Goal: Task Accomplishment & Management: Manage account settings

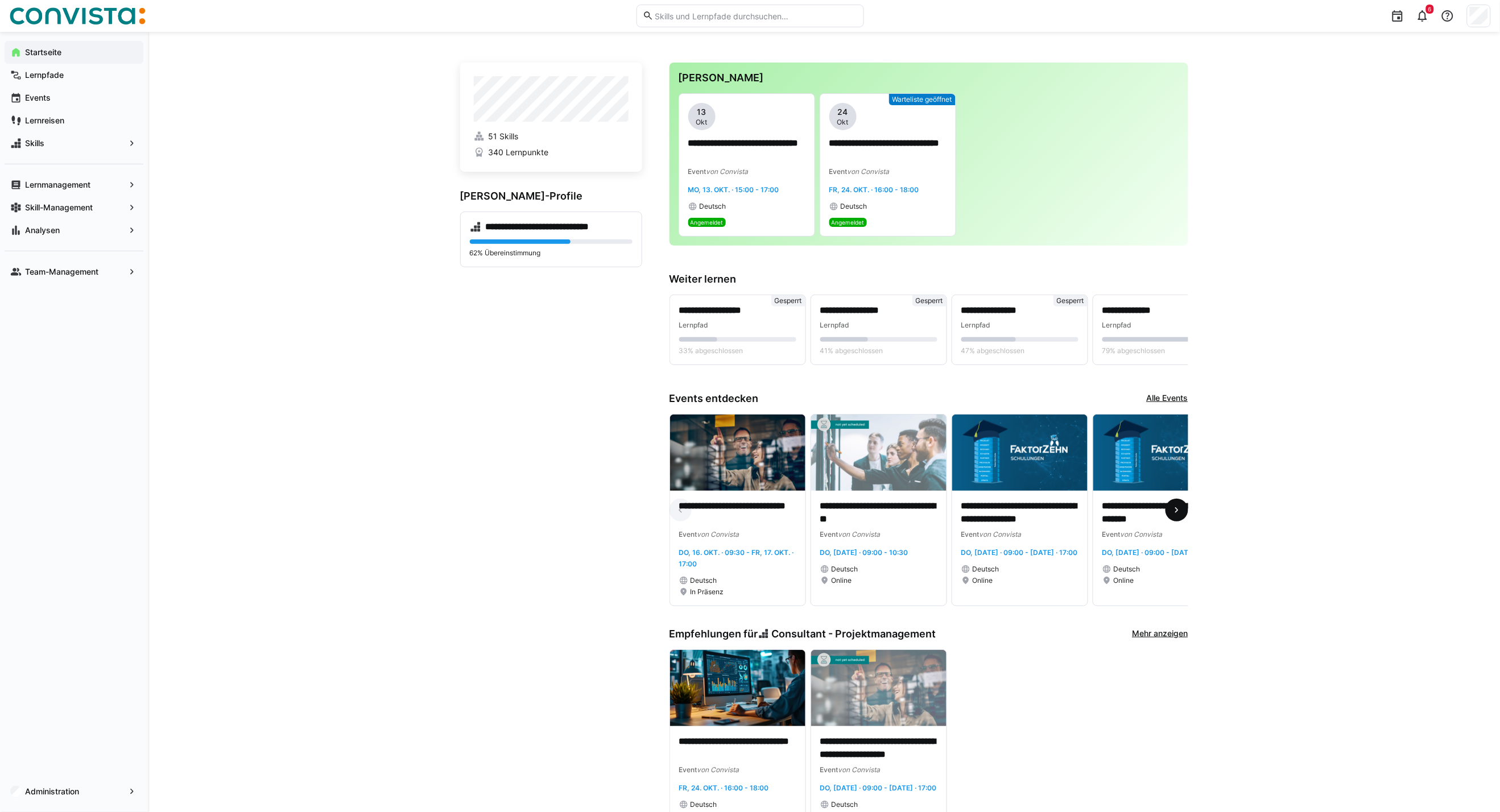
click at [1174, 512] on eds-icon at bounding box center [1177, 510] width 11 height 11
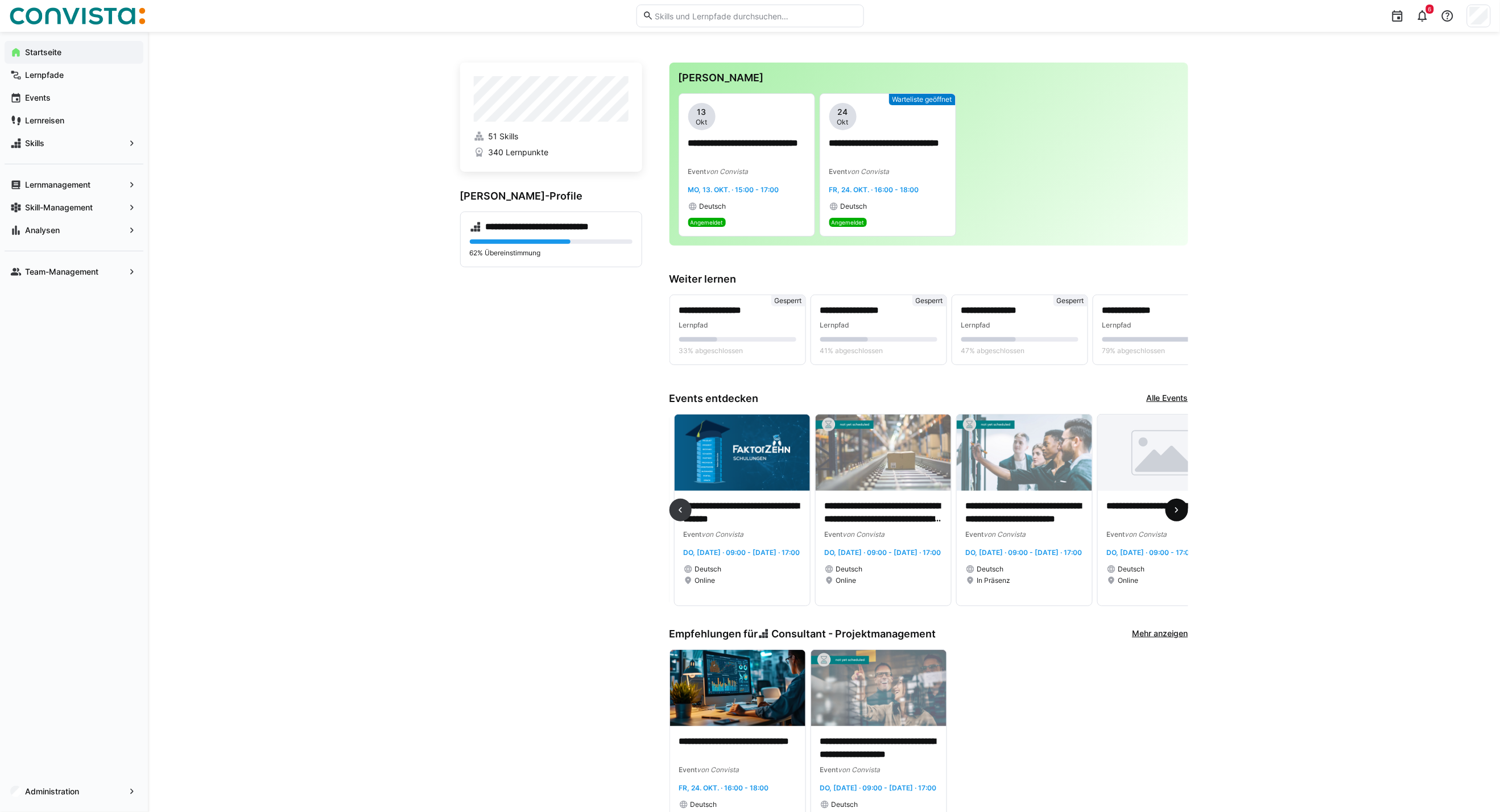
scroll to position [0, 423]
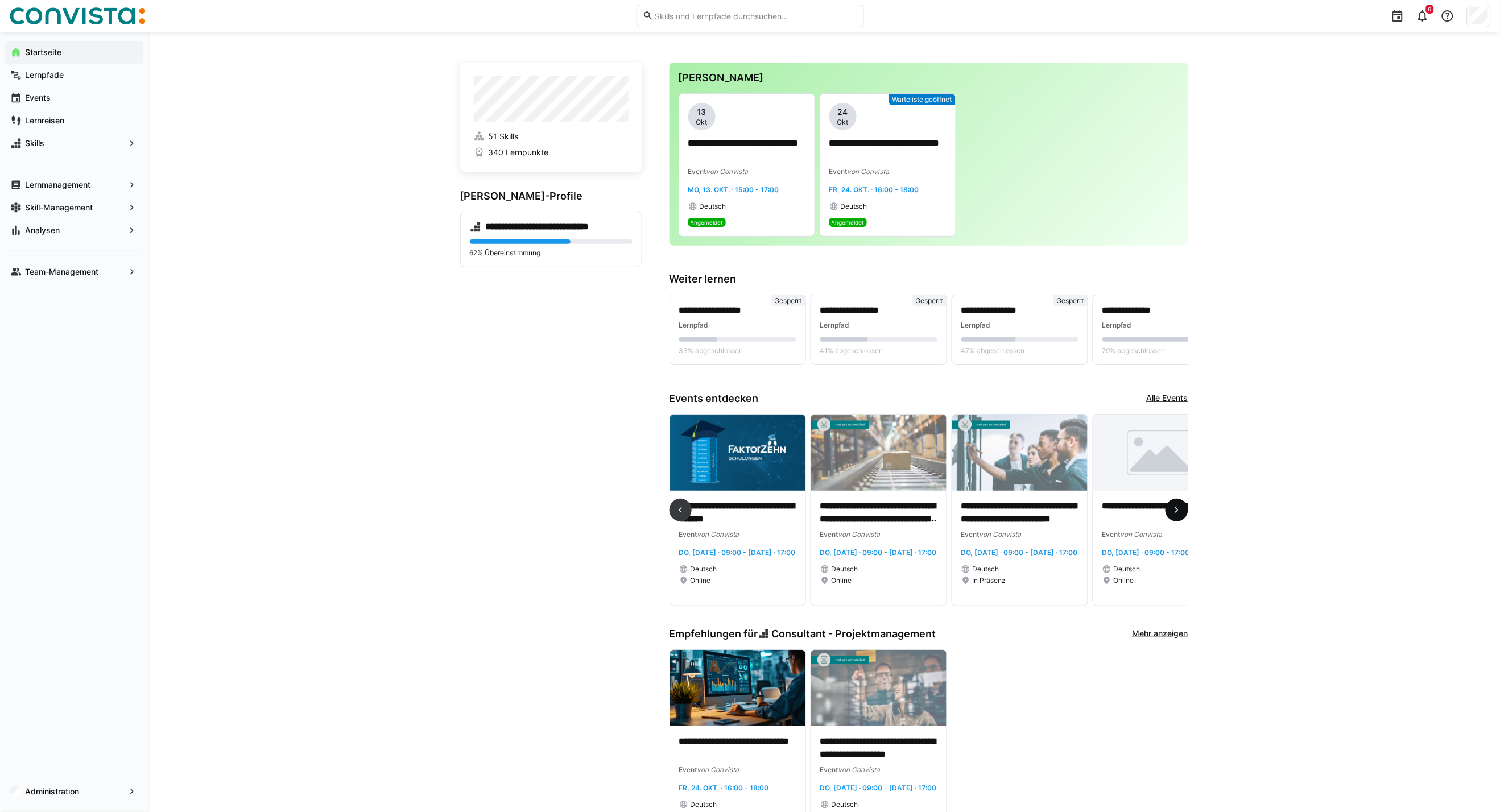
click at [1175, 510] on eds-icon at bounding box center [1177, 510] width 11 height 11
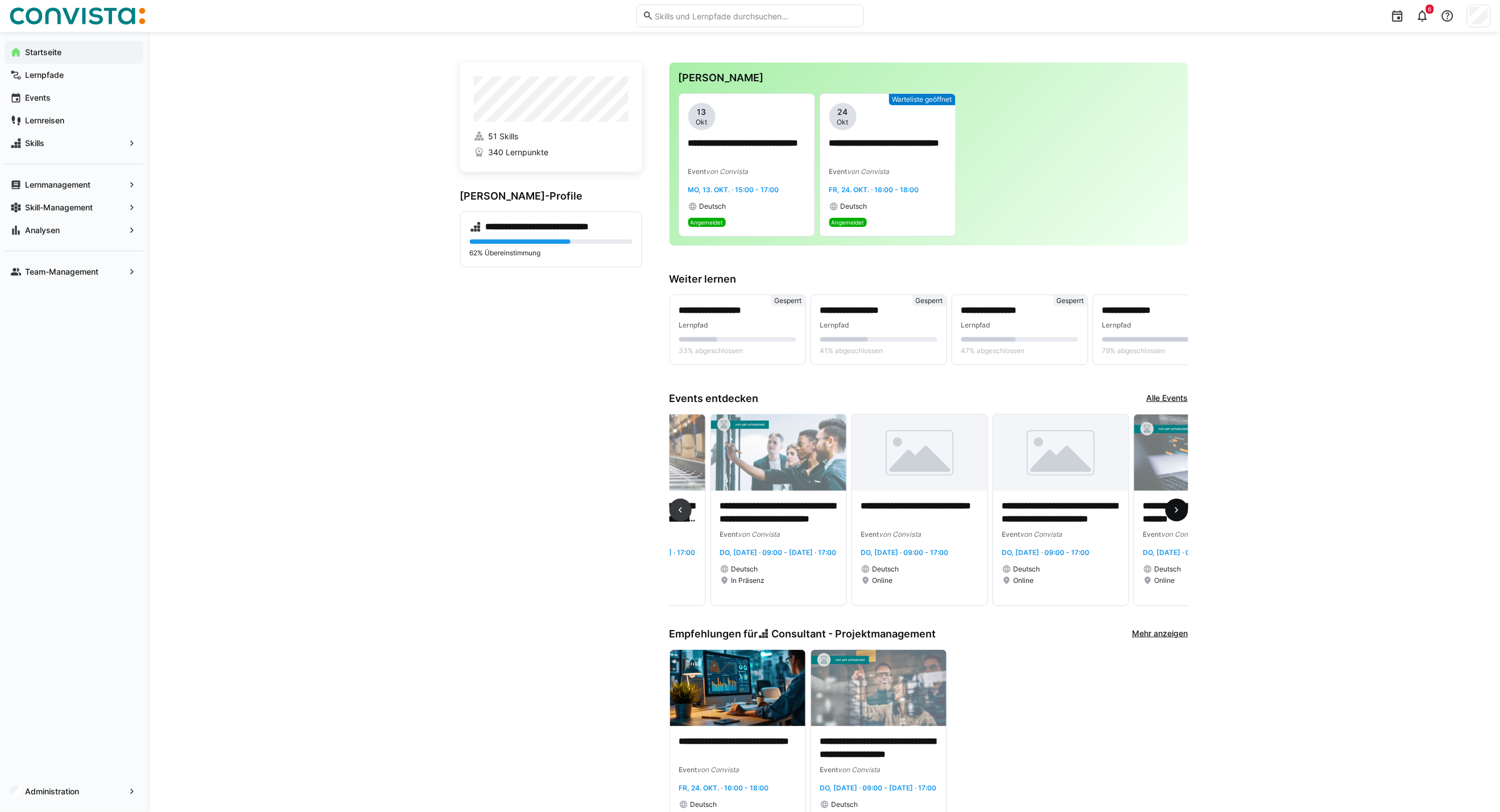
scroll to position [0, 846]
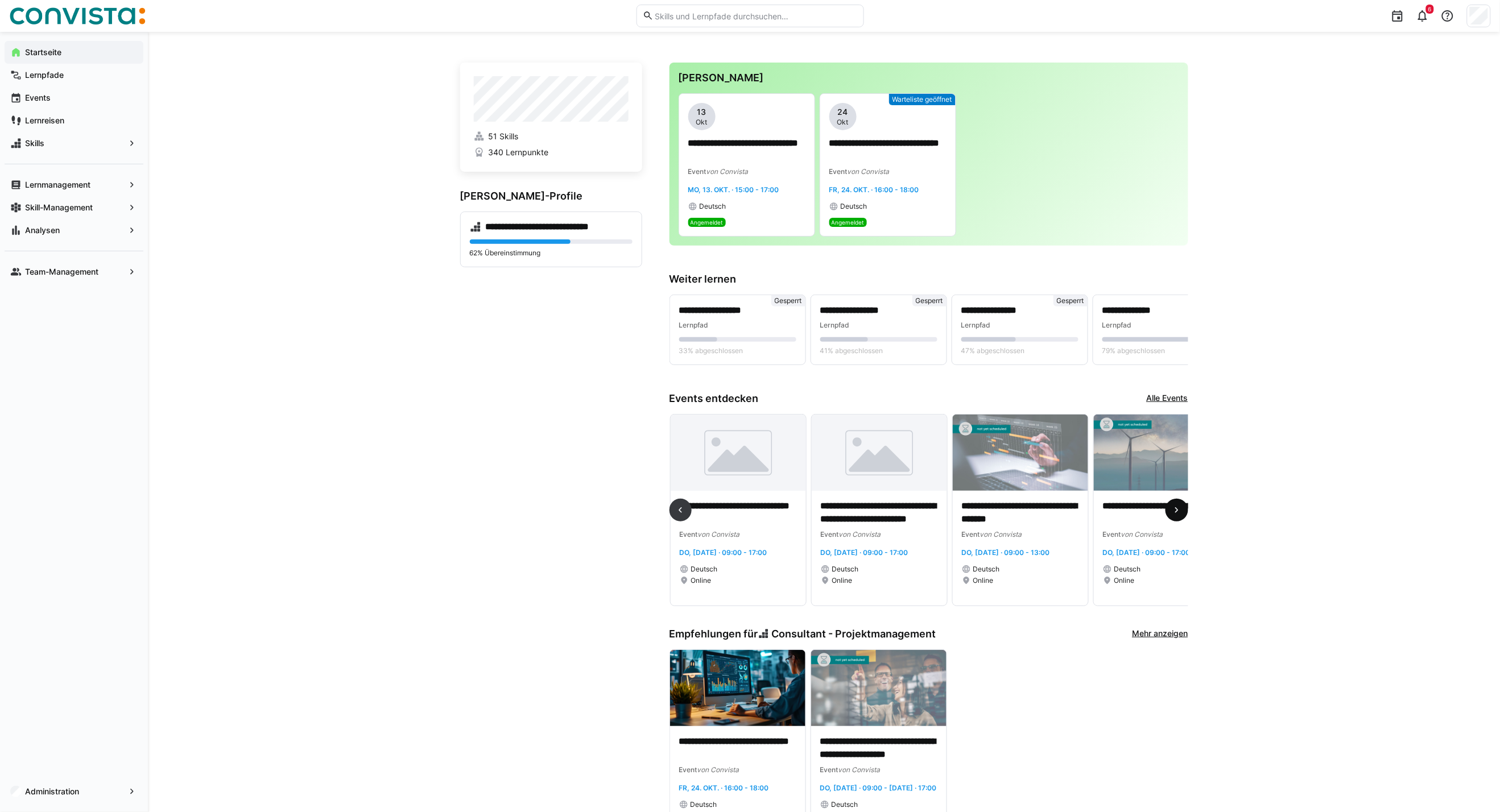
click at [1175, 510] on eds-icon at bounding box center [1177, 510] width 11 height 11
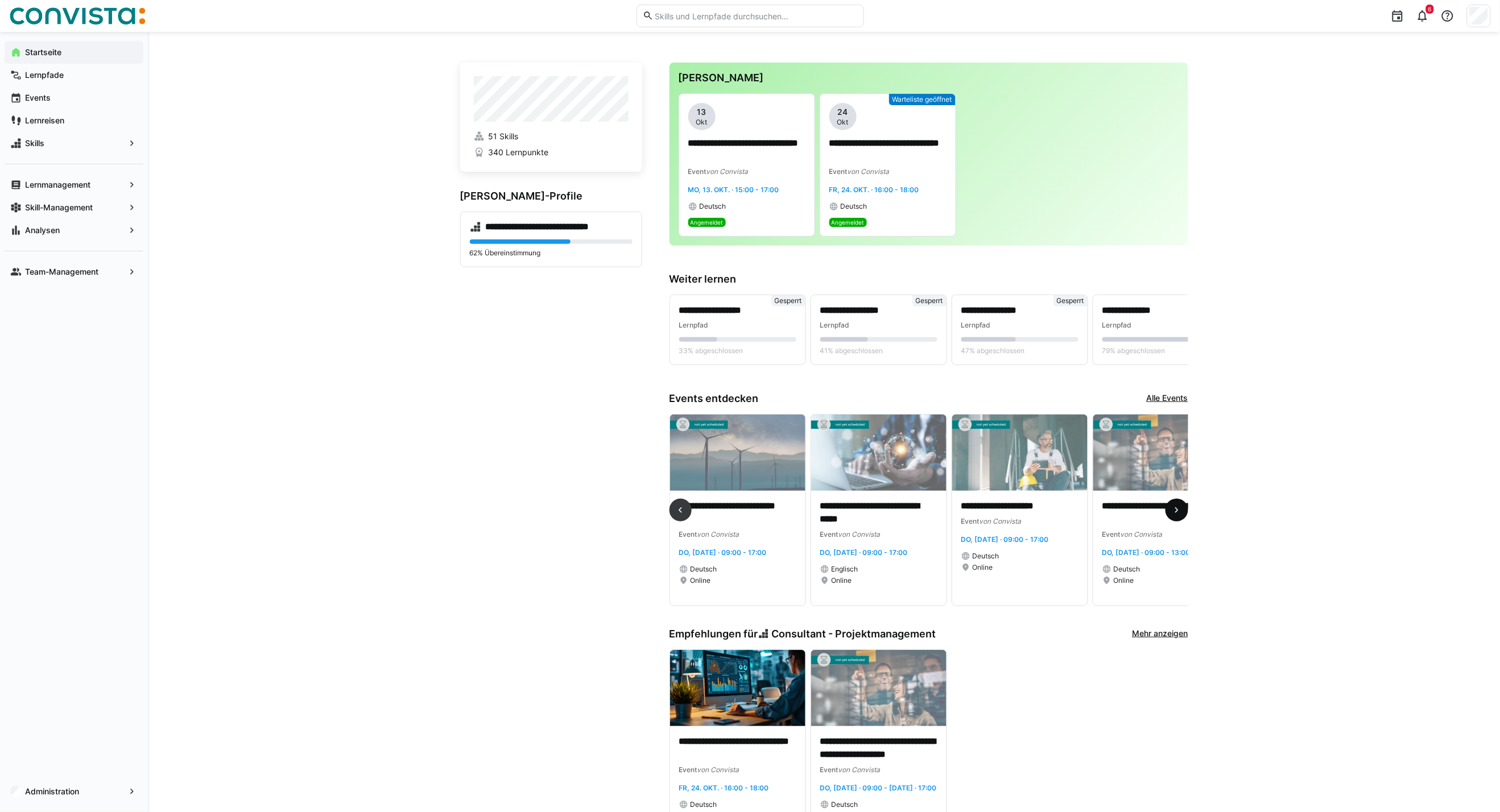
click at [1175, 510] on eds-icon at bounding box center [1177, 510] width 11 height 11
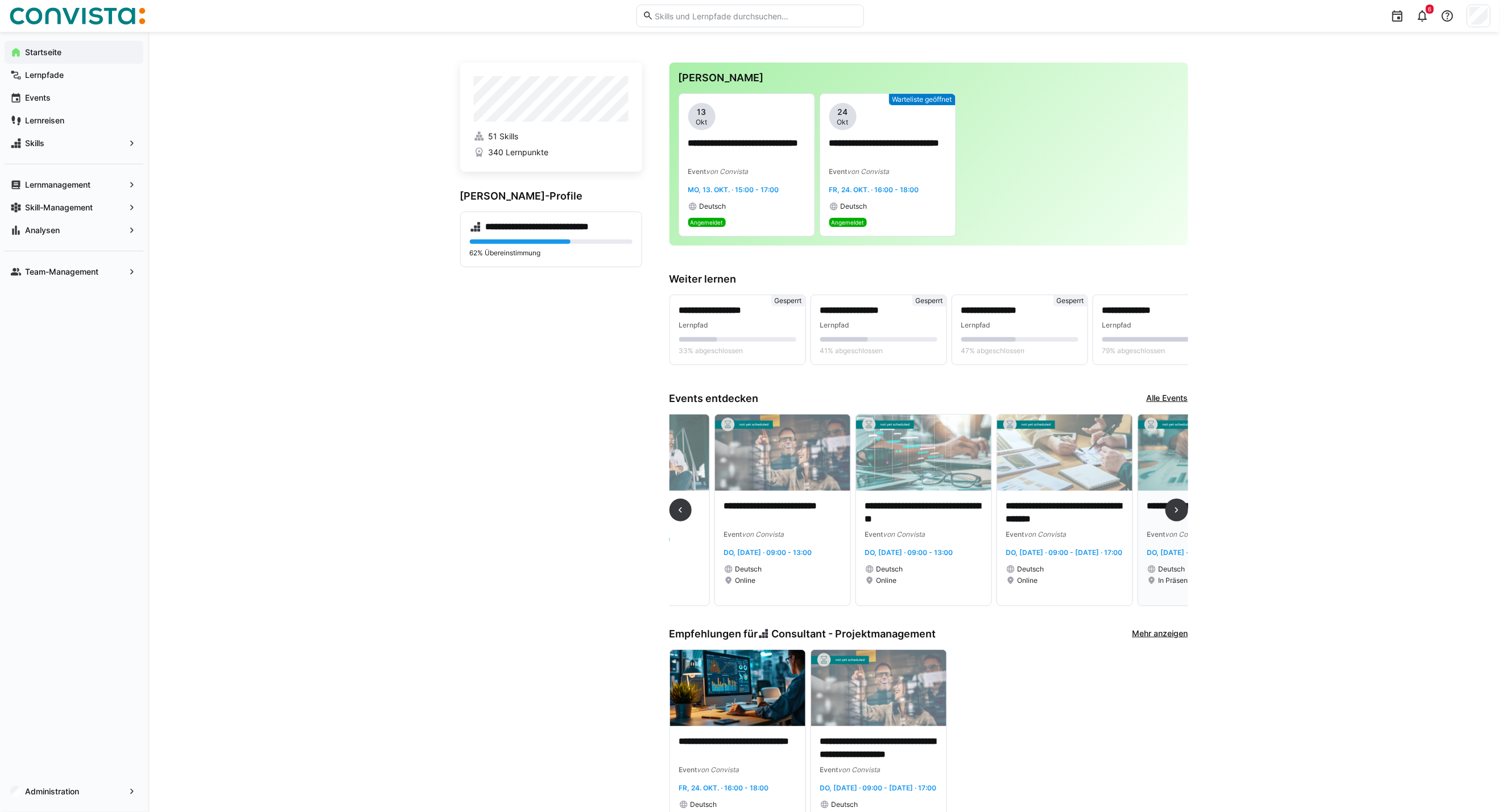
scroll to position [0, 1693]
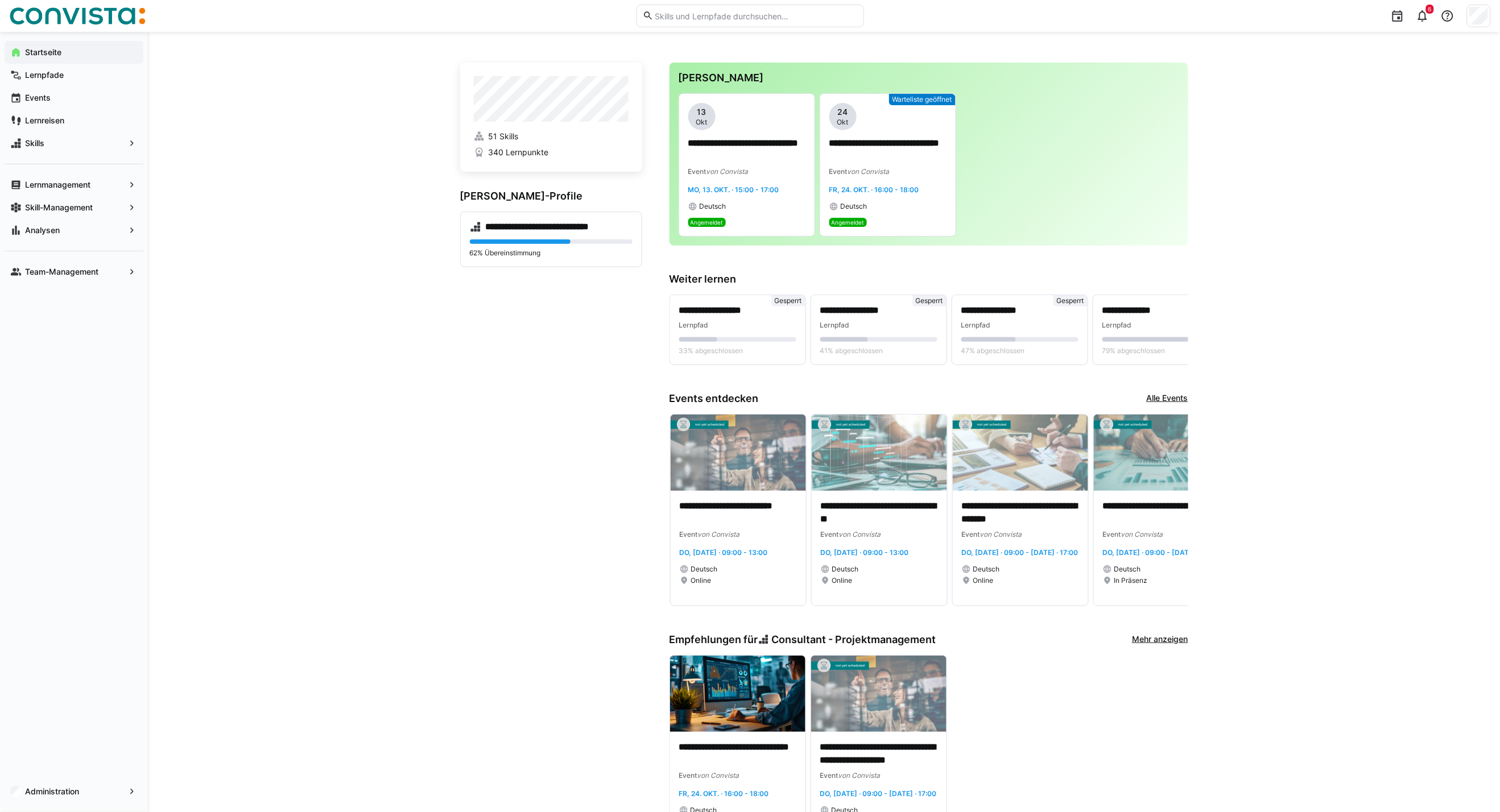
click at [1178, 395] on link "Alle Events" at bounding box center [1168, 398] width 42 height 12
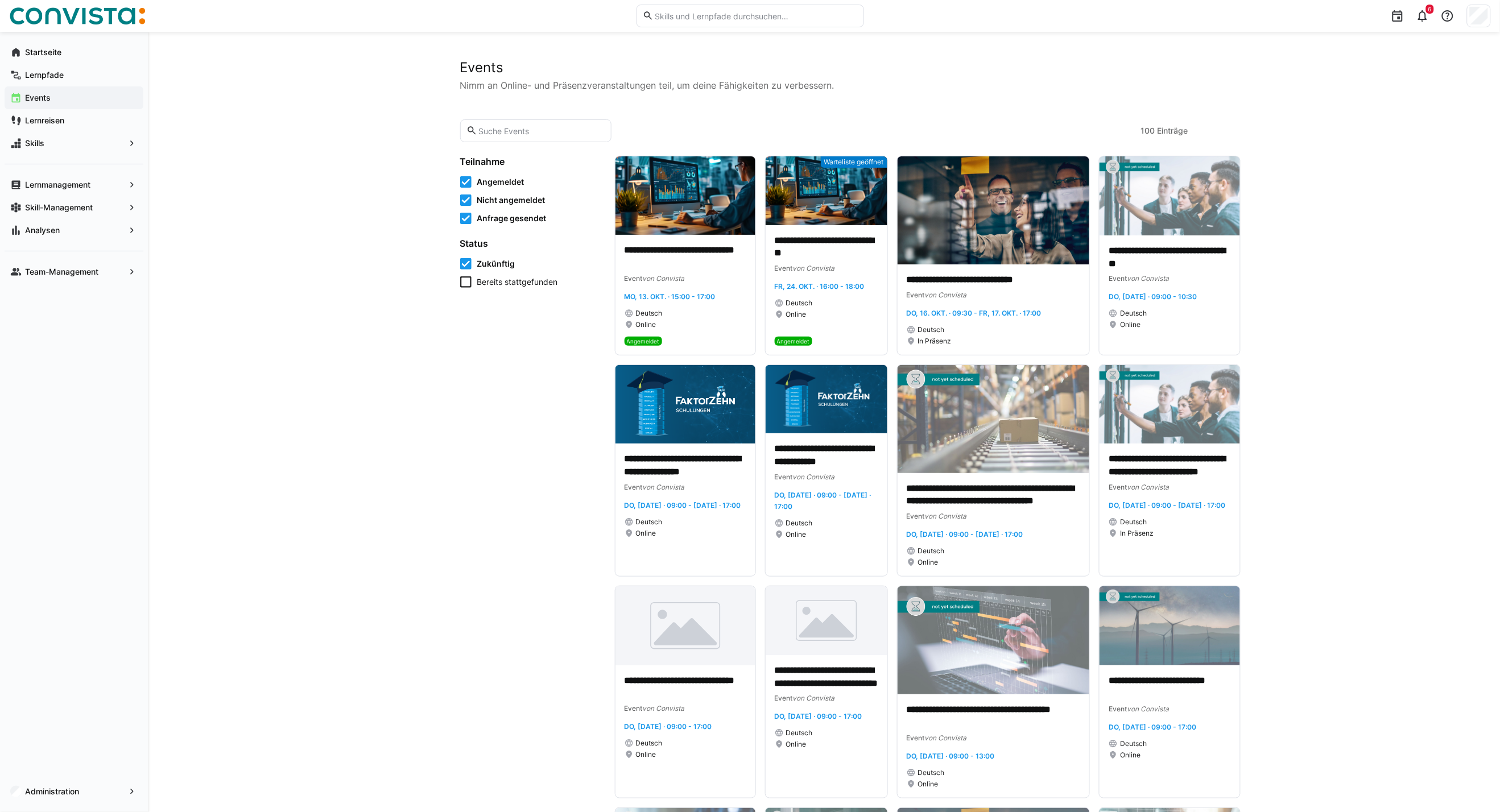
click at [520, 129] on input "text" at bounding box center [541, 131] width 128 height 10
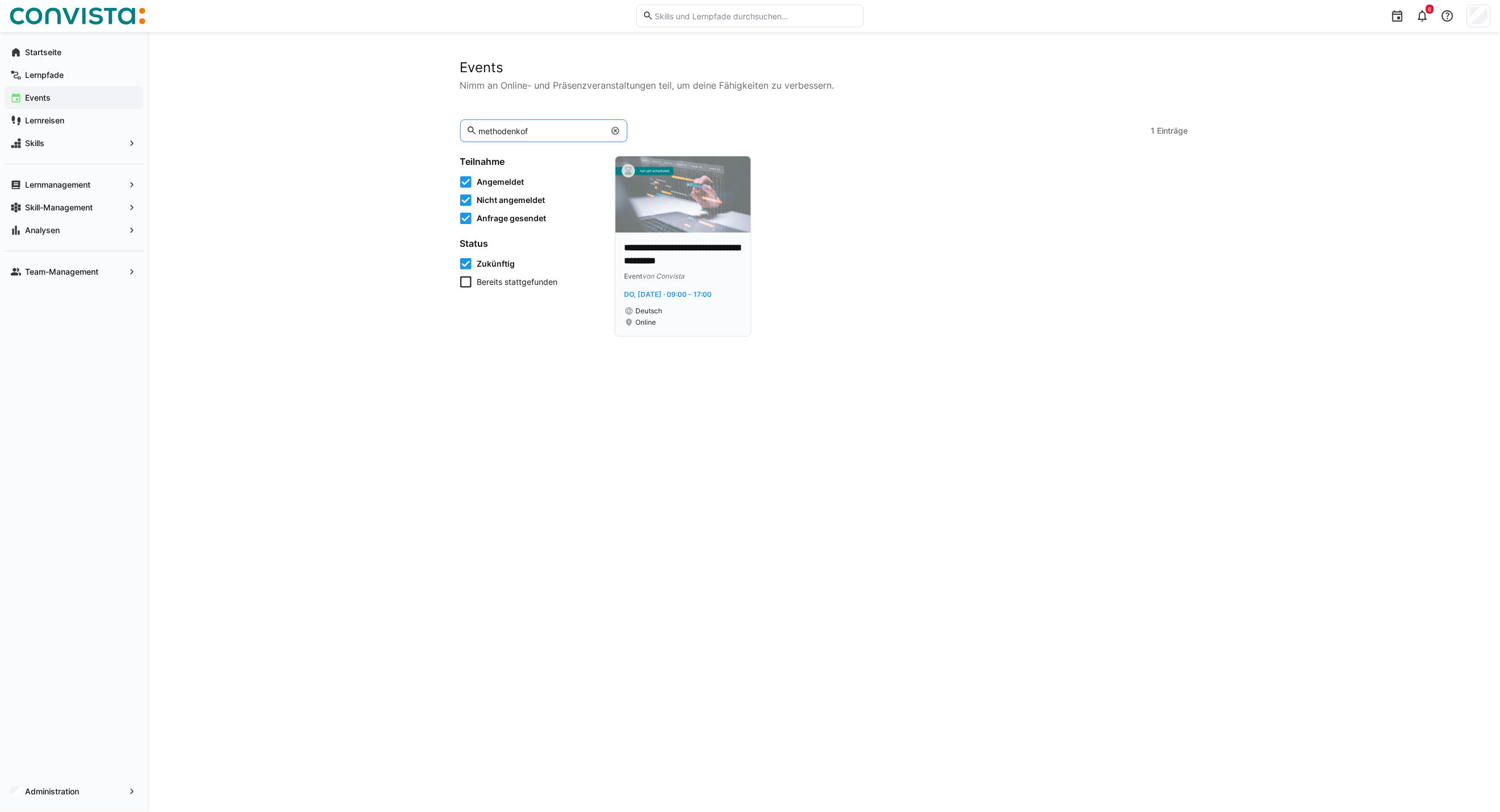
type input "methodenkof"
click at [656, 199] on img at bounding box center [683, 195] width 135 height 76
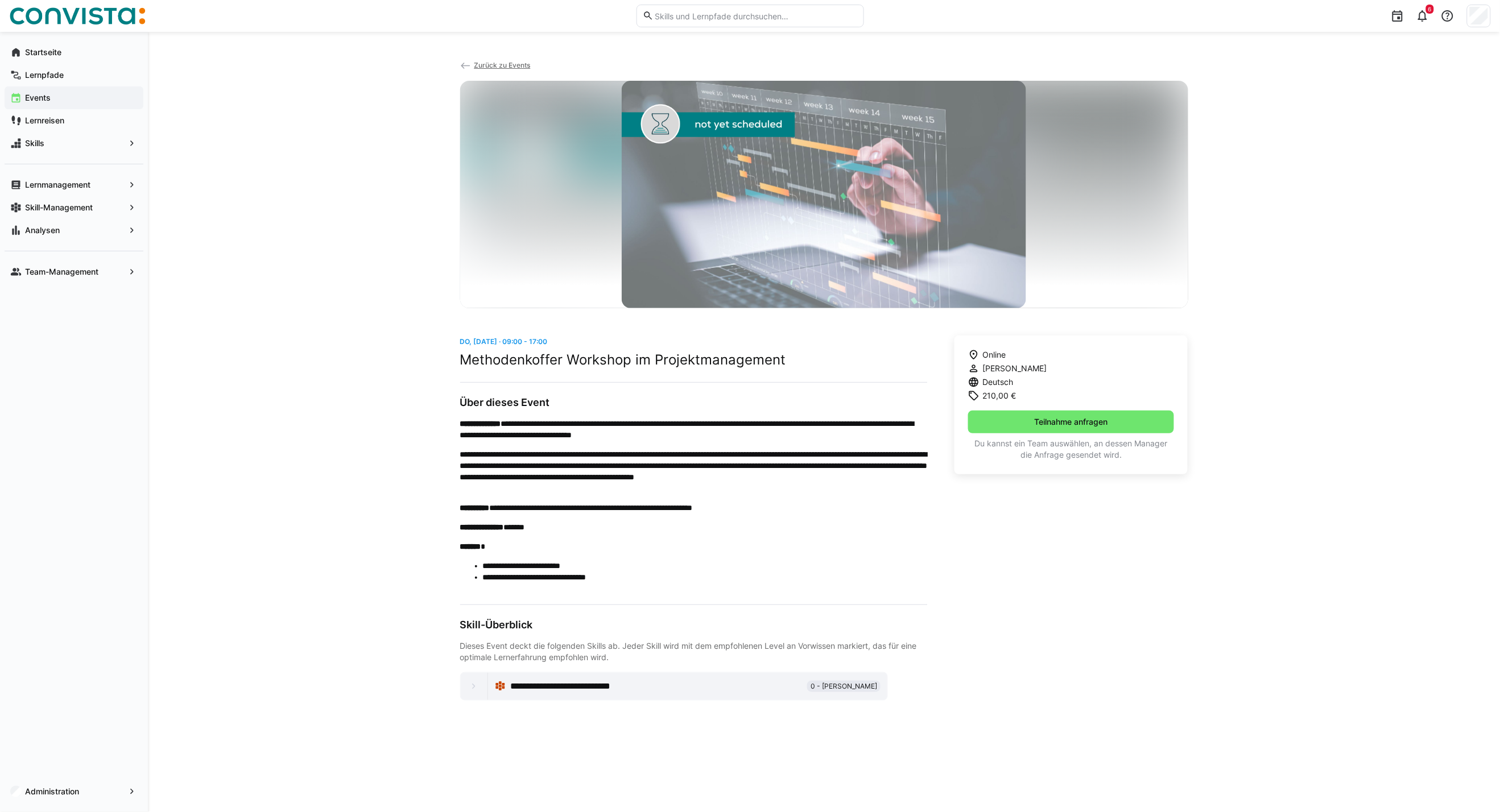
click at [468, 63] on eds-icon at bounding box center [466, 66] width 11 height 11
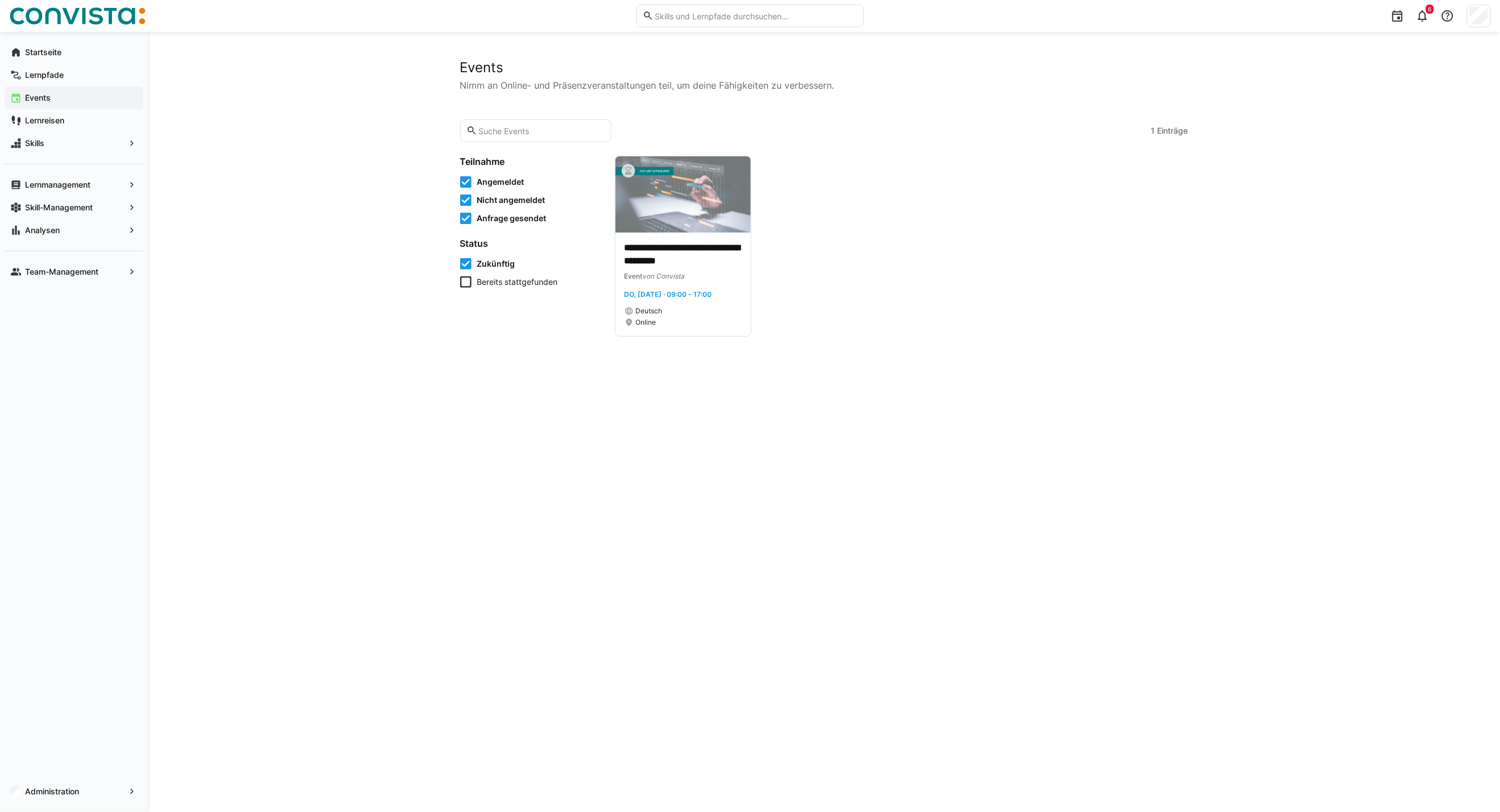
click at [512, 129] on input "text" at bounding box center [541, 131] width 128 height 10
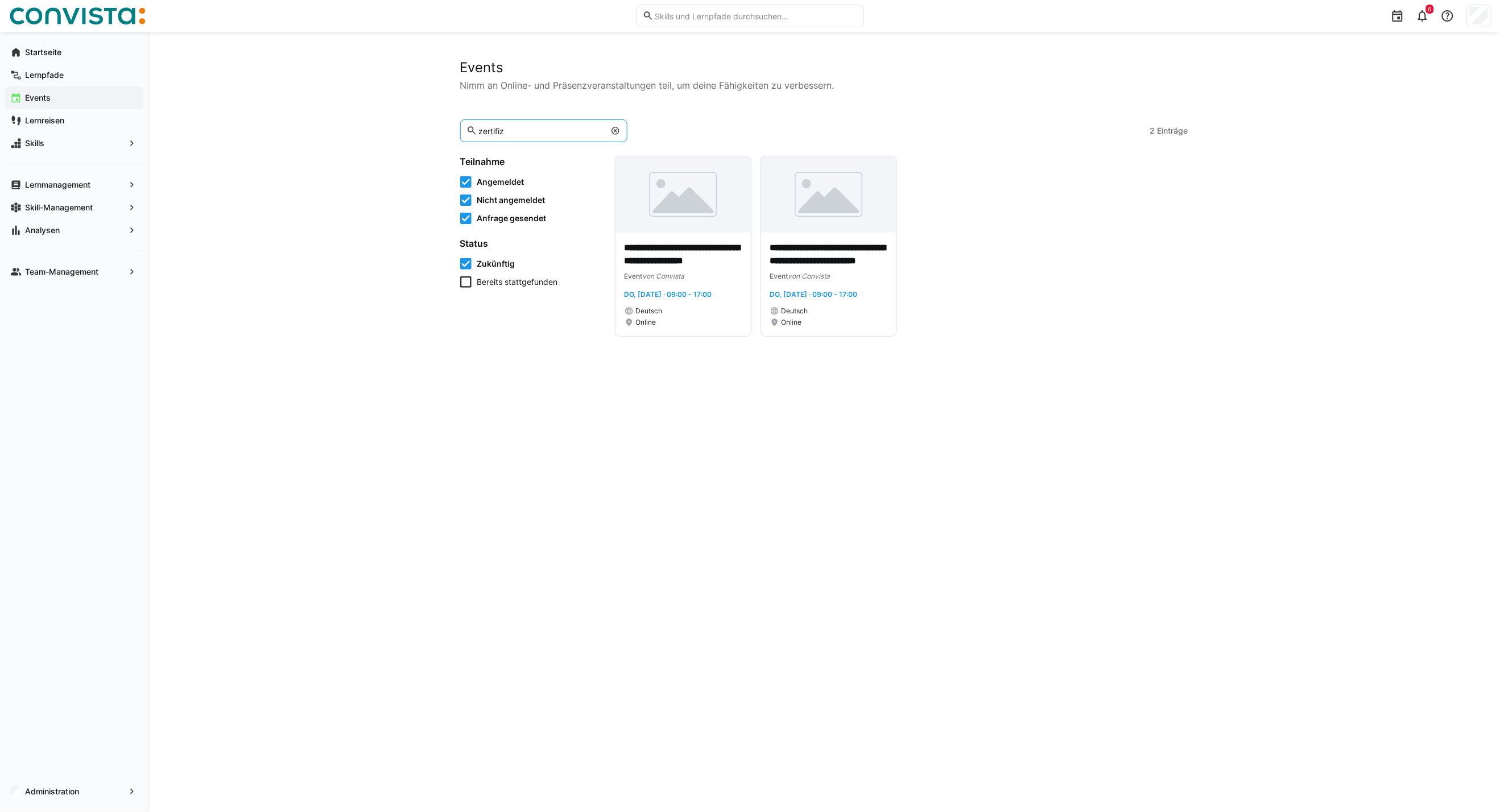
type input "zertifiz"
click at [611, 129] on eds-icon at bounding box center [615, 131] width 9 height 9
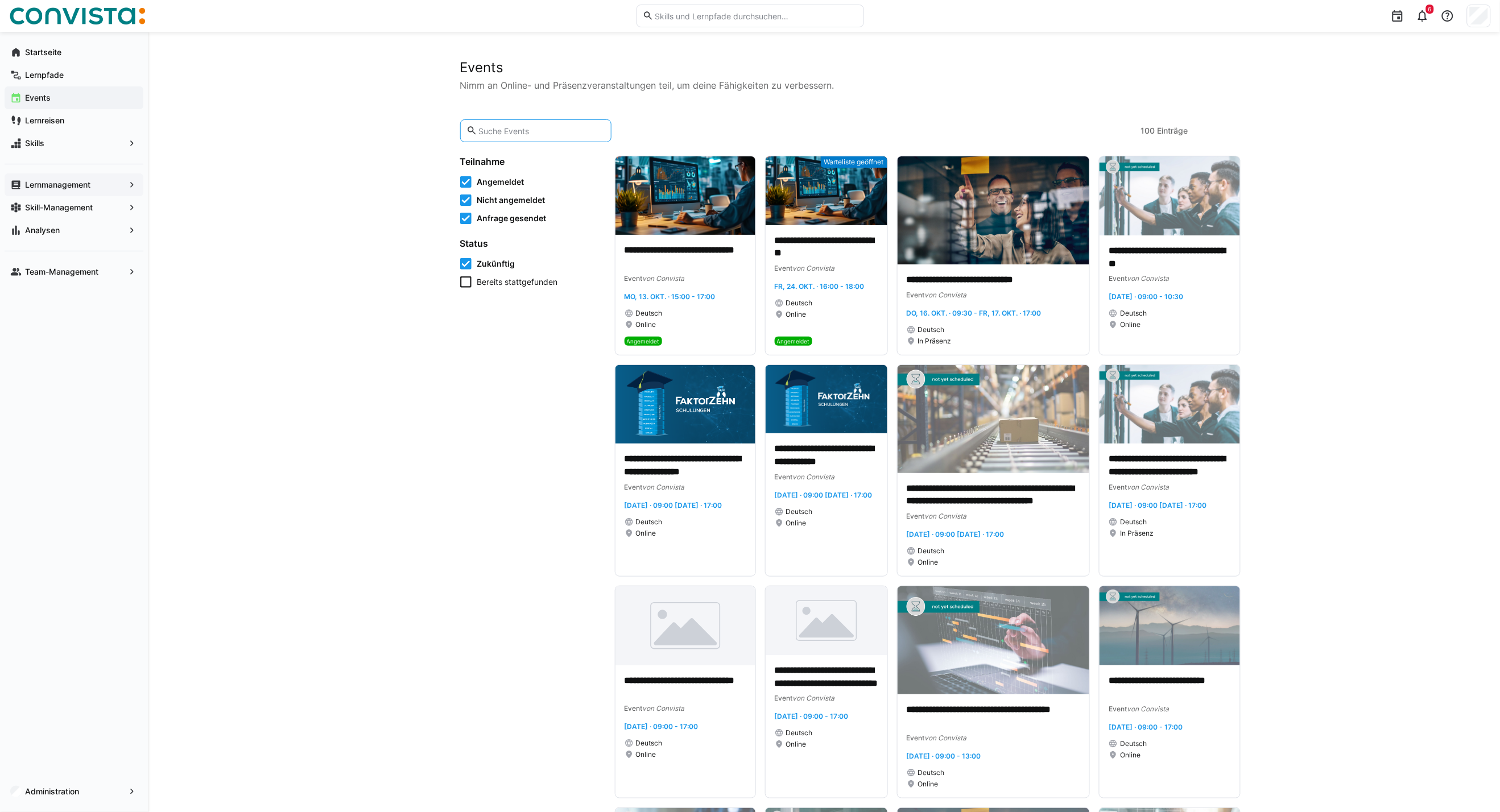
click at [70, 179] on span "Lernmanagement" at bounding box center [73, 185] width 101 height 11
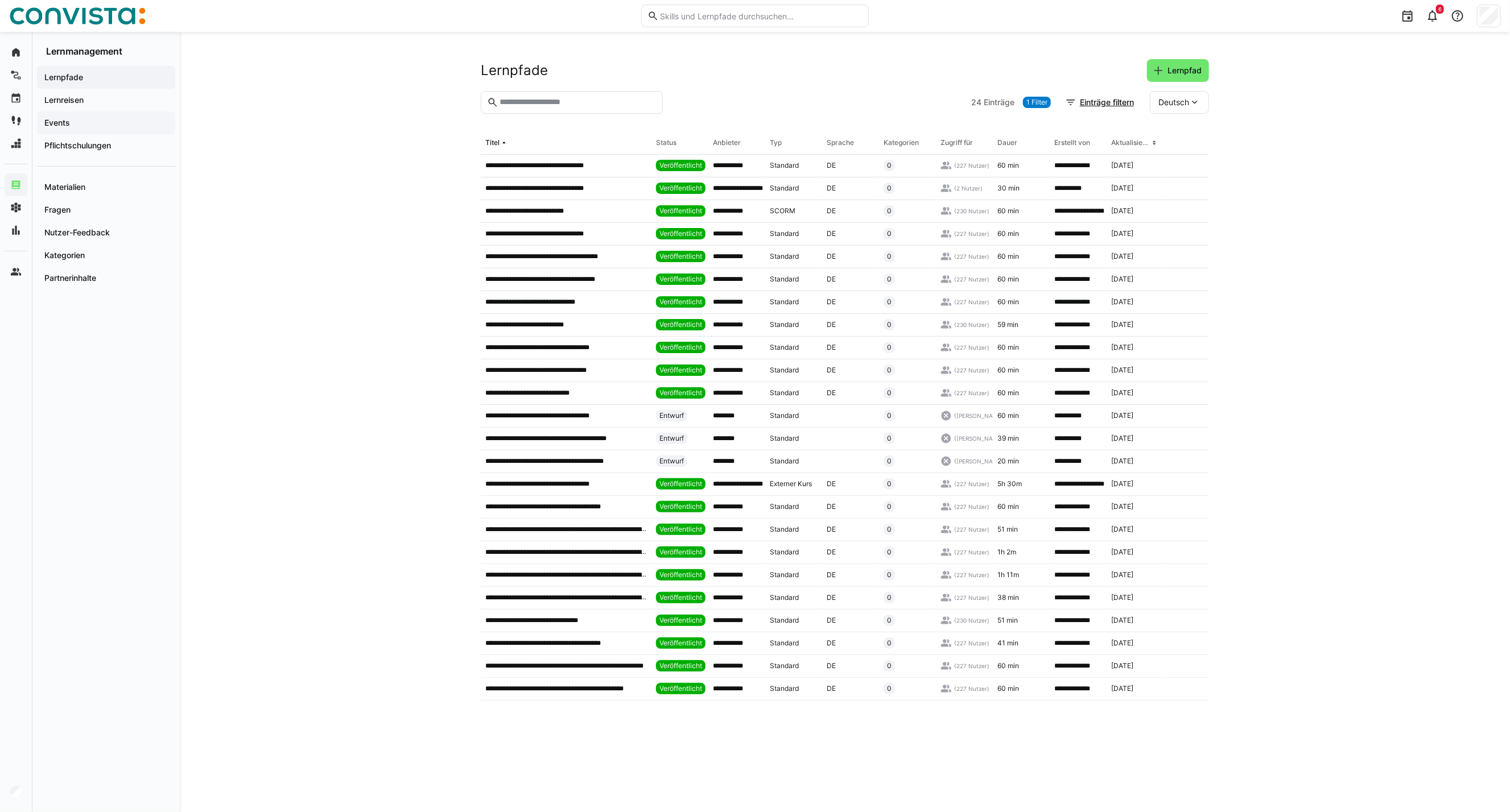
click at [70, 118] on span "Events" at bounding box center [106, 123] width 127 height 11
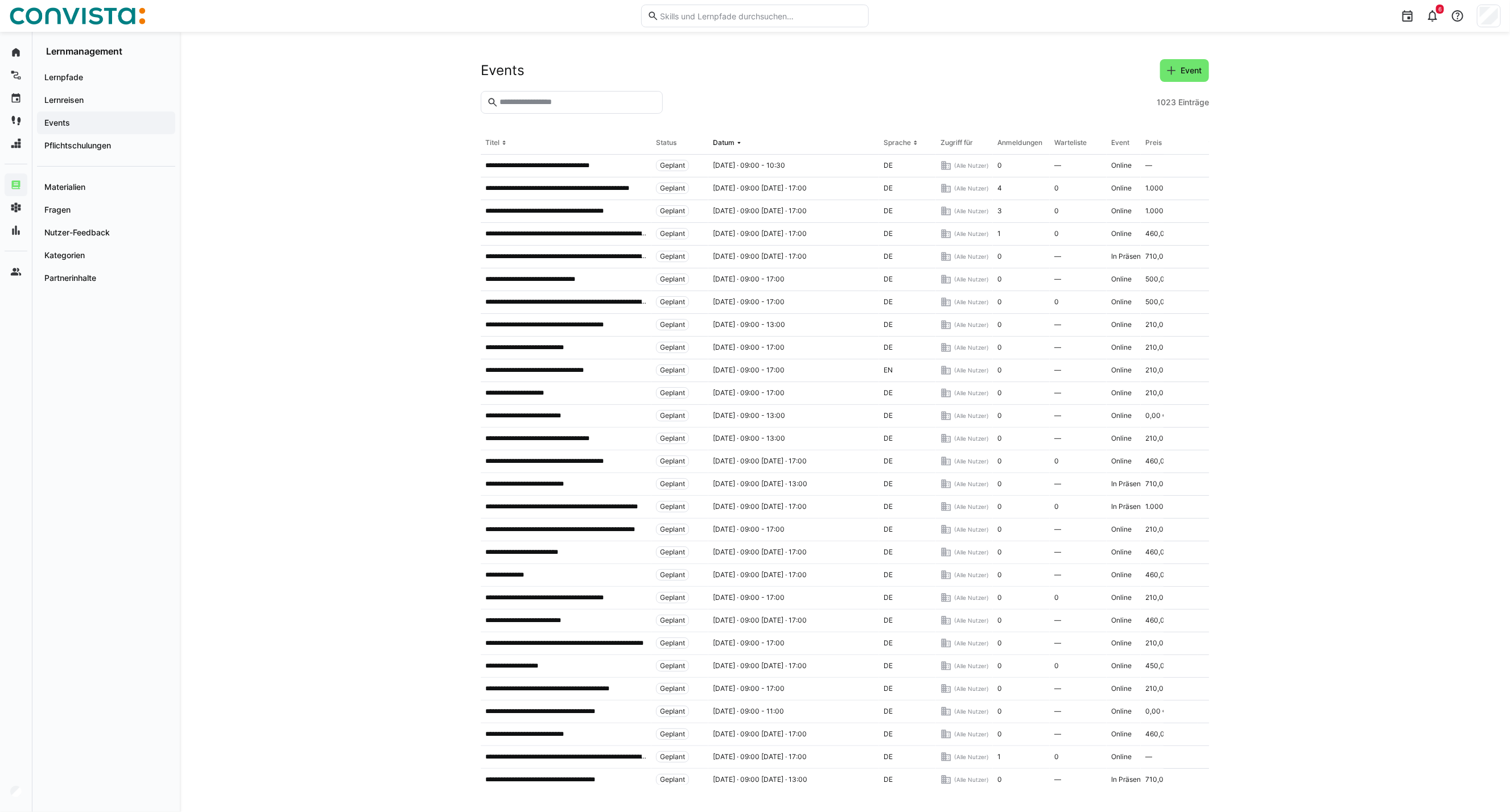
click at [504, 105] on input "text" at bounding box center [577, 102] width 158 height 10
click at [591, 162] on p "**********" at bounding box center [546, 165] width 123 height 9
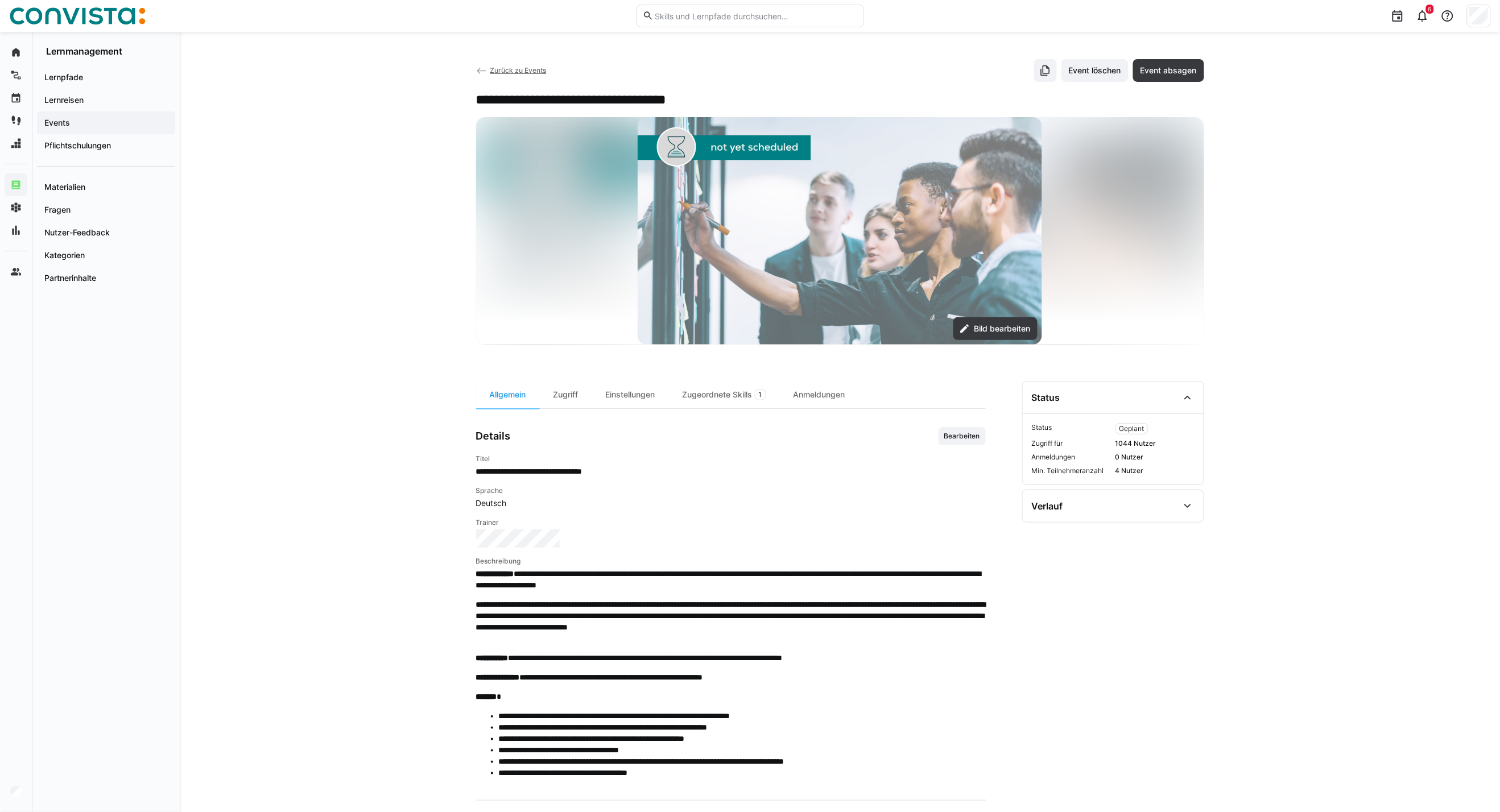
click at [519, 71] on span "Zurück zu Events" at bounding box center [518, 70] width 56 height 9
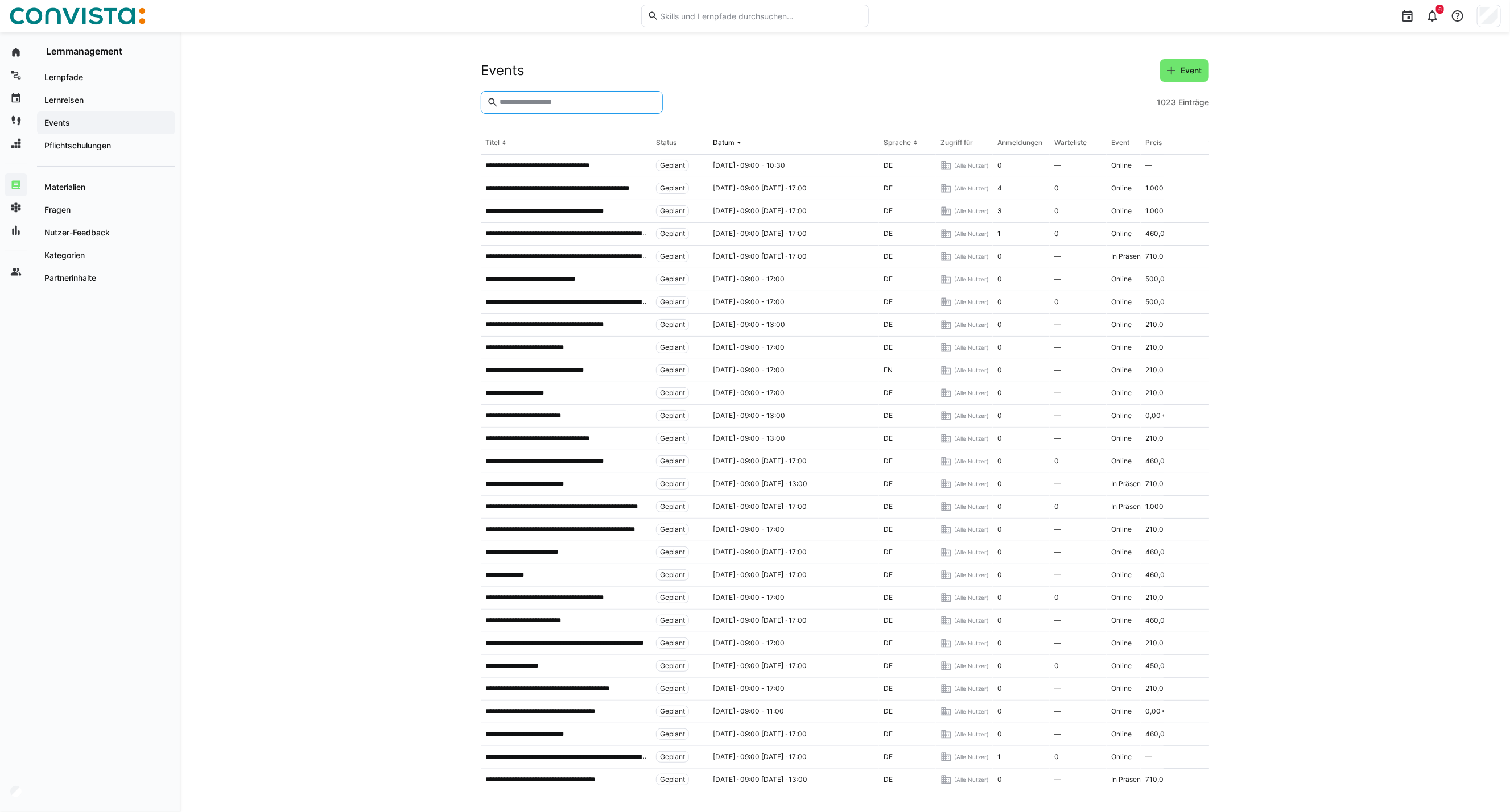
click at [515, 101] on input "text" at bounding box center [577, 102] width 158 height 10
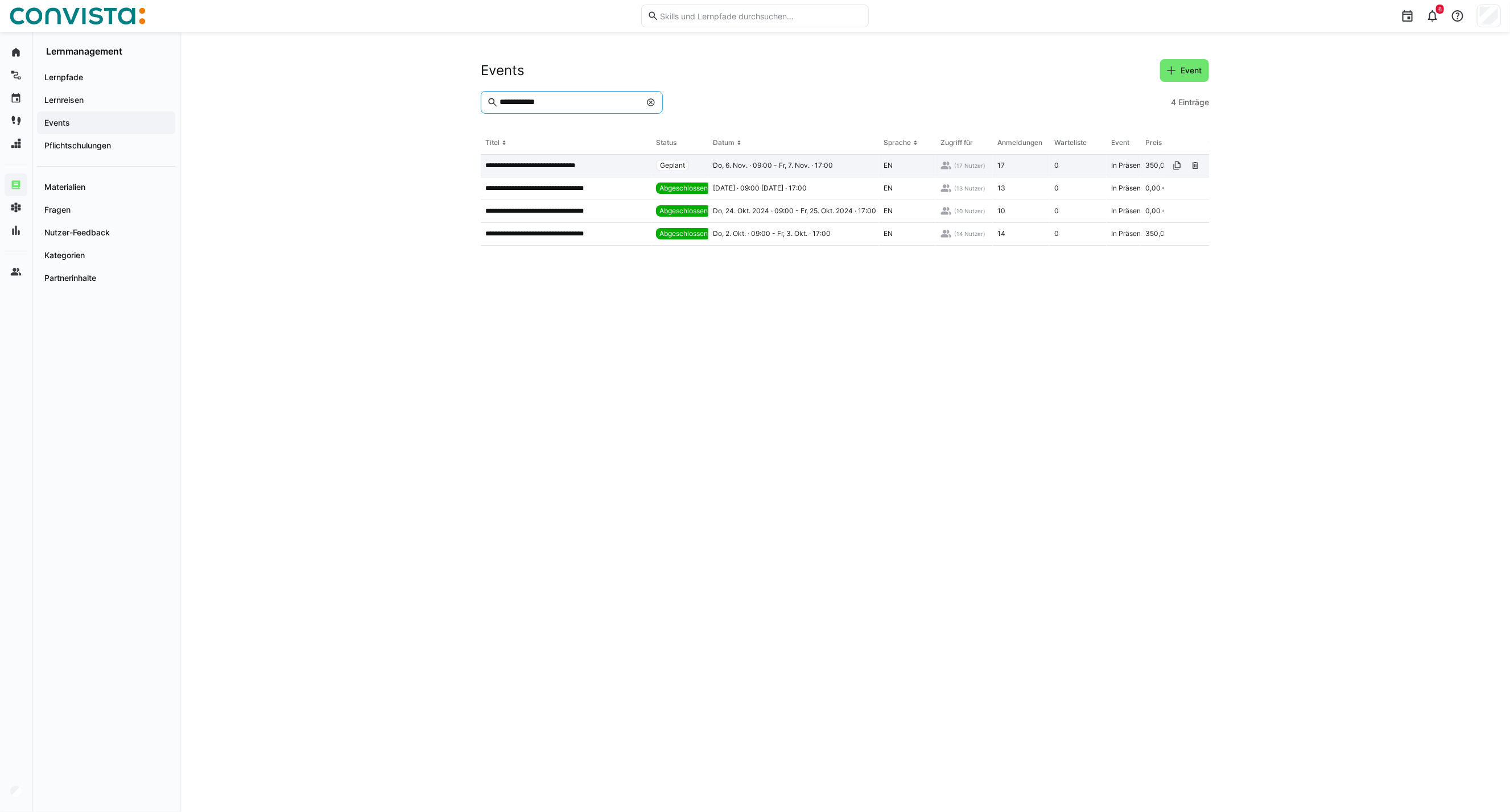
type input "**********"
click at [562, 171] on div "**********" at bounding box center [566, 166] width 170 height 23
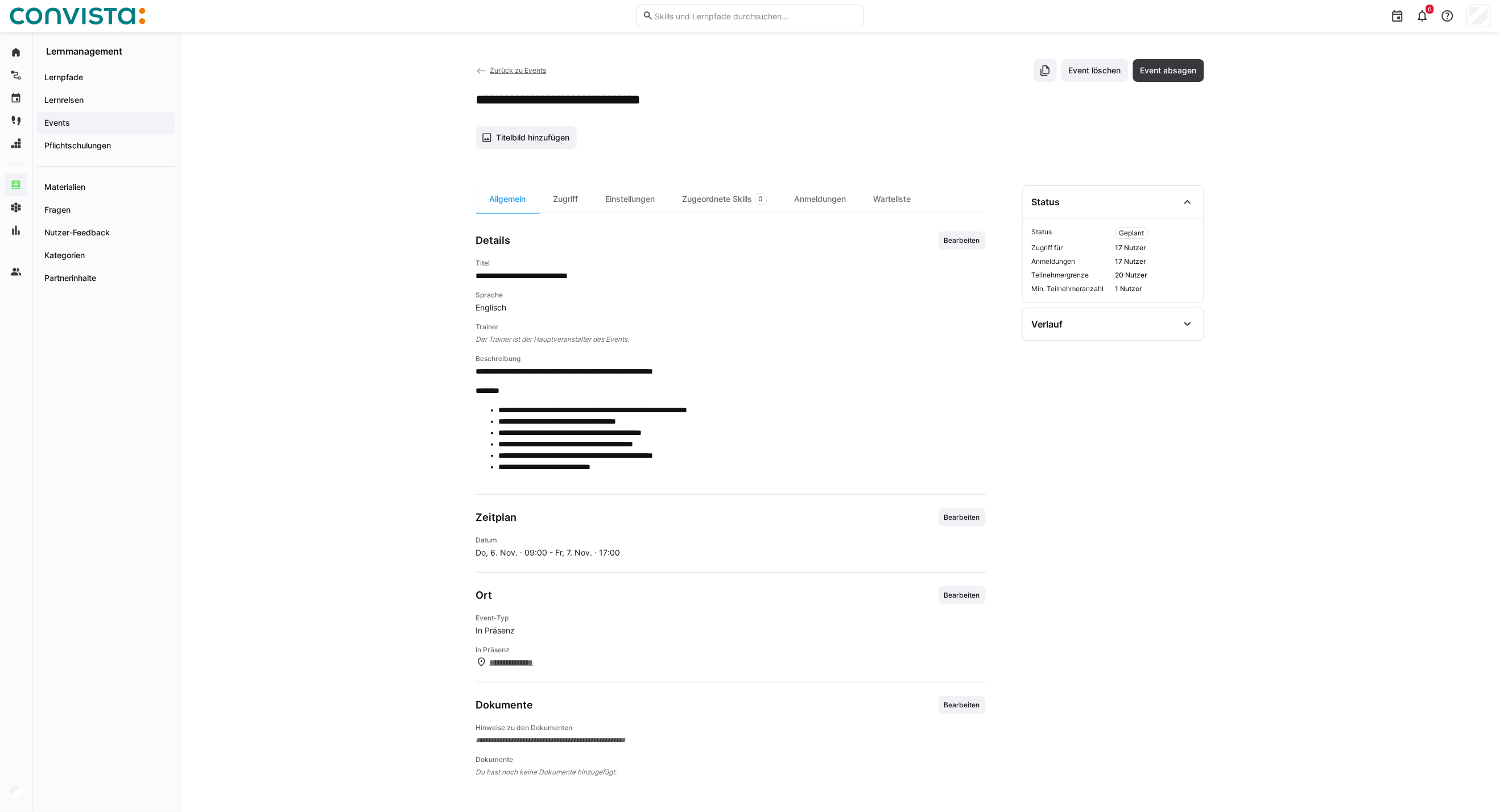
click at [954, 244] on span "Bearbeiten" at bounding box center [962, 241] width 38 height 9
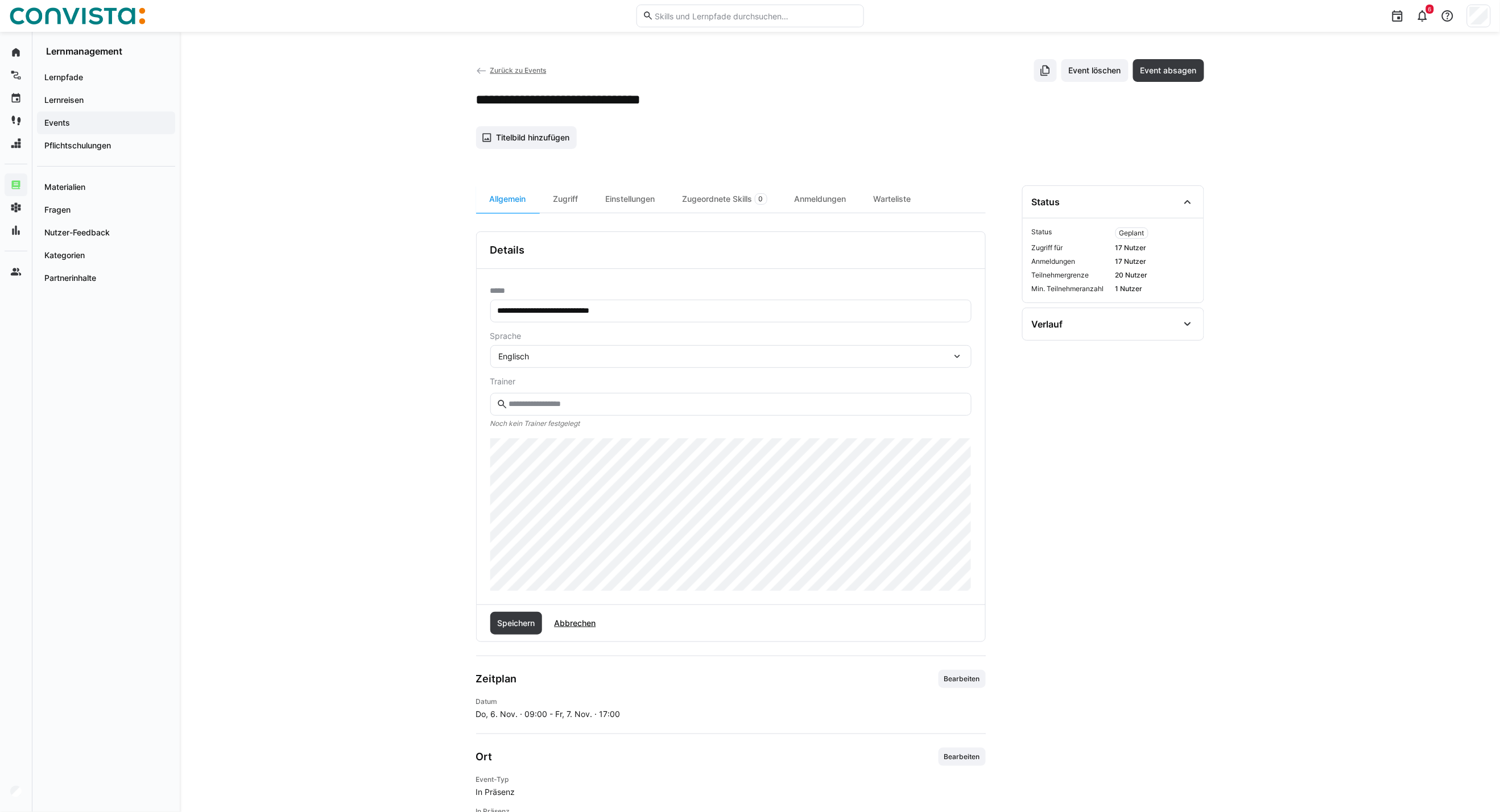
click at [547, 355] on div "Englisch" at bounding box center [725, 356] width 453 height 10
click at [525, 428] on div "Polnisch" at bounding box center [731, 435] width 482 height 24
click at [520, 622] on span "Speichern" at bounding box center [515, 624] width 41 height 11
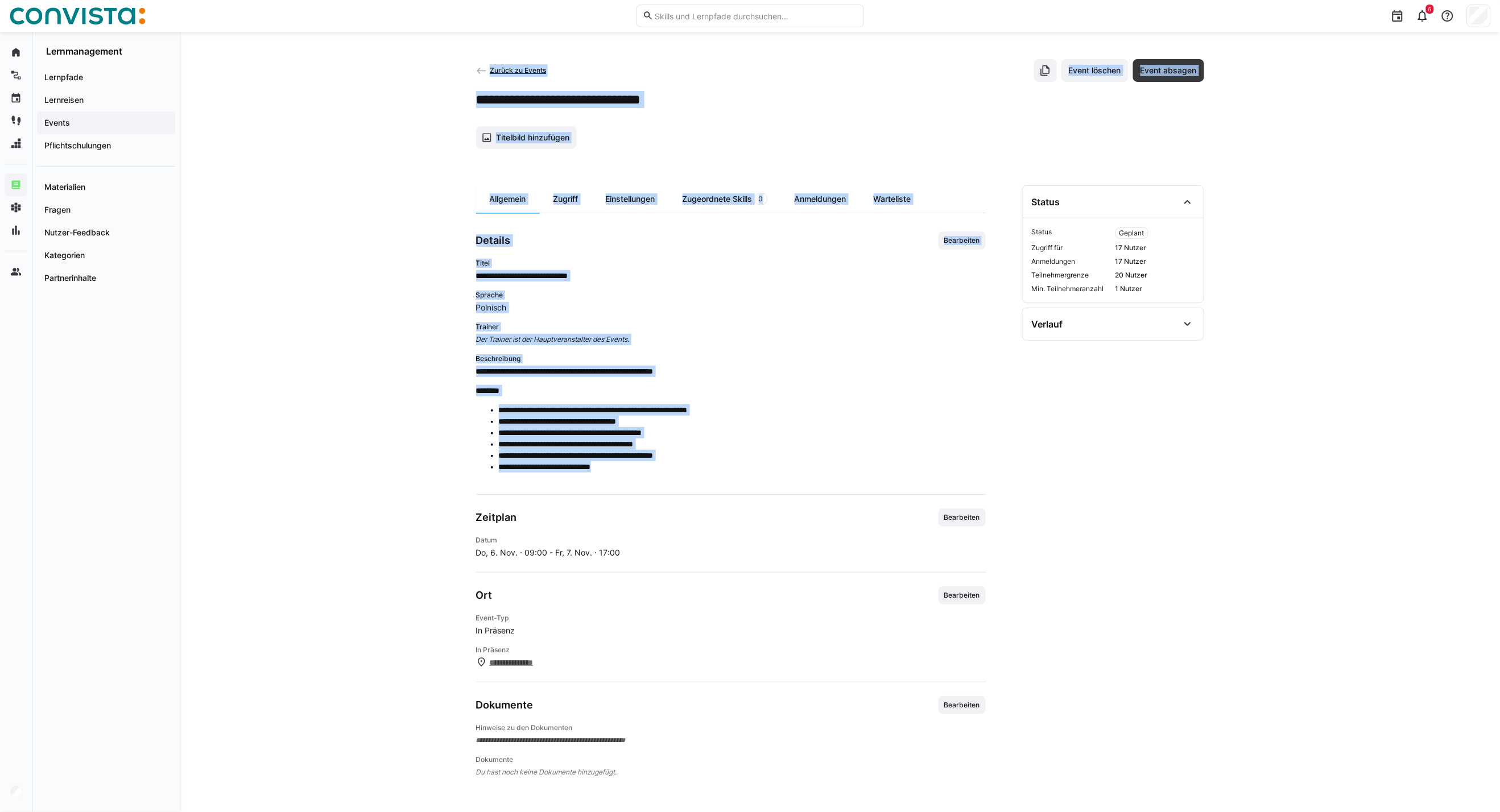
drag, startPoint x: 615, startPoint y: 464, endPoint x: 465, endPoint y: 370, distance: 177.0
click at [465, 370] on div "**********" at bounding box center [839, 422] width 1320 height 780
drag, startPoint x: 465, startPoint y: 370, endPoint x: 528, endPoint y: 383, distance: 64.3
click at [528, 383] on span "**********" at bounding box center [731, 423] width 510 height 115
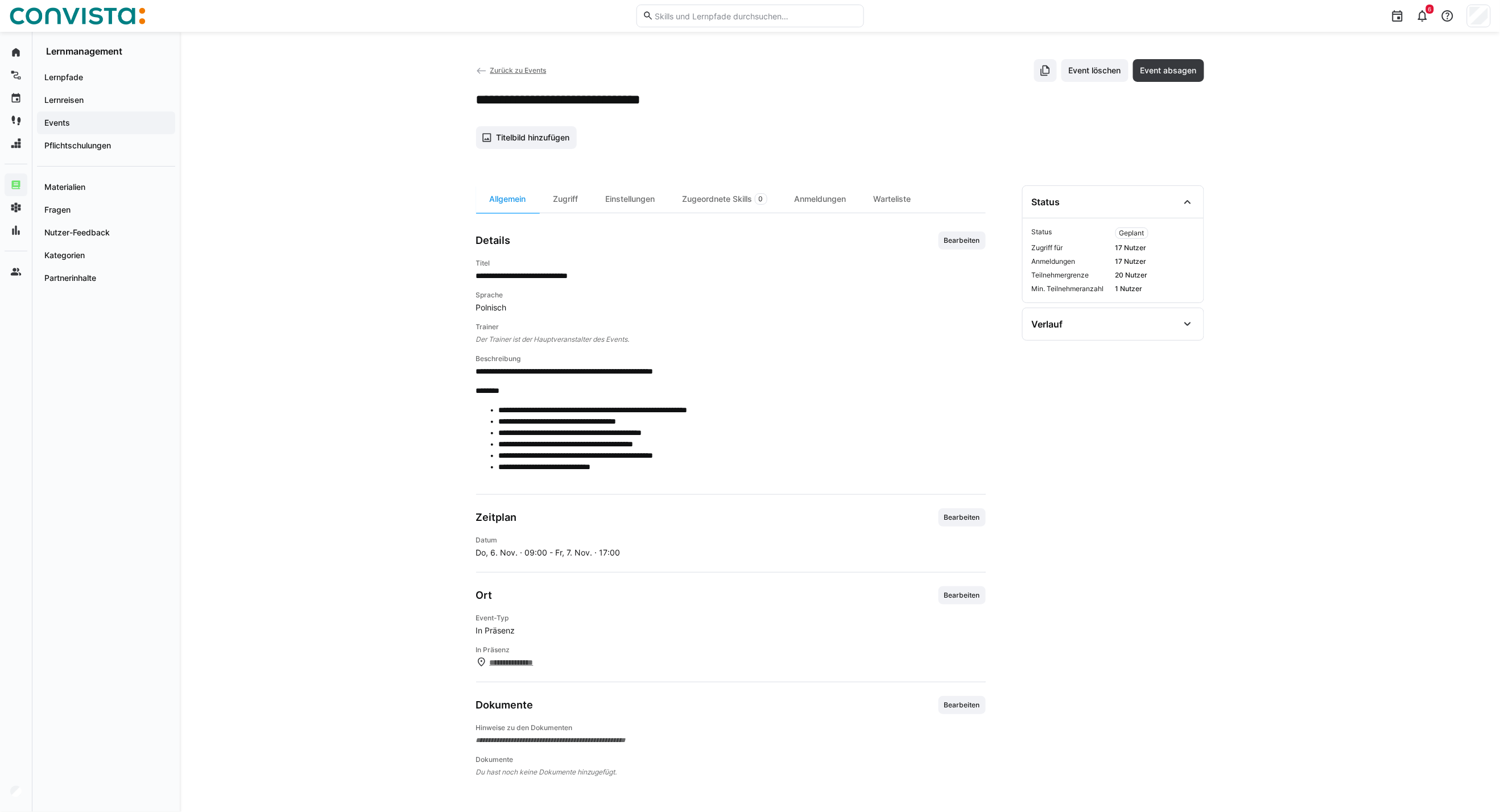
click at [509, 70] on span "Zurück zu Events" at bounding box center [518, 70] width 56 height 9
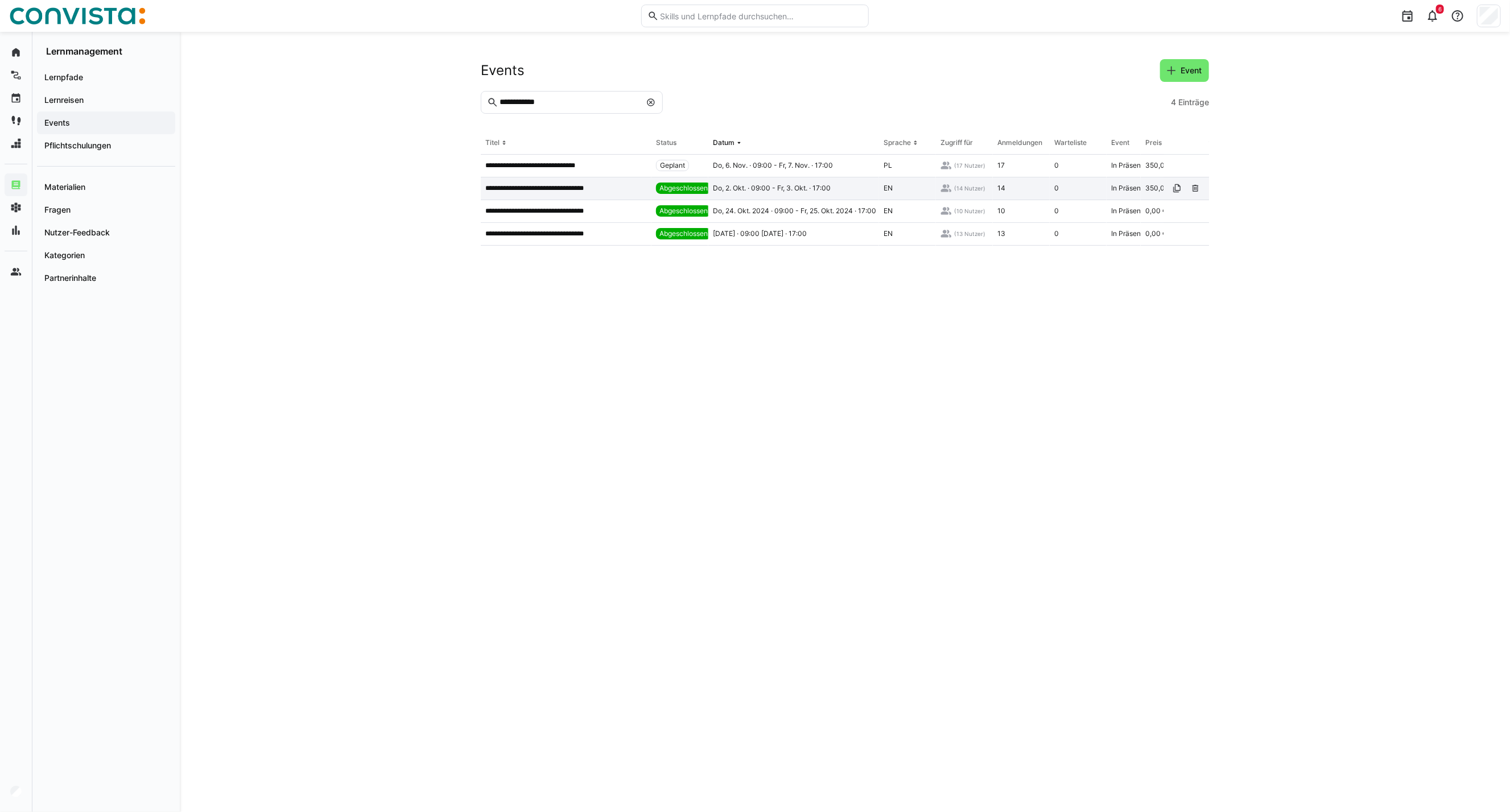
click at [604, 193] on p "**********" at bounding box center [547, 188] width 124 height 9
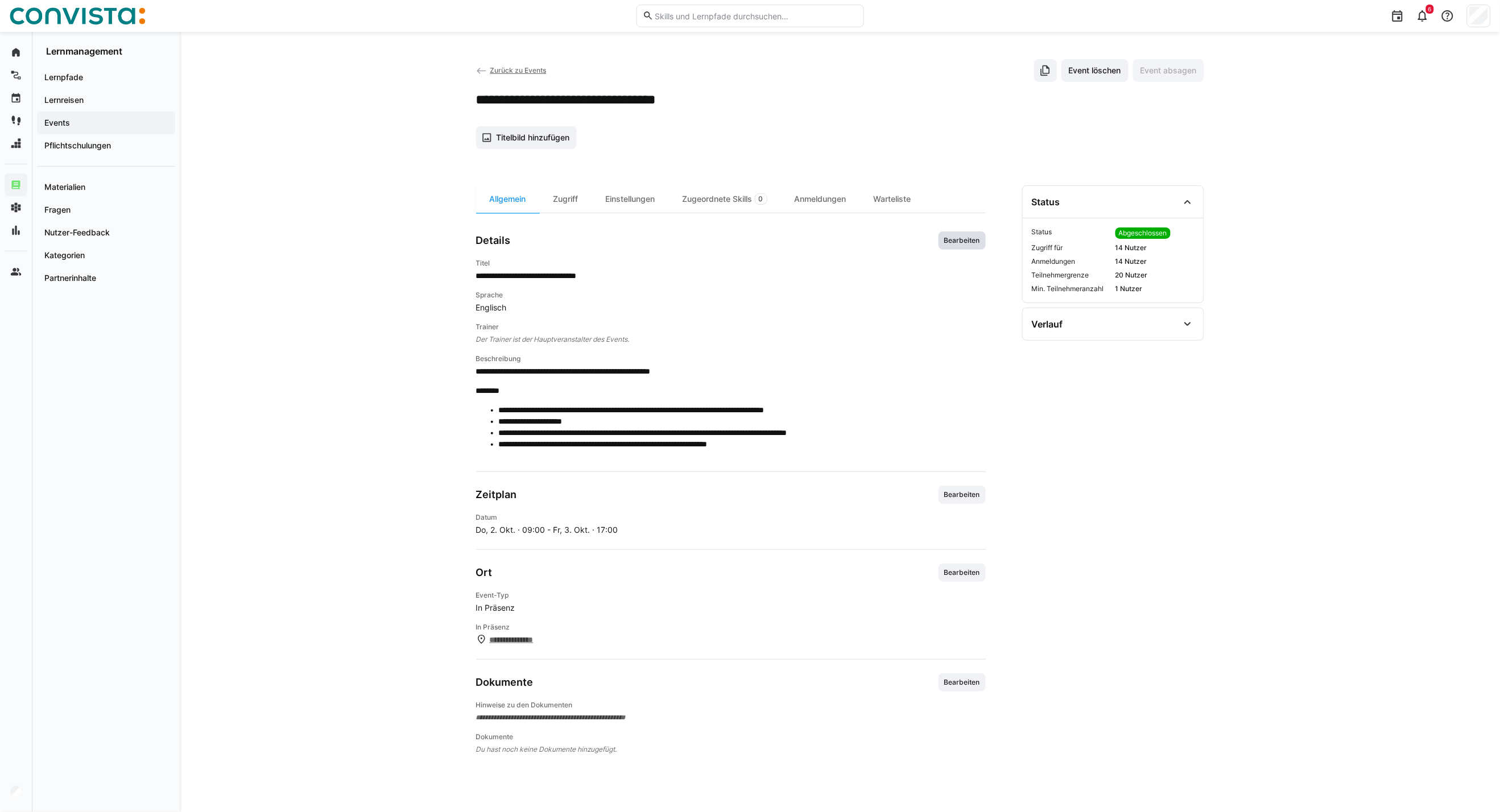
click at [966, 249] on span "Bearbeiten" at bounding box center [962, 240] width 47 height 18
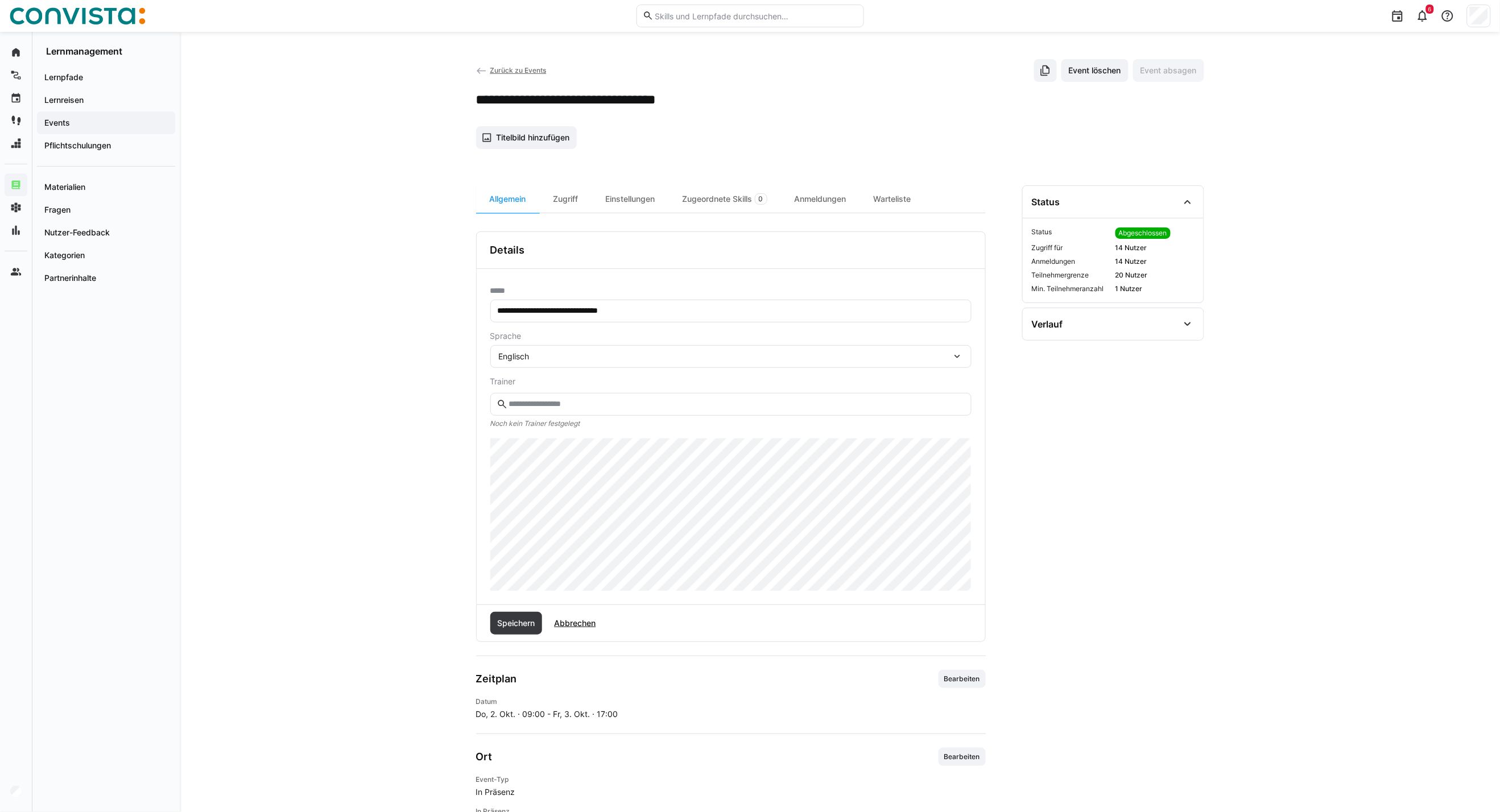
click at [535, 354] on div "Englisch" at bounding box center [725, 356] width 453 height 10
click at [527, 434] on span "Polnisch" at bounding box center [515, 435] width 31 height 11
click at [513, 620] on span "Speichern" at bounding box center [515, 624] width 41 height 11
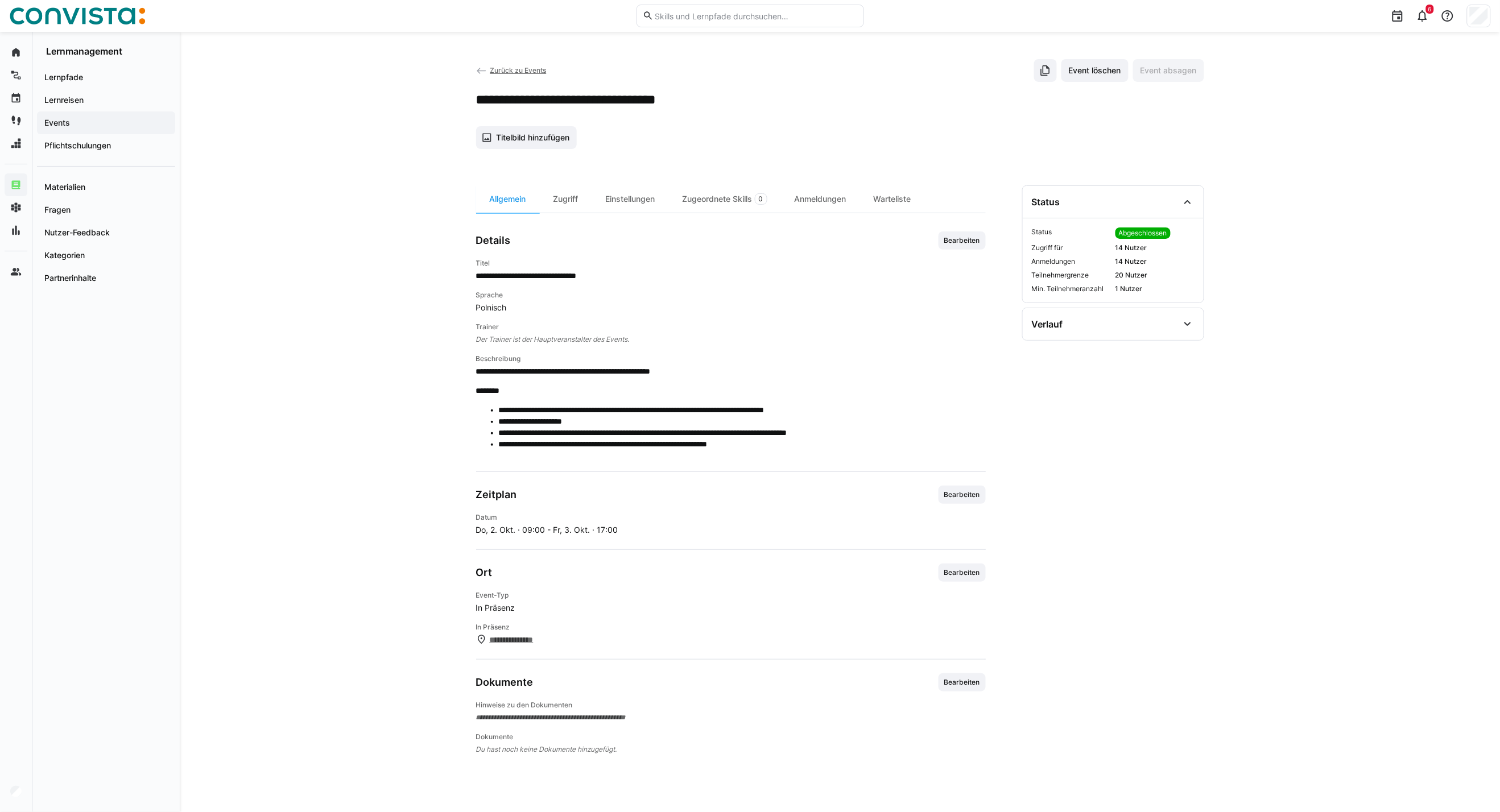
click at [508, 74] on span "Zurück zu Events" at bounding box center [518, 70] width 56 height 9
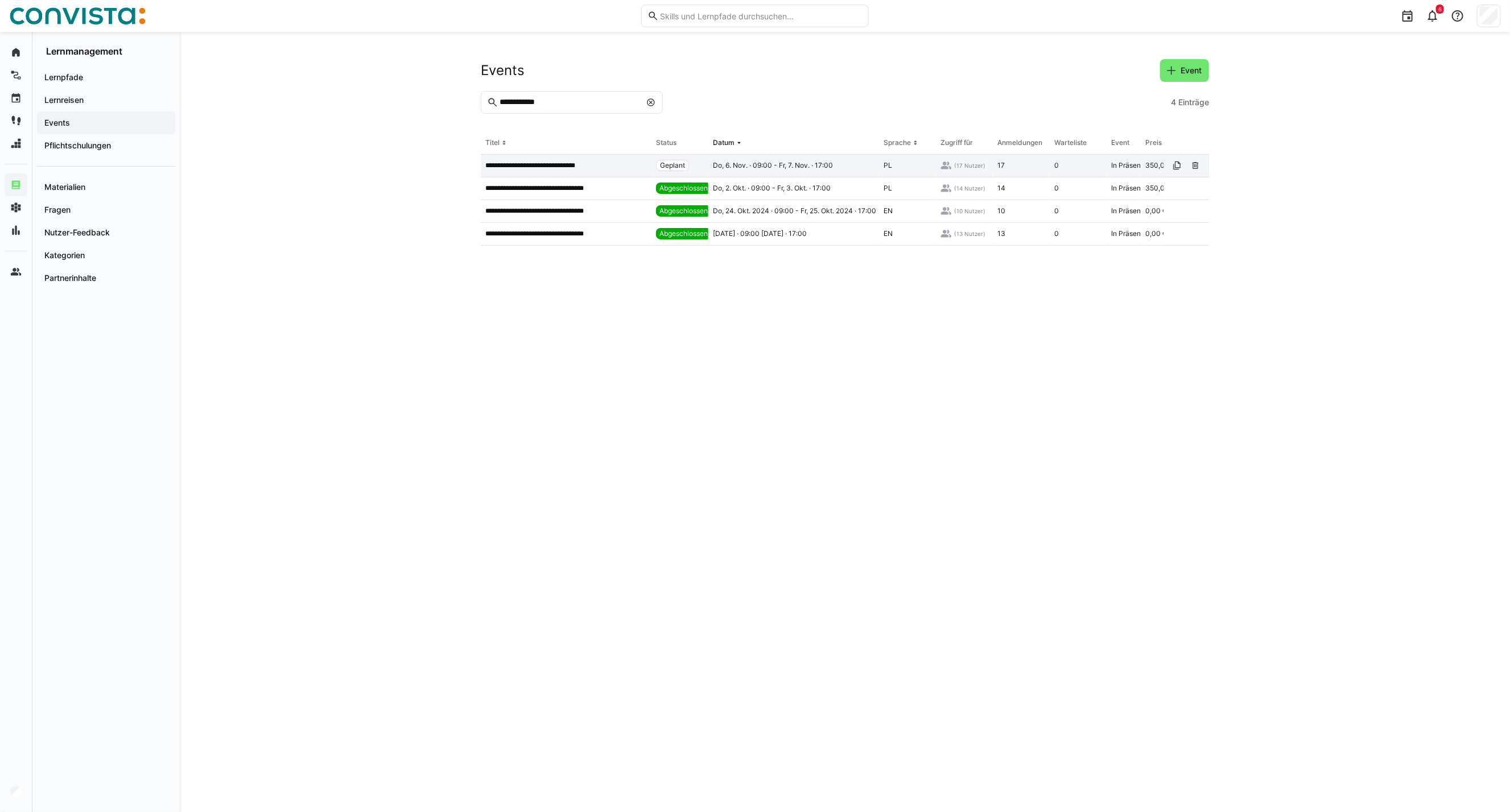
click at [546, 168] on p "**********" at bounding box center [544, 165] width 119 height 9
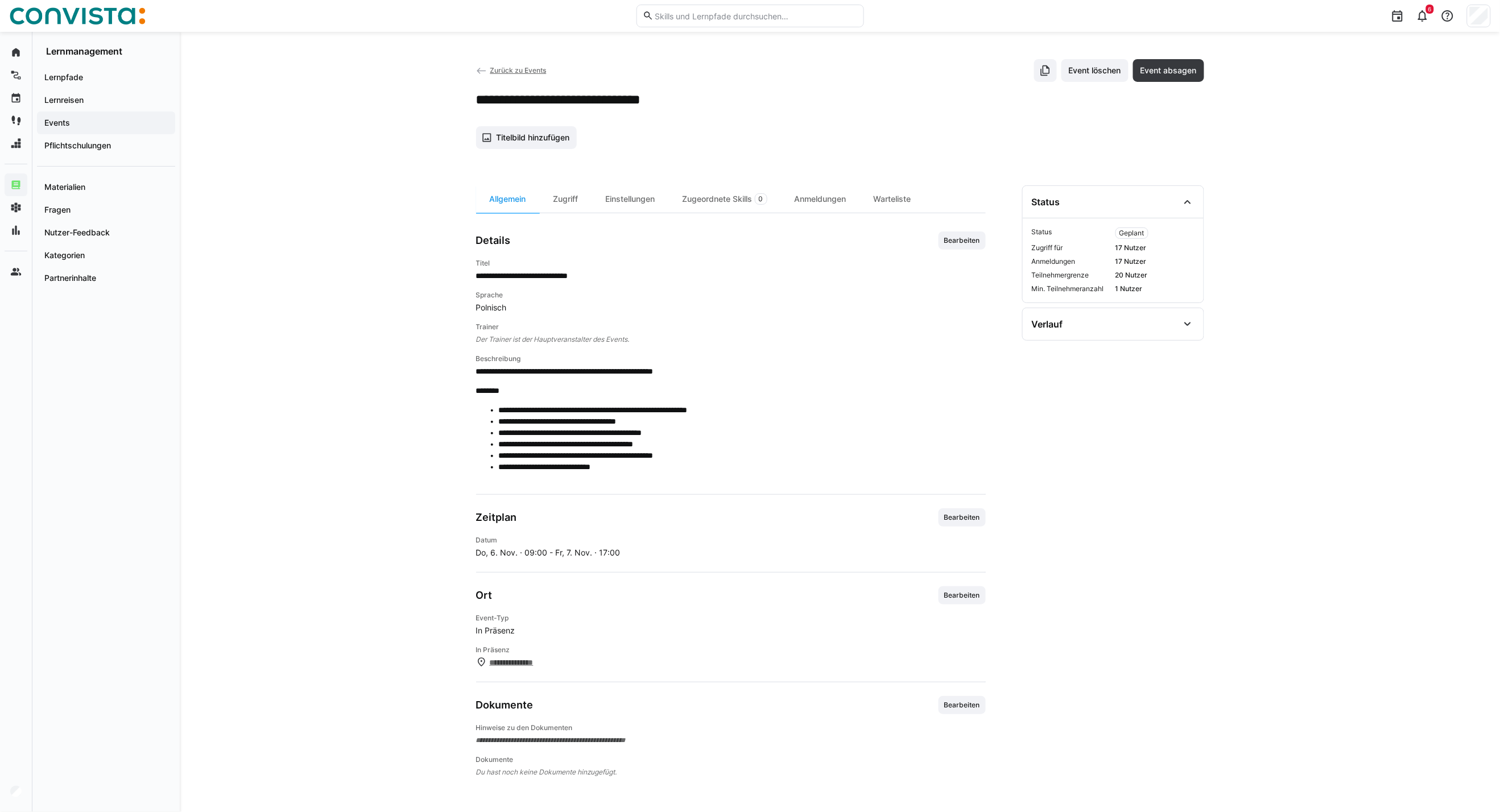
click at [499, 69] on span "Zurück zu Events" at bounding box center [518, 70] width 56 height 9
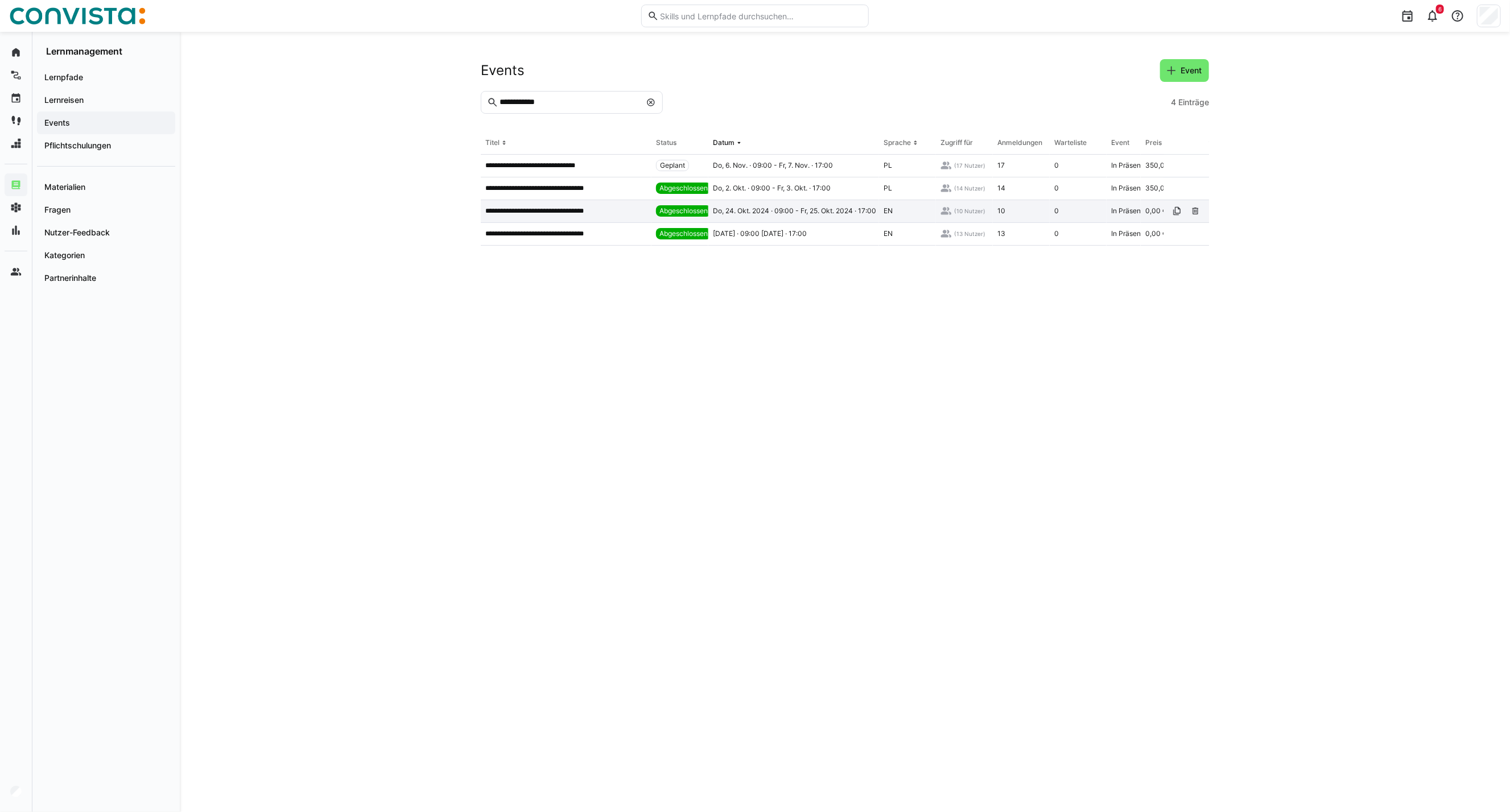
click at [545, 209] on p "**********" at bounding box center [547, 211] width 124 height 9
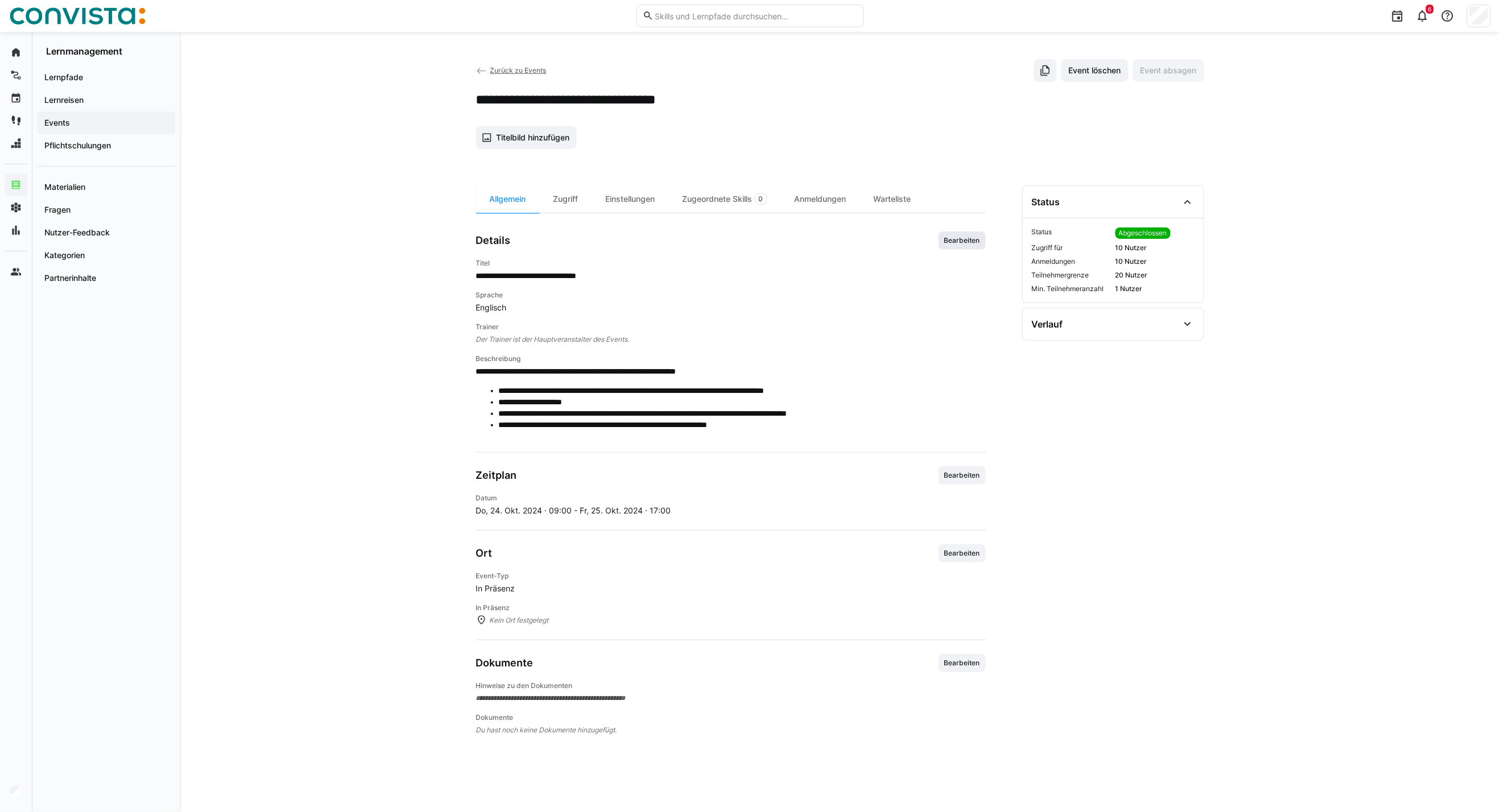
click at [977, 241] on span "Bearbeiten" at bounding box center [962, 241] width 38 height 9
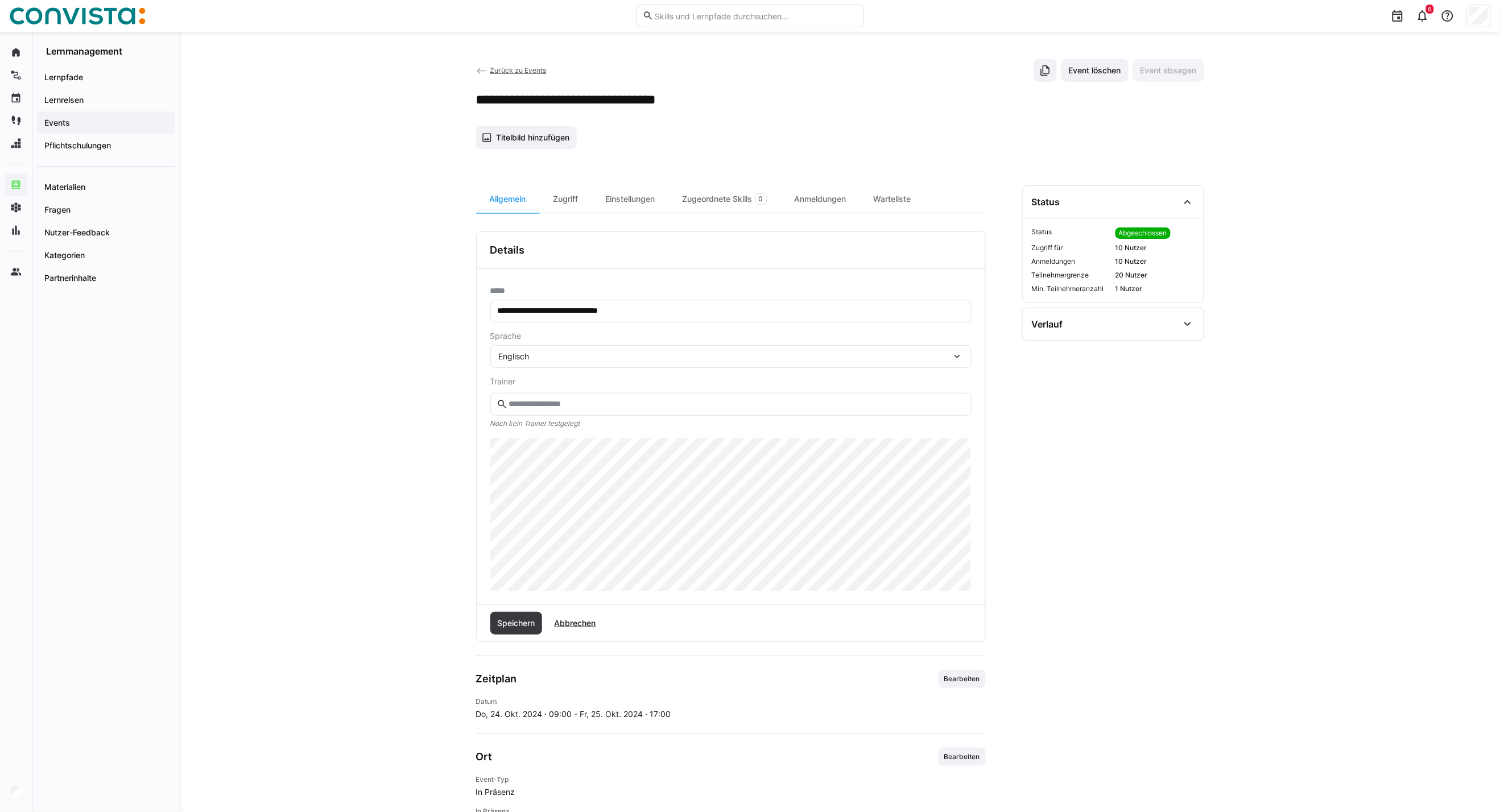
click at [575, 365] on div "Englisch" at bounding box center [731, 356] width 482 height 23
click at [538, 435] on div "Polnisch" at bounding box center [731, 435] width 463 height 11
click at [515, 626] on span "Speichern" at bounding box center [515, 624] width 41 height 11
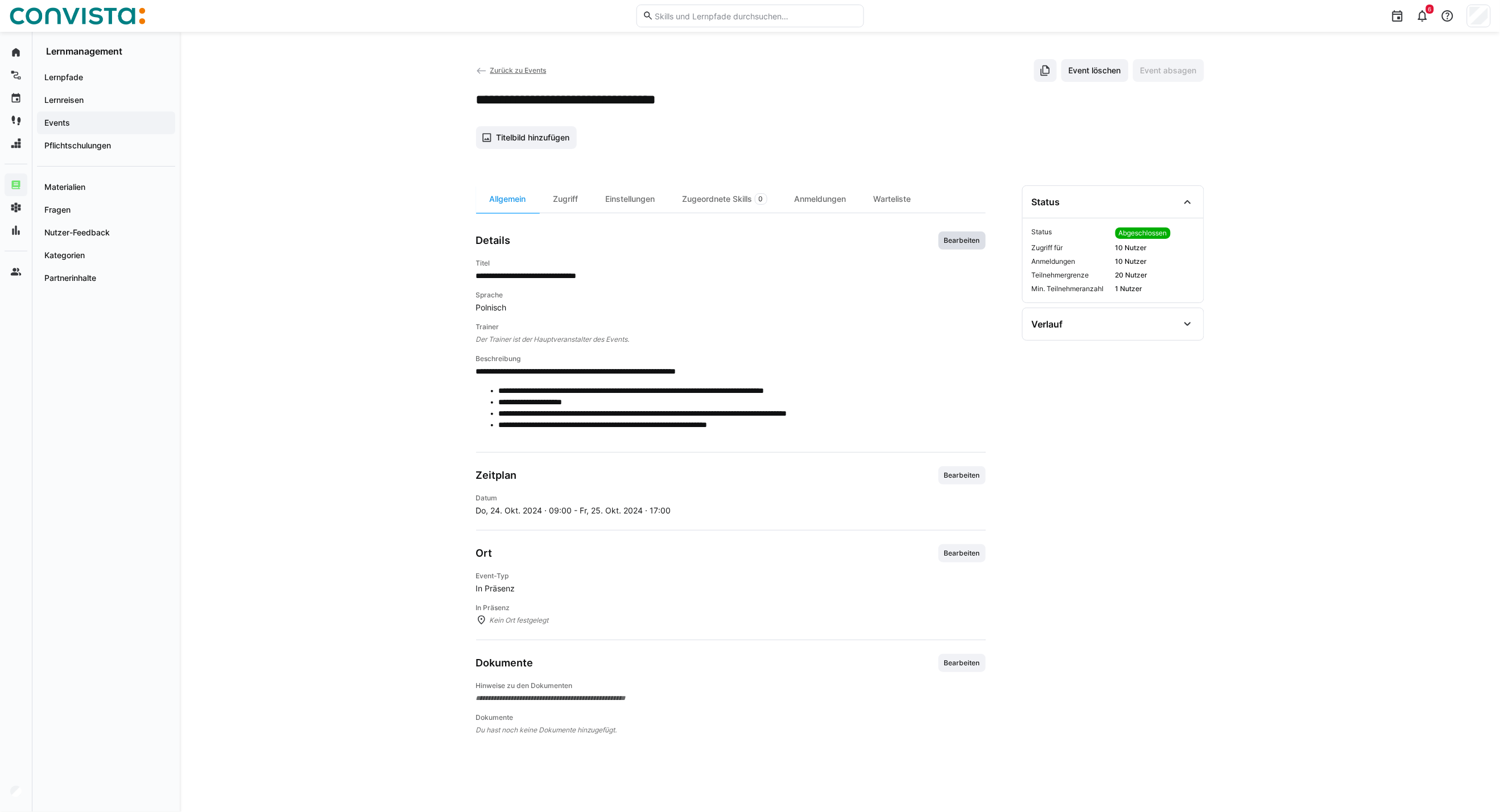
click at [980, 241] on span "Bearbeiten" at bounding box center [962, 241] width 38 height 9
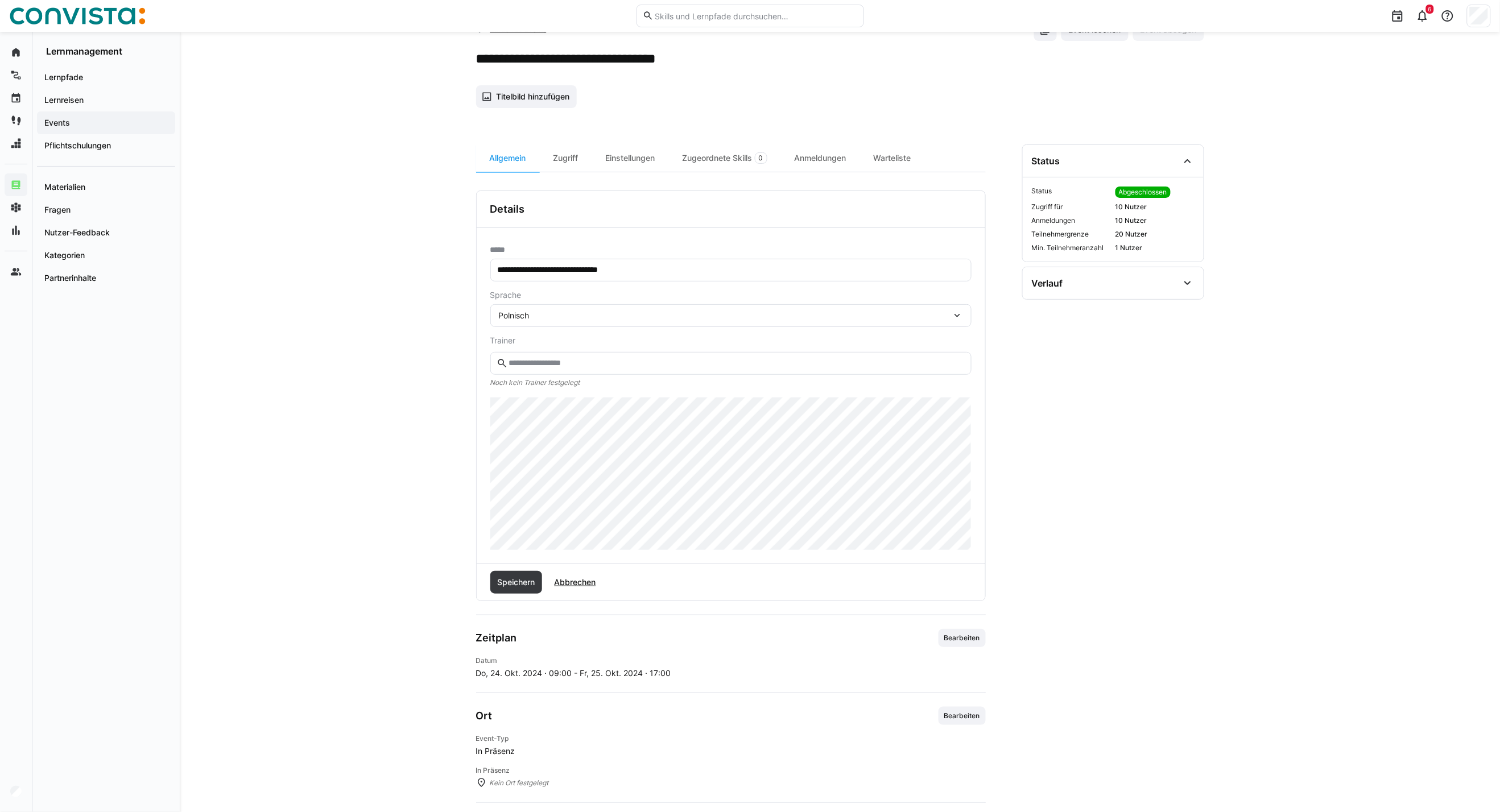
scroll to position [63, 0]
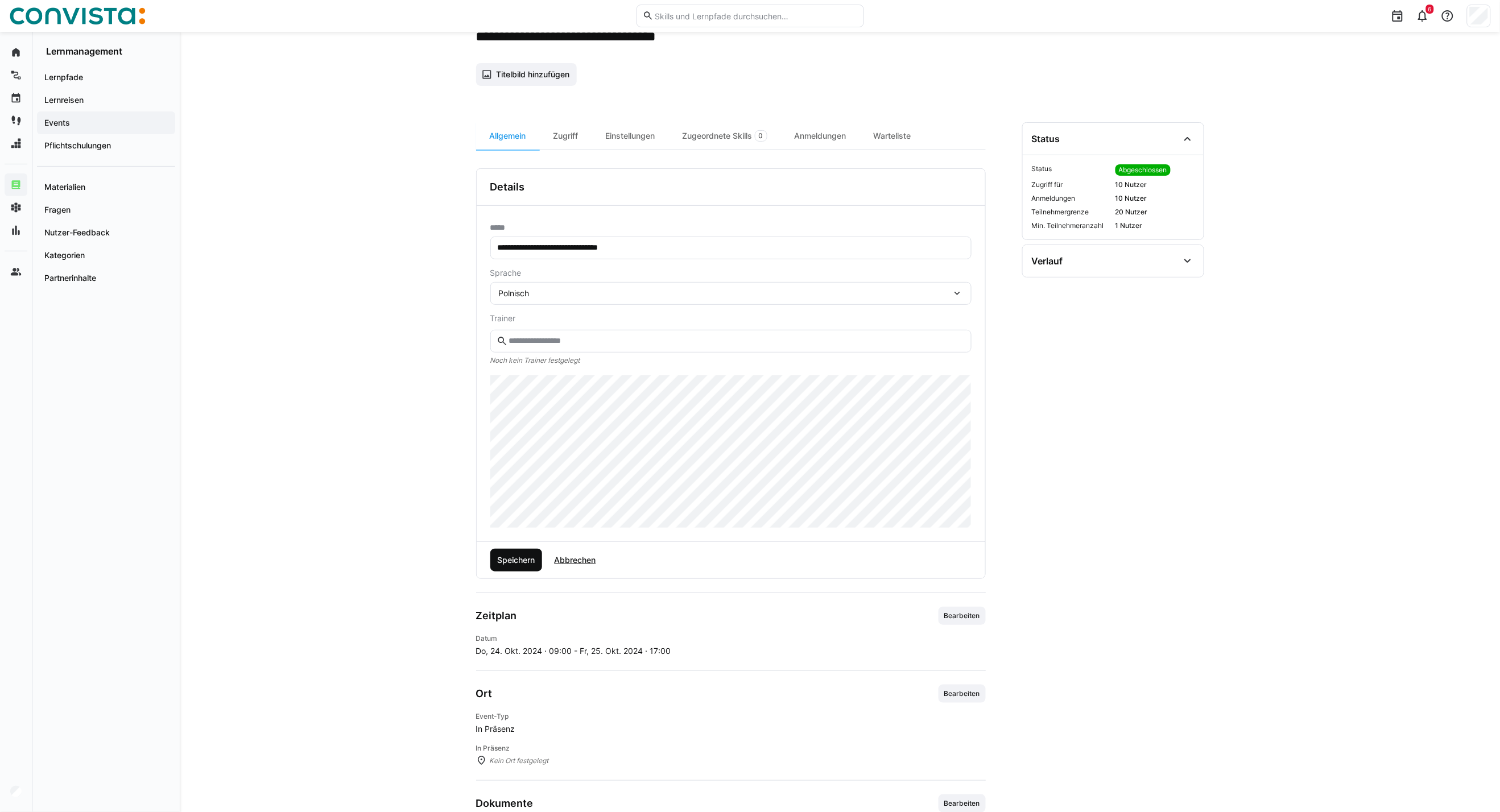
click at [496, 565] on span "Speichern" at bounding box center [515, 560] width 41 height 11
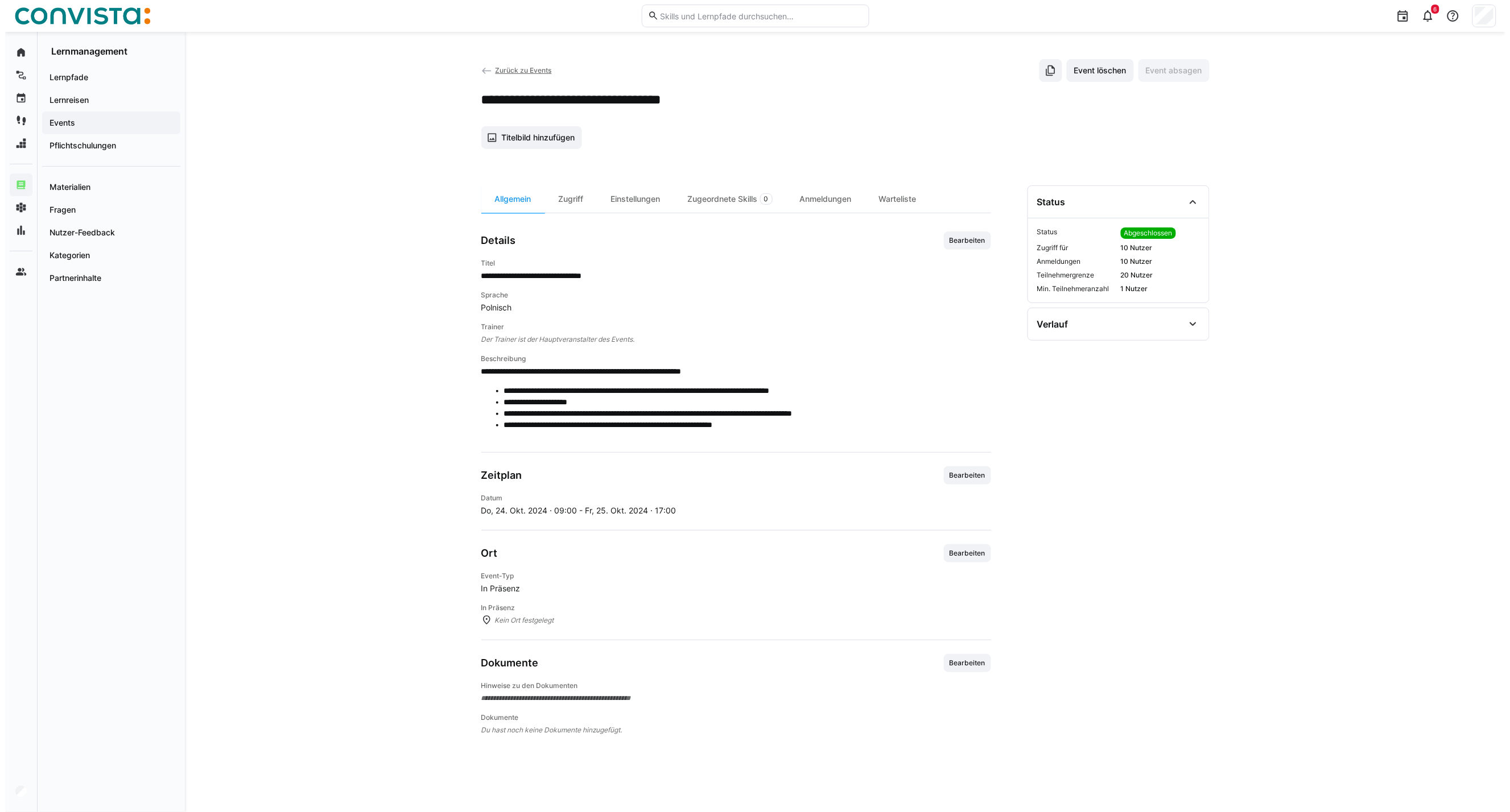
scroll to position [0, 0]
click at [512, 70] on span "Zurück zu Events" at bounding box center [518, 70] width 56 height 9
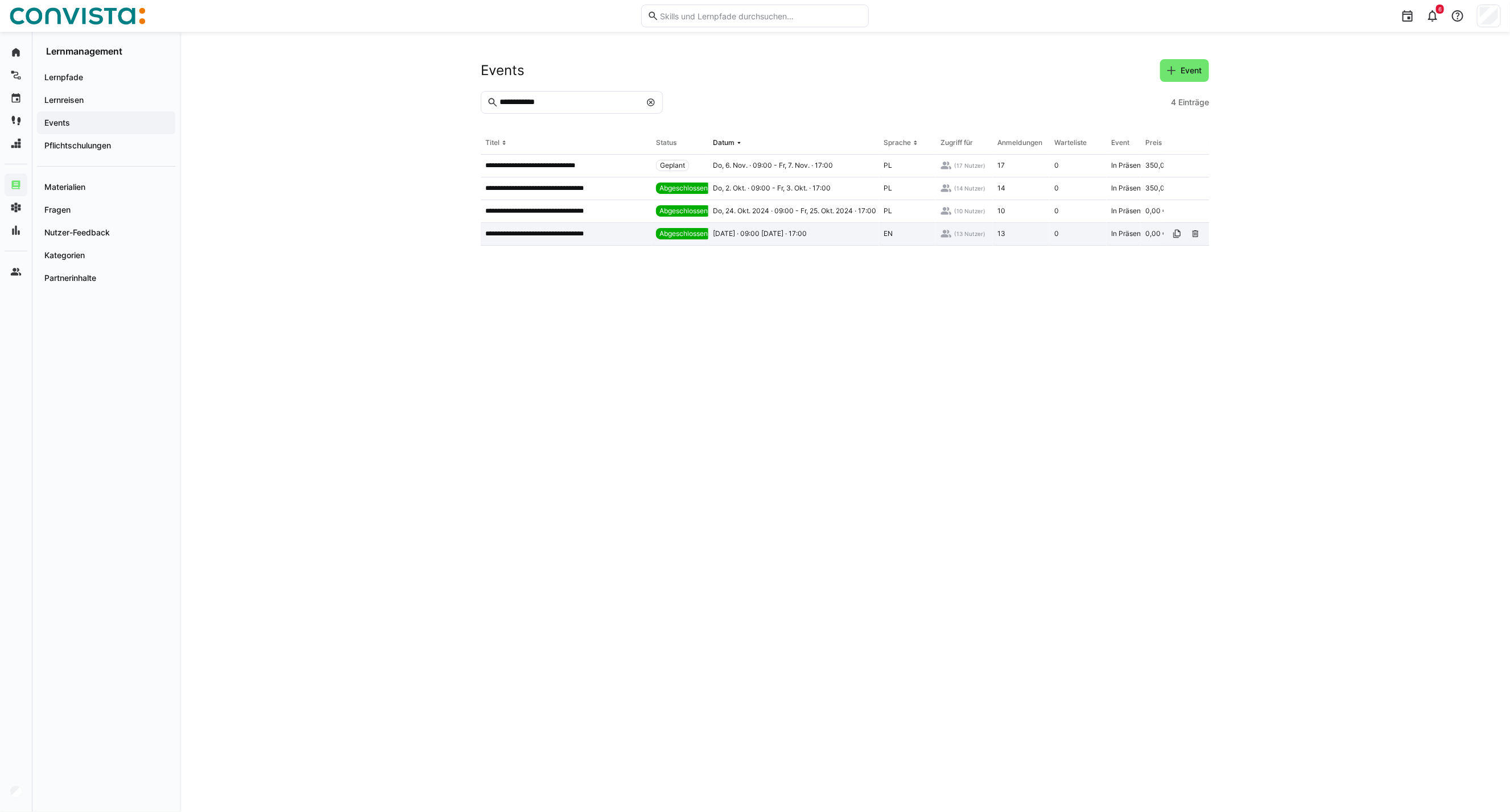
click at [543, 235] on p "**********" at bounding box center [547, 234] width 124 height 9
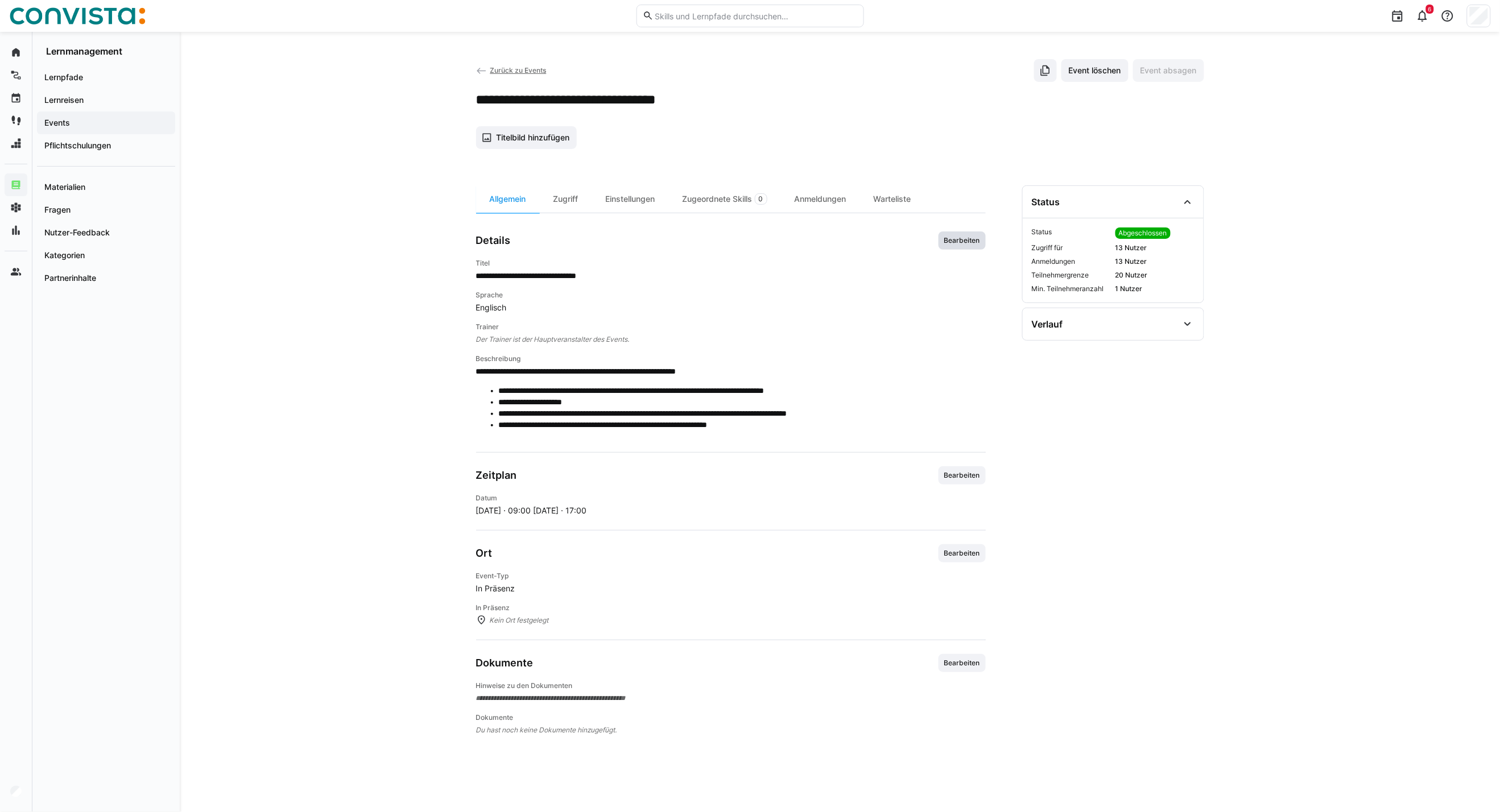
click at [952, 237] on span "Bearbeiten" at bounding box center [962, 241] width 38 height 9
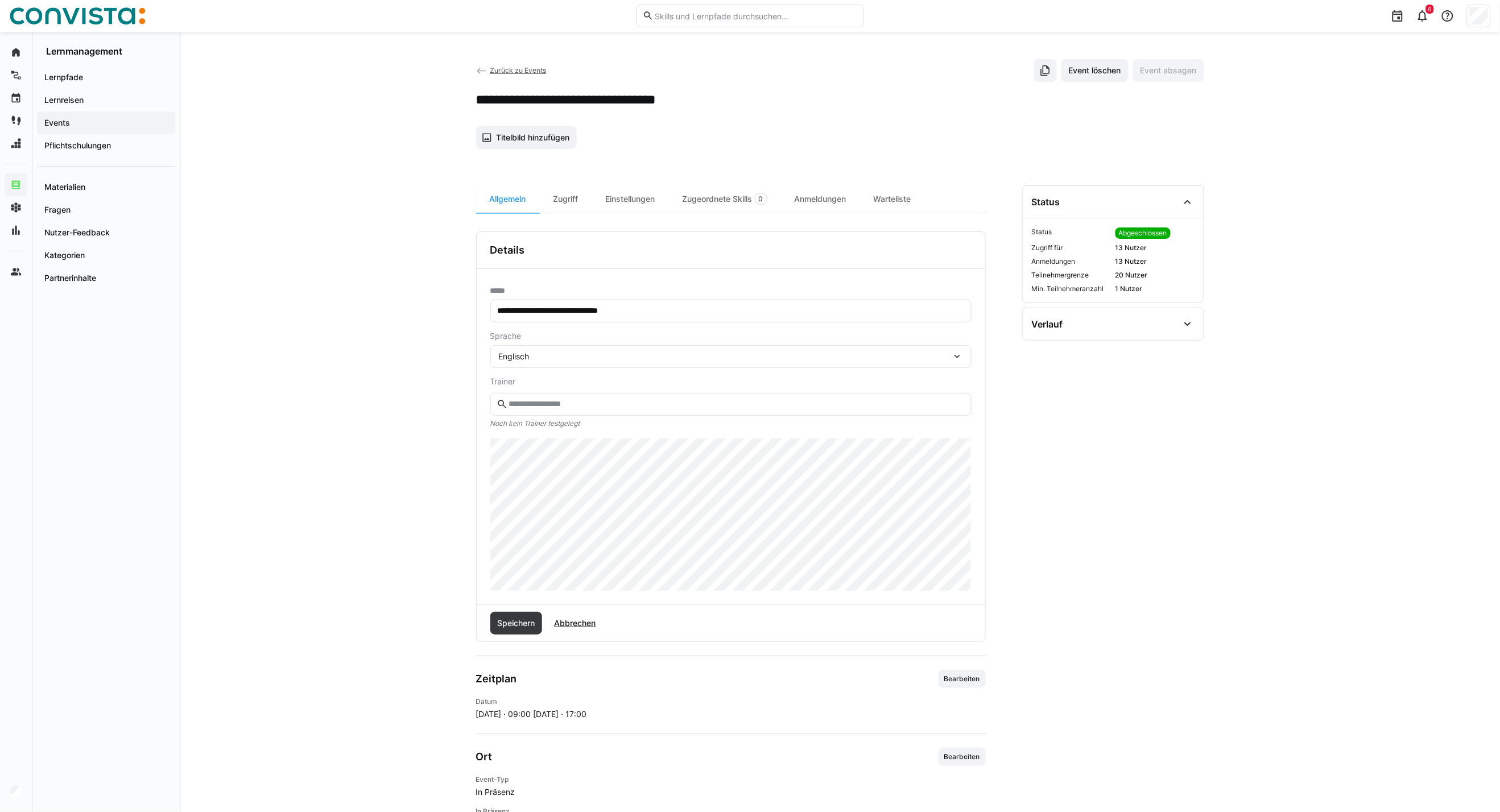
click at [539, 356] on div "Englisch" at bounding box center [725, 356] width 453 height 10
click at [539, 433] on div "Polnisch" at bounding box center [731, 435] width 463 height 11
click at [510, 622] on span "Speichern" at bounding box center [515, 624] width 41 height 11
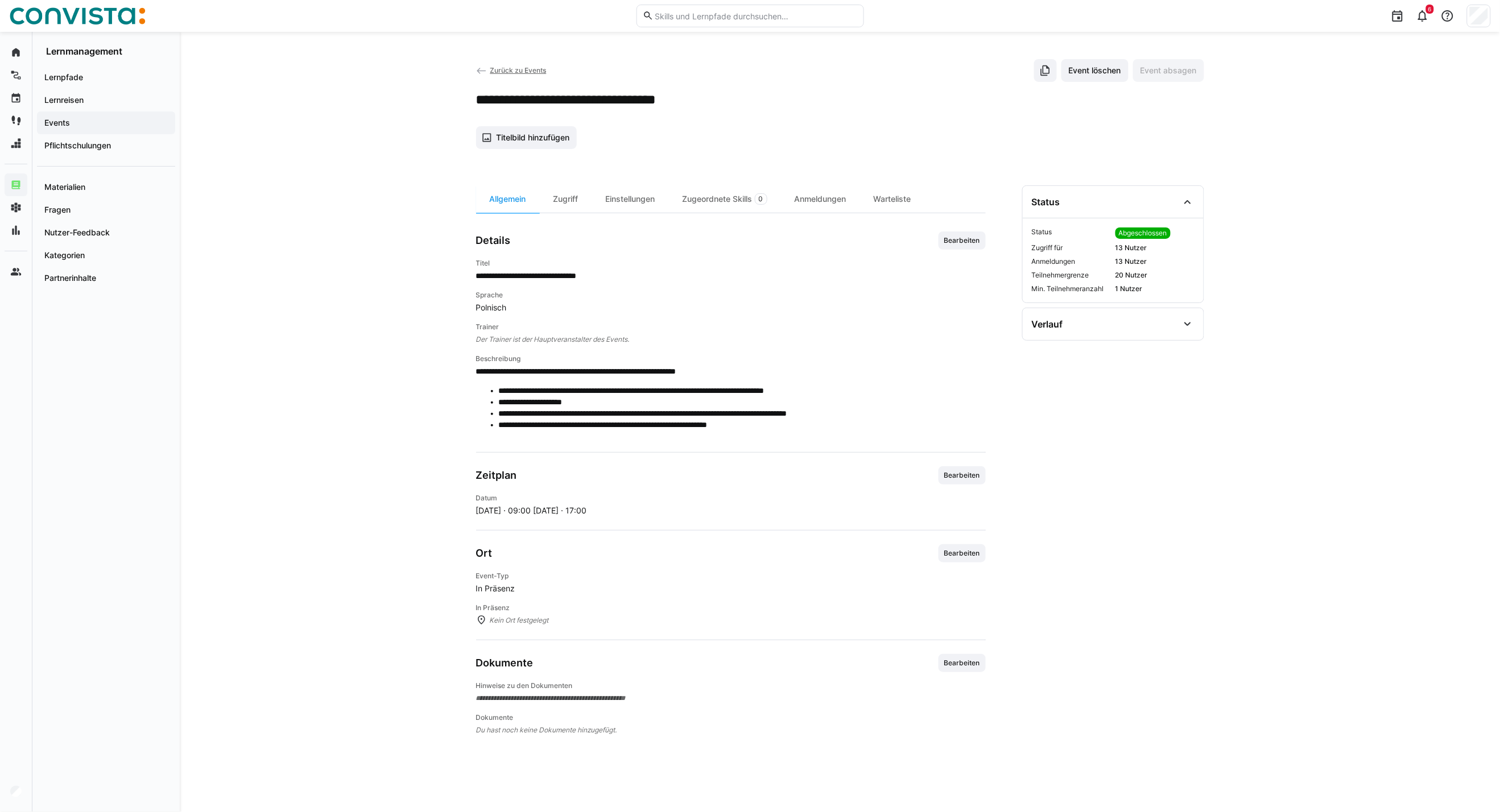
click at [497, 73] on span "Zurück zu Events" at bounding box center [518, 70] width 56 height 9
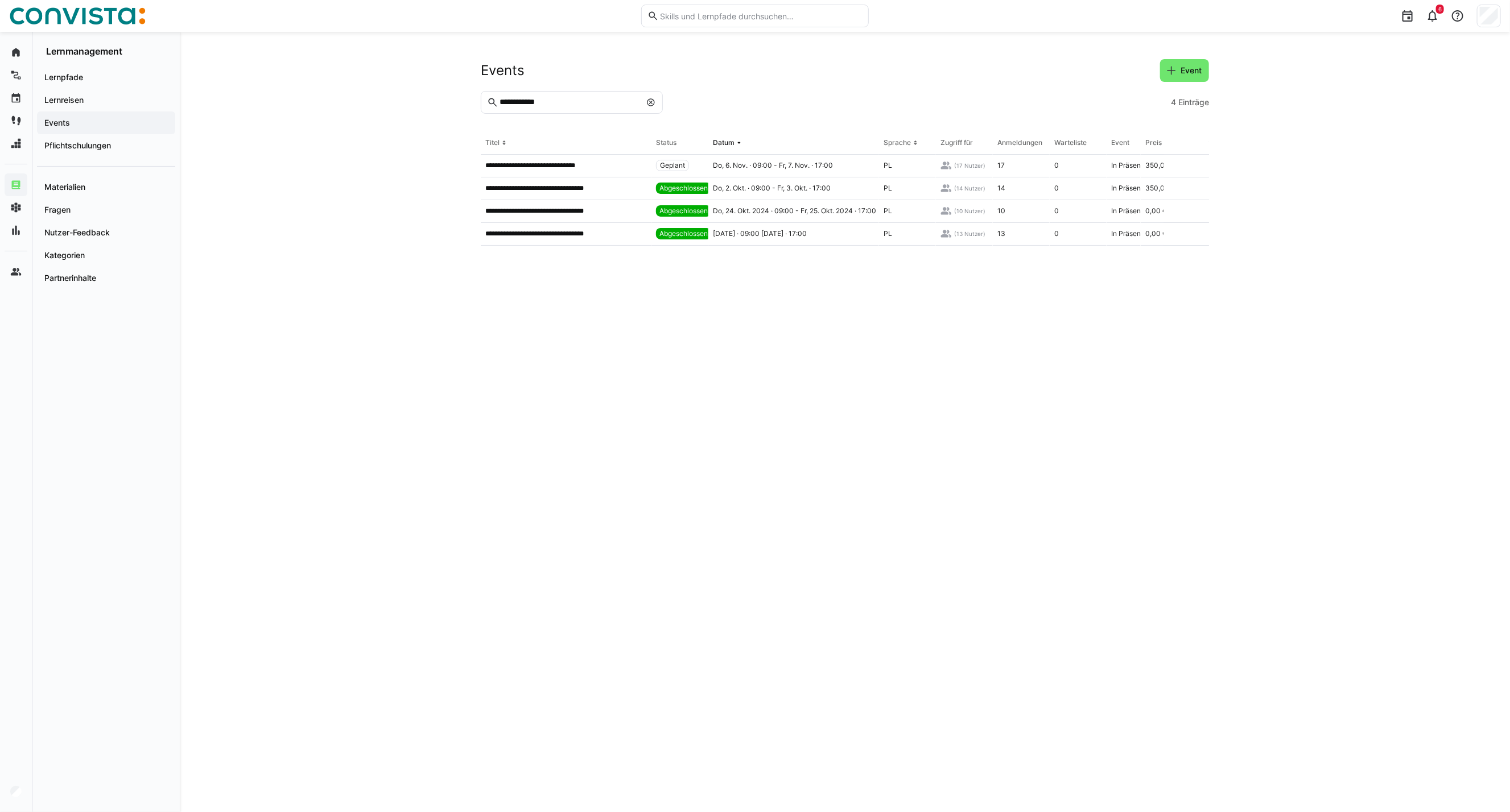
click at [646, 100] on eds-icon at bounding box center [650, 102] width 9 height 9
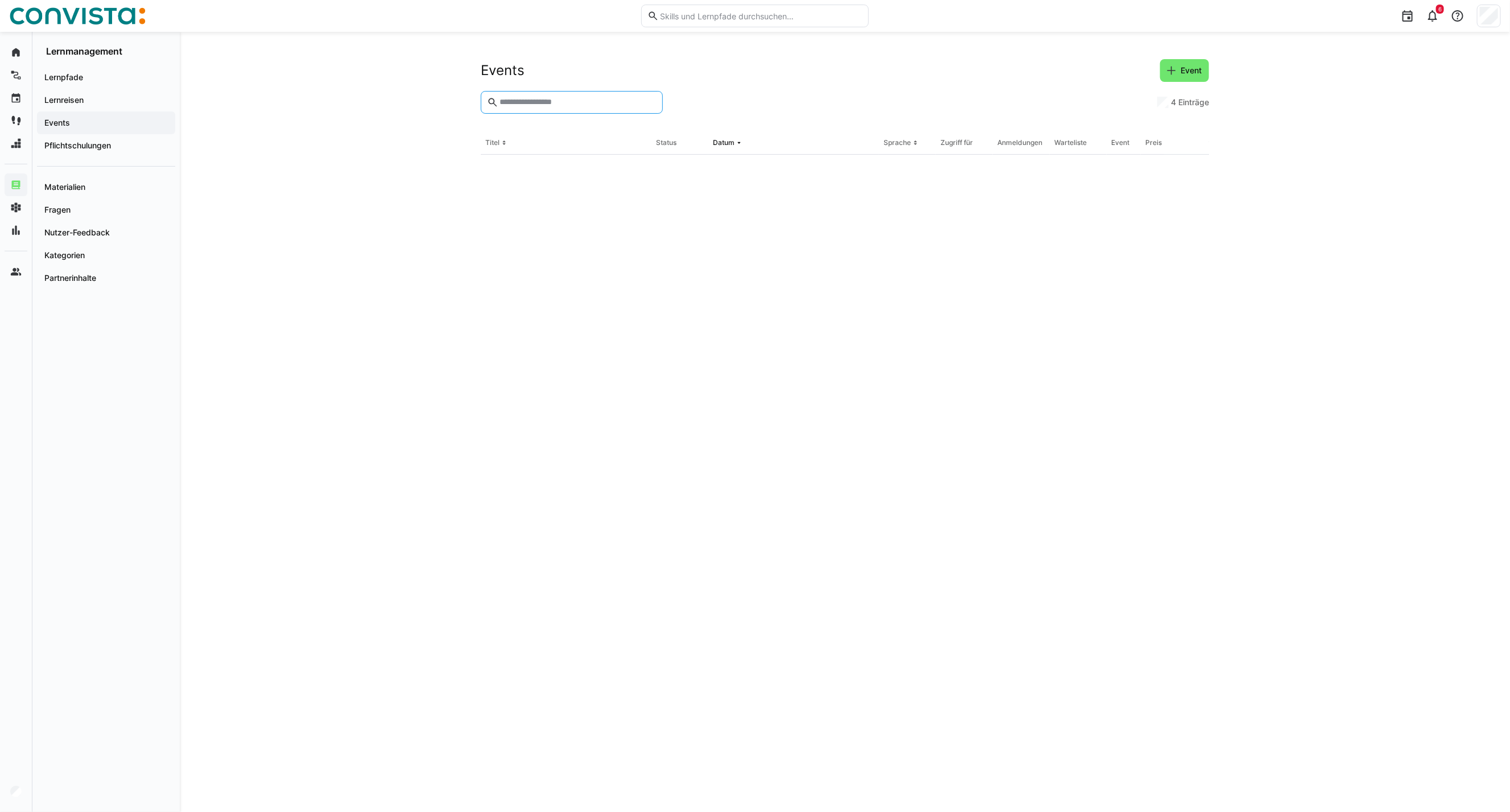
type input "*"
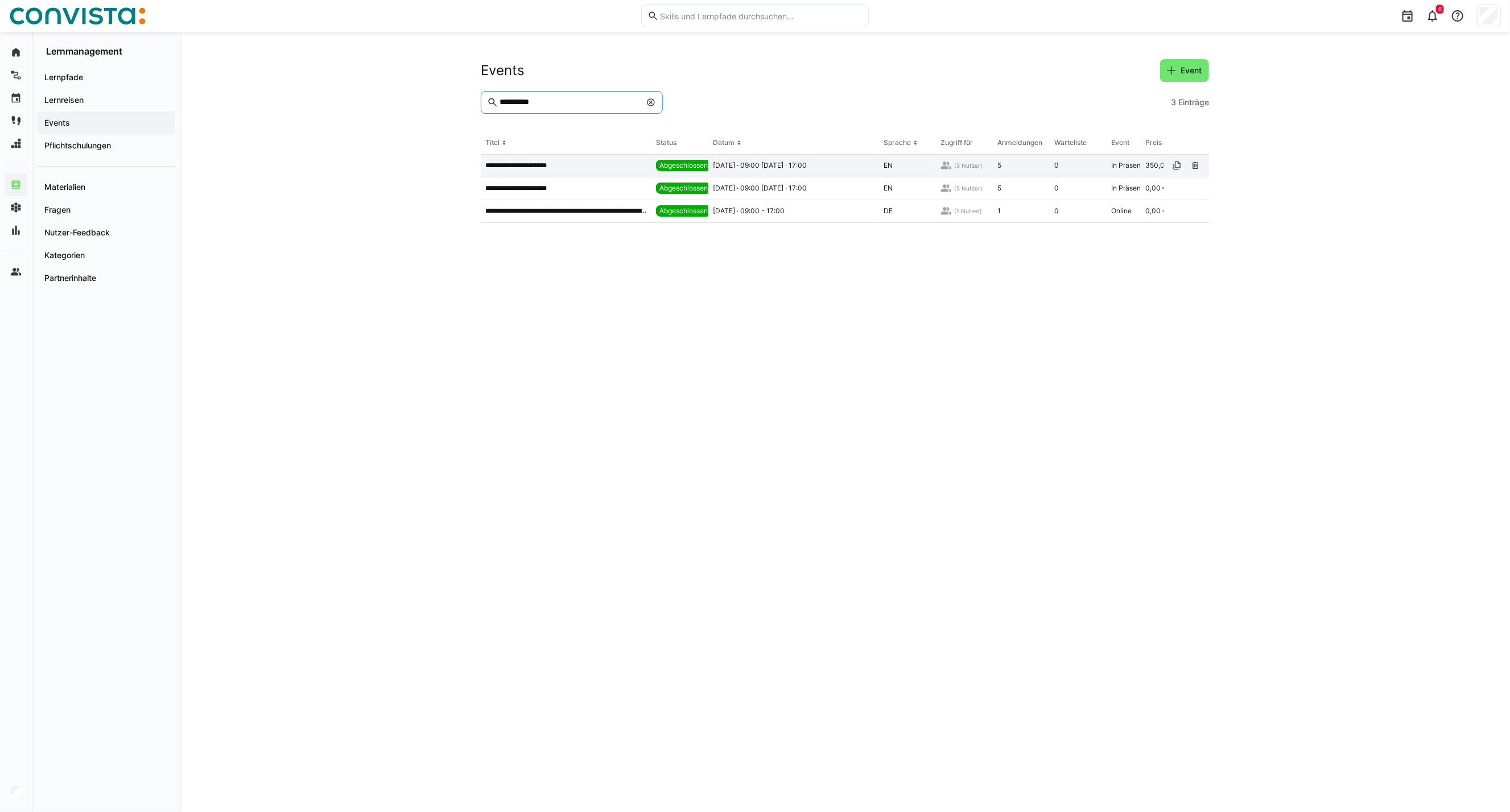
type input "**********"
click at [568, 164] on app-table-first-column "**********" at bounding box center [566, 165] width 162 height 9
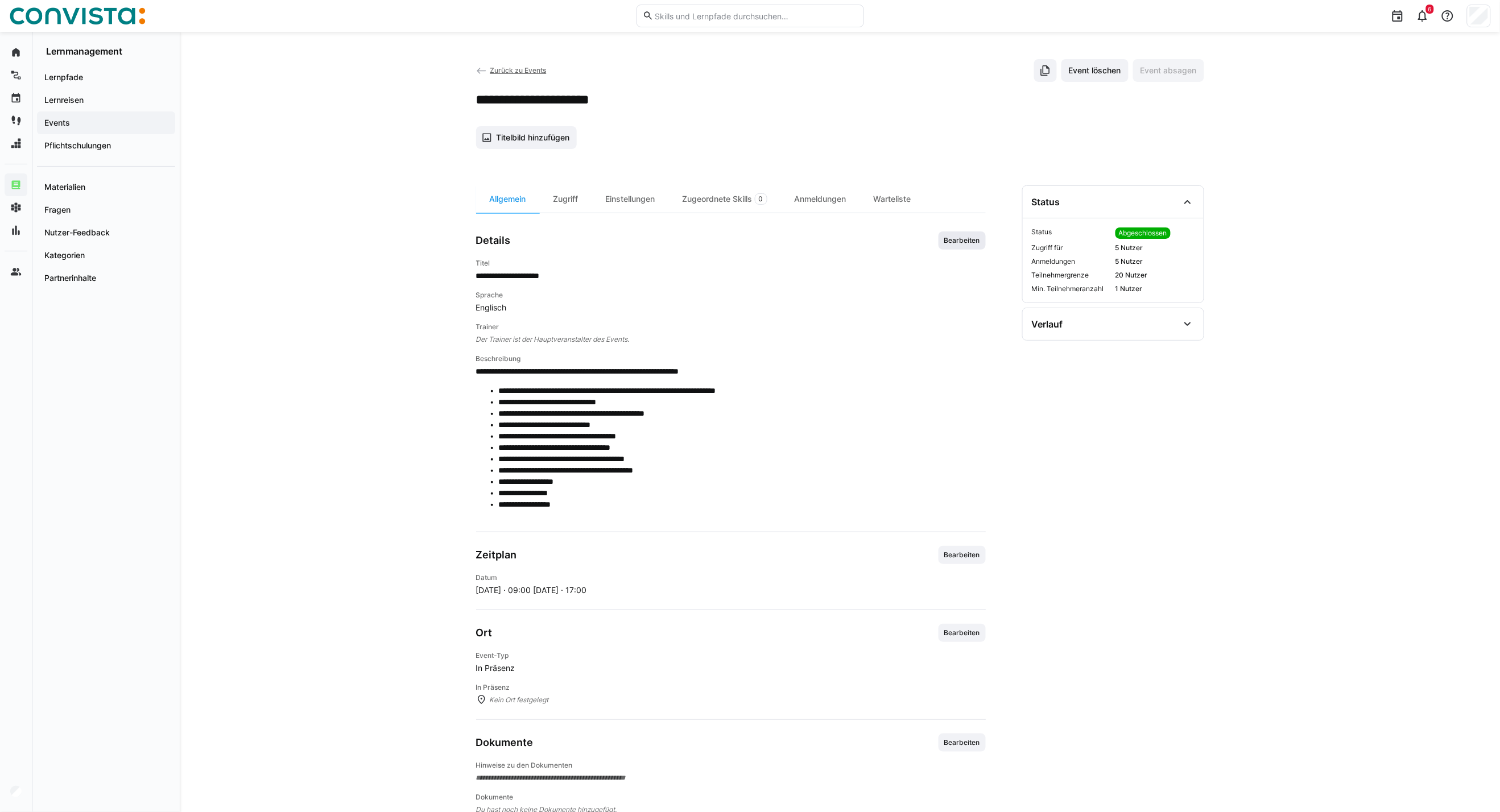
click at [965, 242] on span "Bearbeiten" at bounding box center [962, 241] width 38 height 9
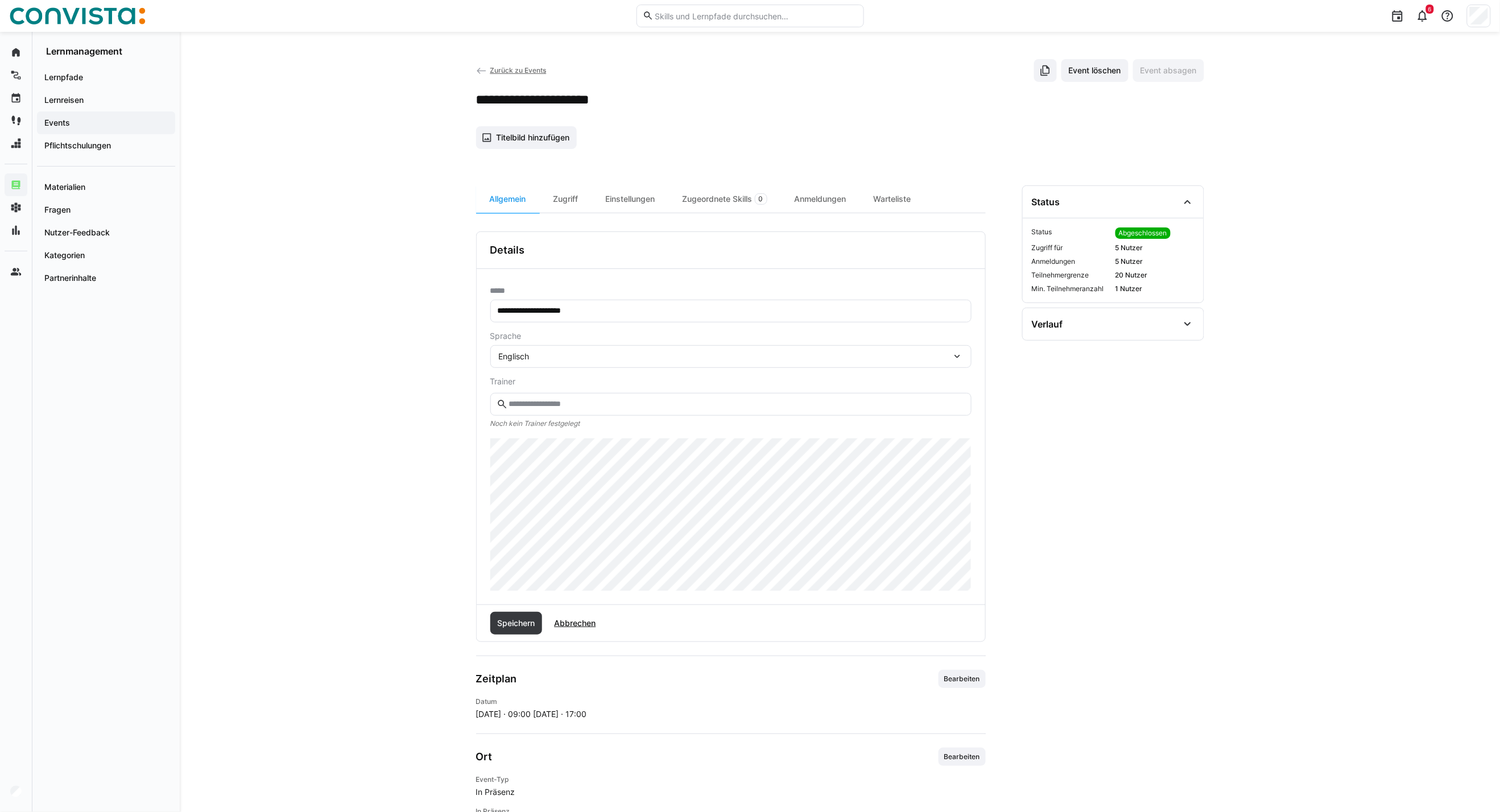
click at [556, 359] on div "Englisch" at bounding box center [725, 356] width 453 height 10
click at [532, 428] on div "Polnisch" at bounding box center [731, 435] width 482 height 24
click at [507, 632] on span "Speichern" at bounding box center [516, 624] width 52 height 23
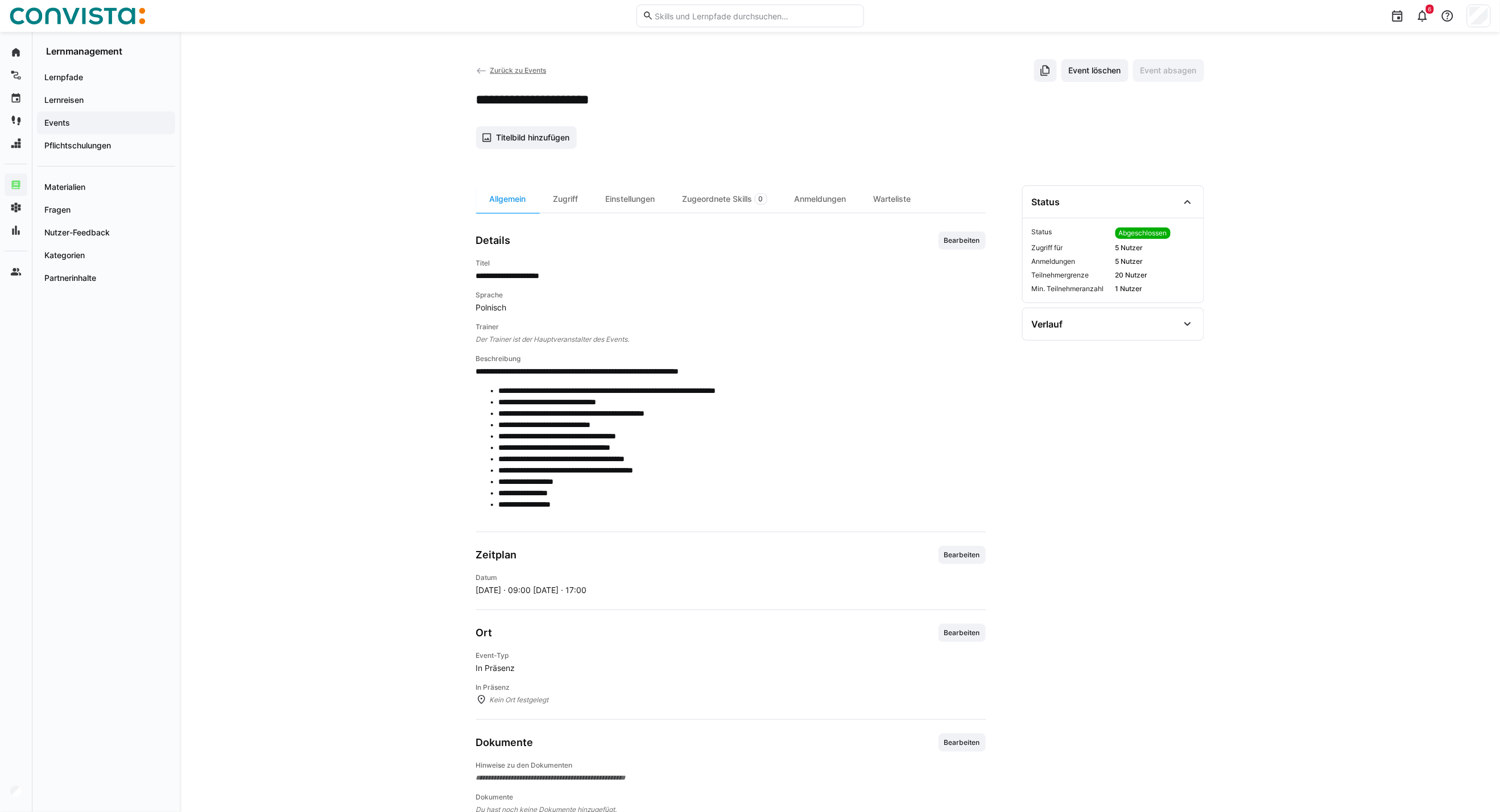
click at [494, 67] on span "Zurück zu Events" at bounding box center [518, 70] width 56 height 9
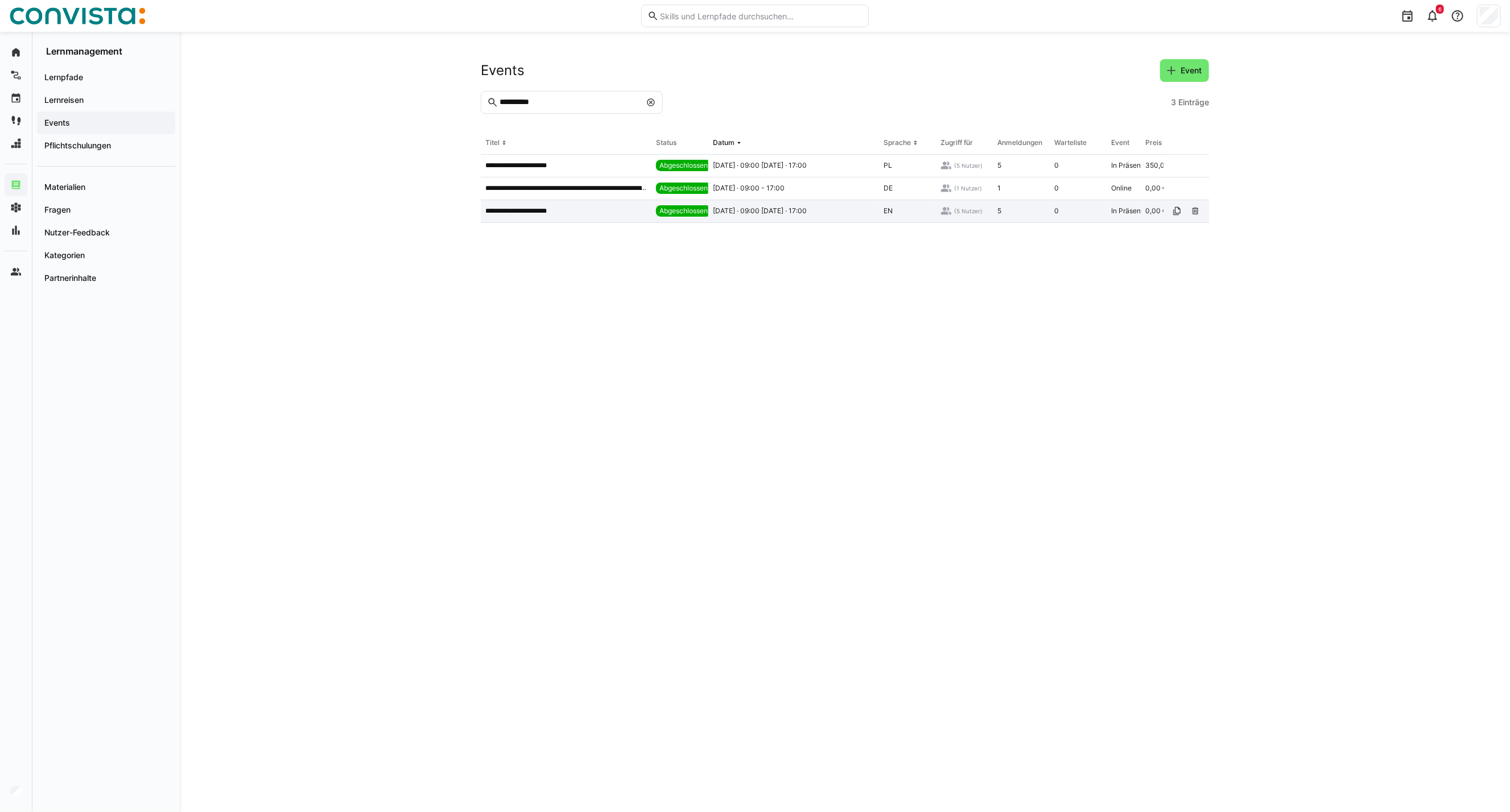
click at [543, 211] on p "**********" at bounding box center [523, 211] width 76 height 9
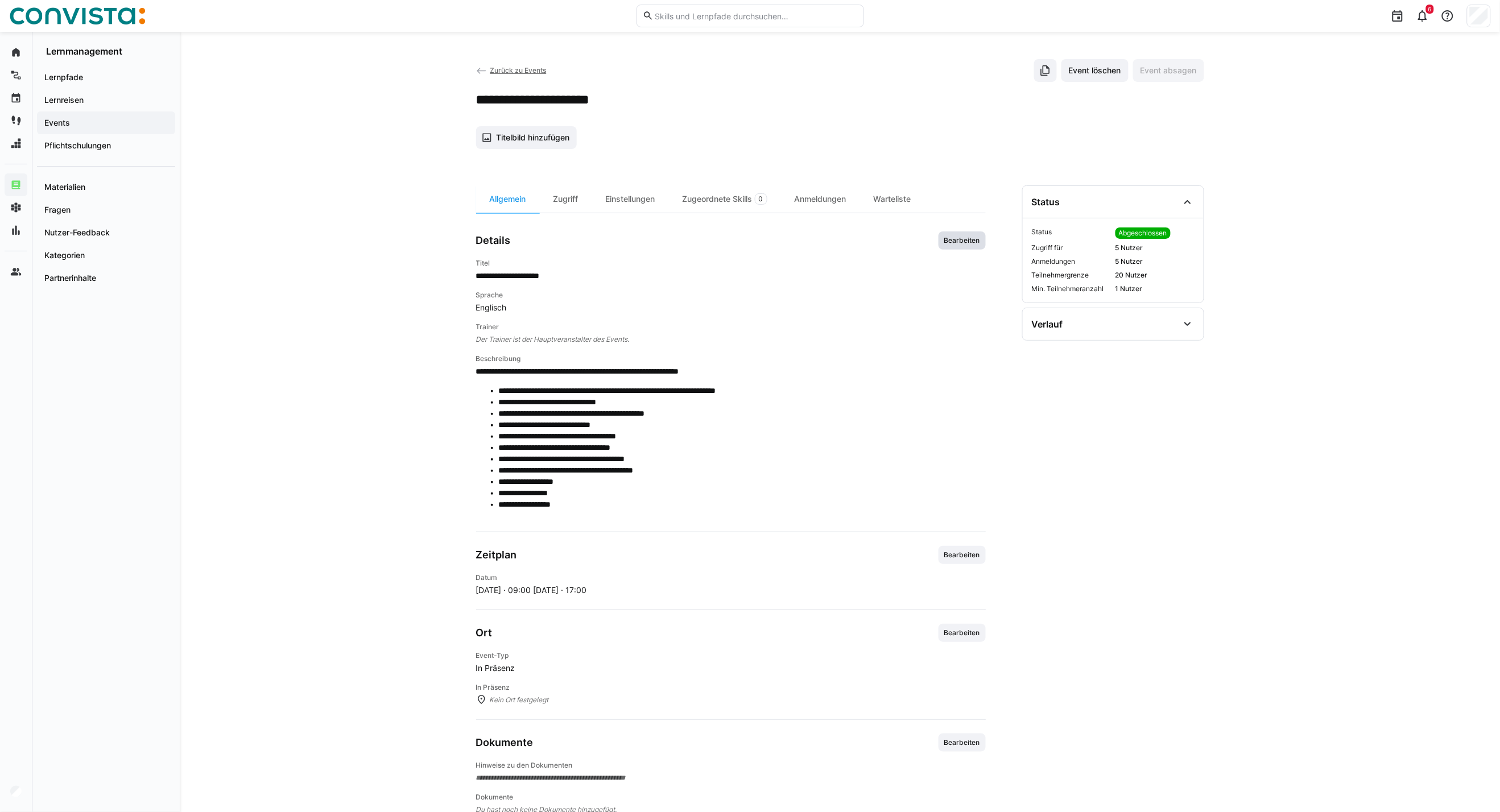
click at [976, 234] on span "Bearbeiten" at bounding box center [962, 240] width 47 height 18
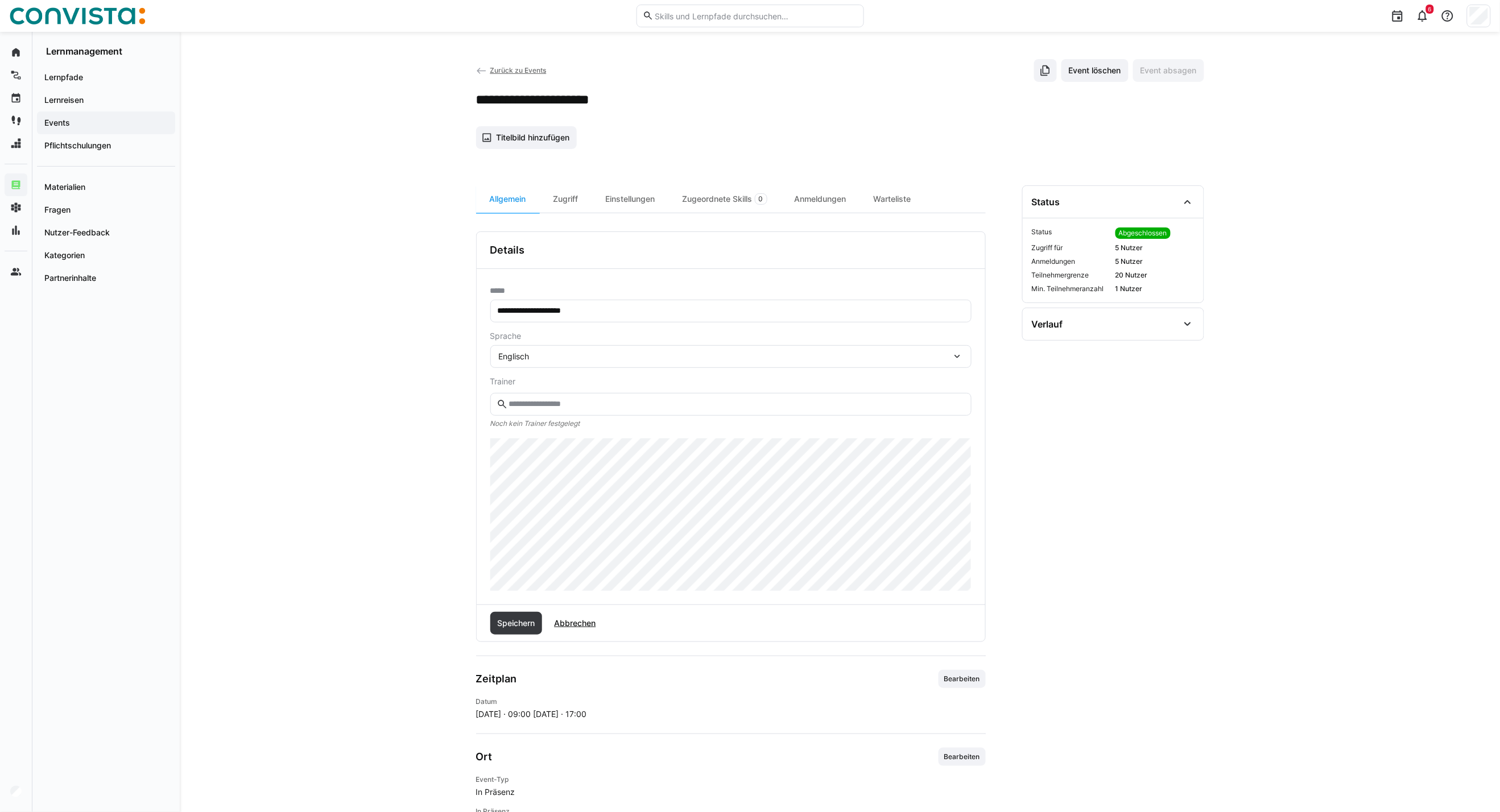
click at [515, 356] on span "Englisch" at bounding box center [514, 356] width 31 height 11
click at [532, 437] on div "Polnisch" at bounding box center [731, 435] width 463 height 11
click at [524, 629] on span "Speichern" at bounding box center [515, 624] width 41 height 11
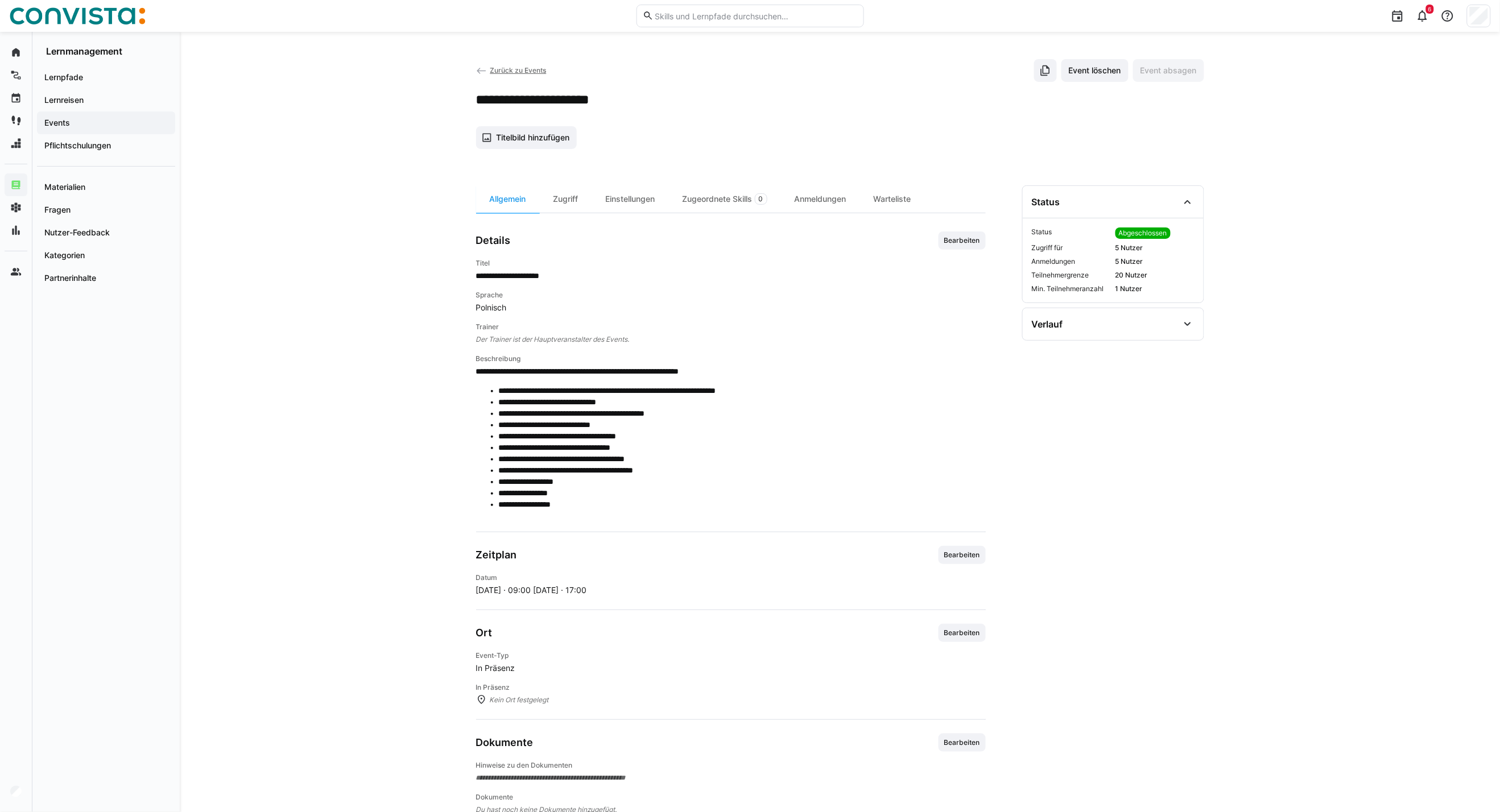
click at [520, 70] on span "Zurück zu Events" at bounding box center [518, 70] width 56 height 9
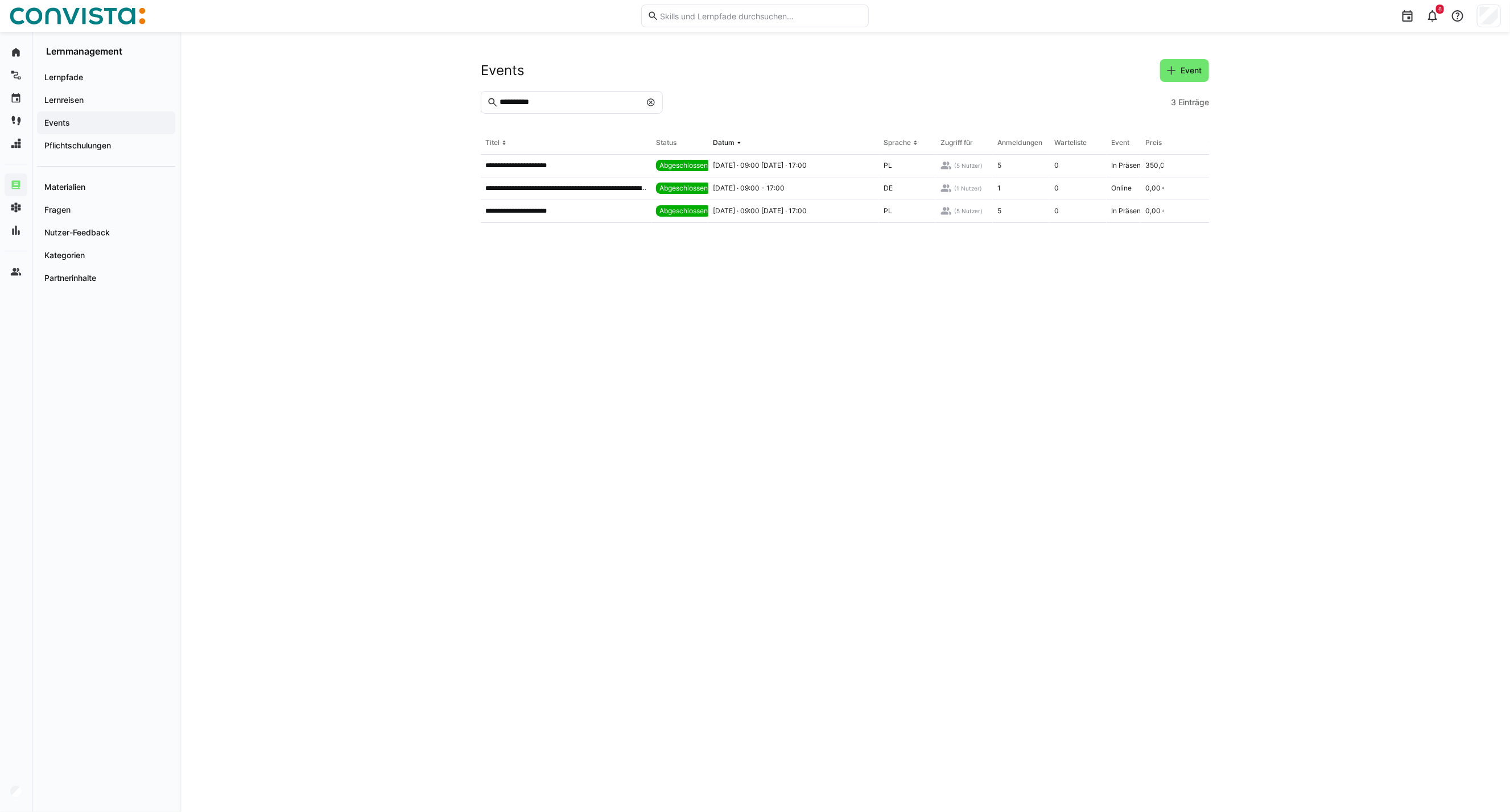
drag, startPoint x: 649, startPoint y: 101, endPoint x: 588, endPoint y: 93, distance: 61.5
click at [649, 101] on eds-icon at bounding box center [650, 102] width 9 height 9
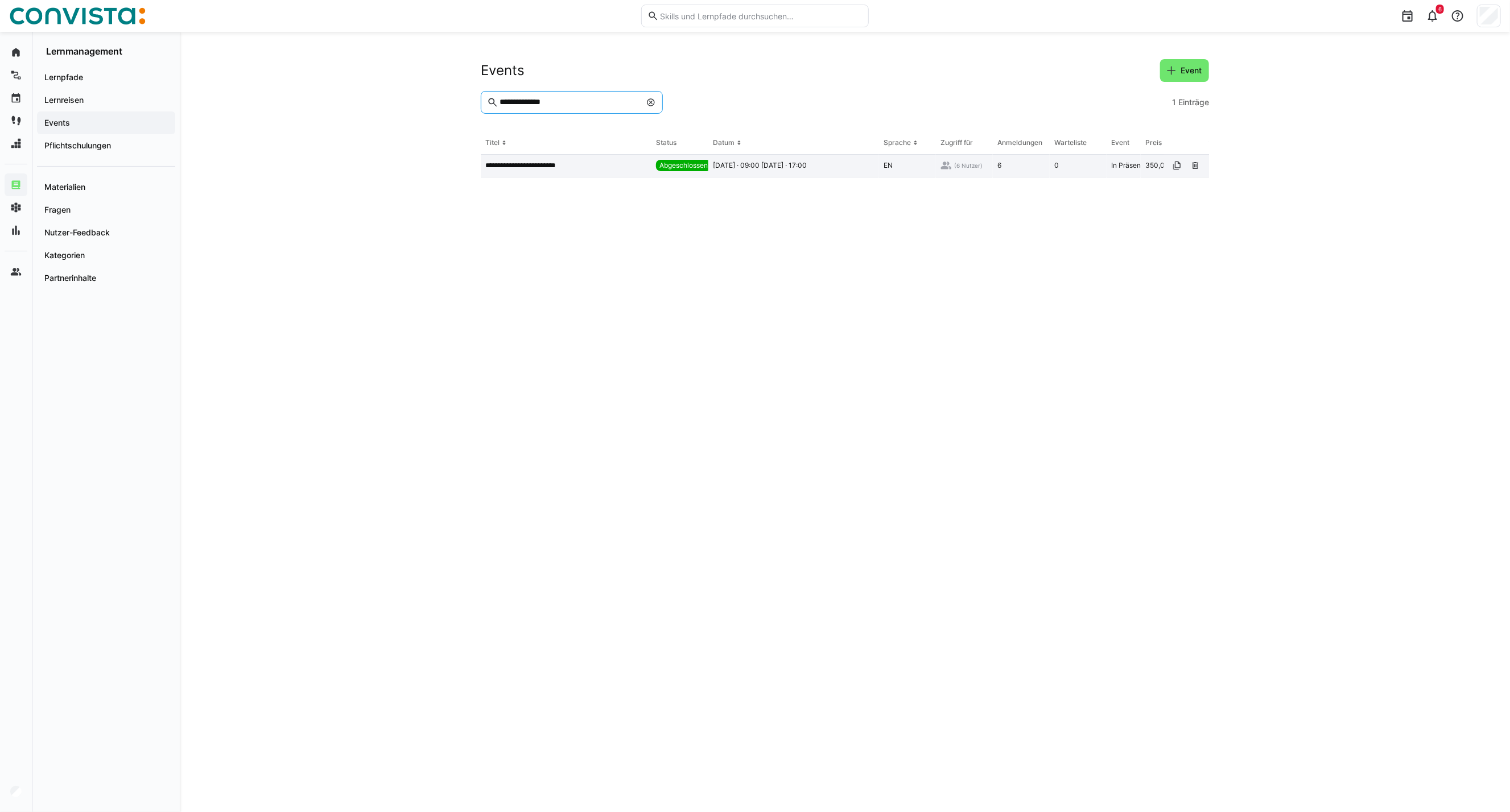
type input "**********"
click at [559, 168] on p "**********" at bounding box center [528, 165] width 85 height 9
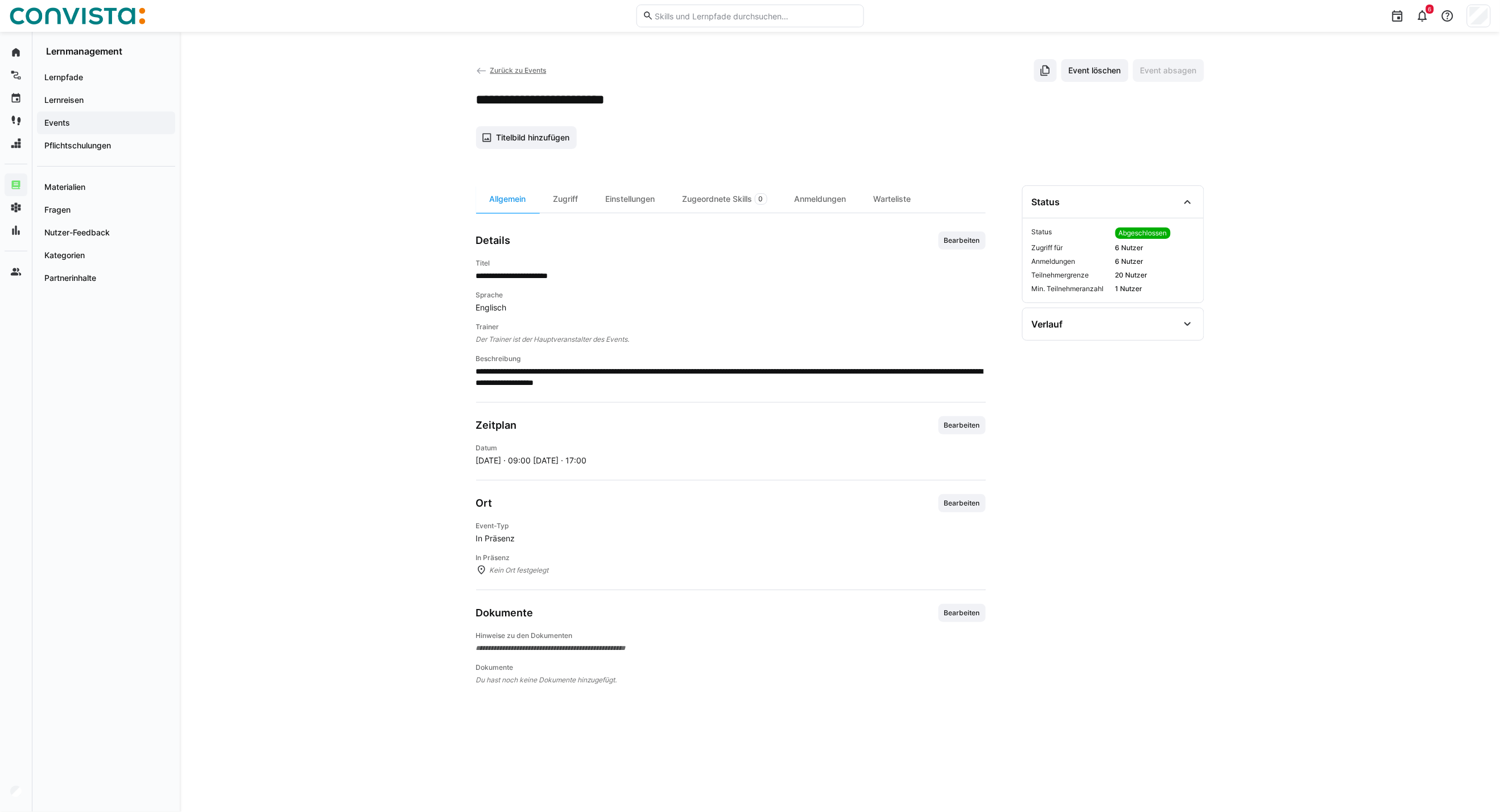
click at [979, 241] on span "Bearbeiten" at bounding box center [962, 241] width 38 height 9
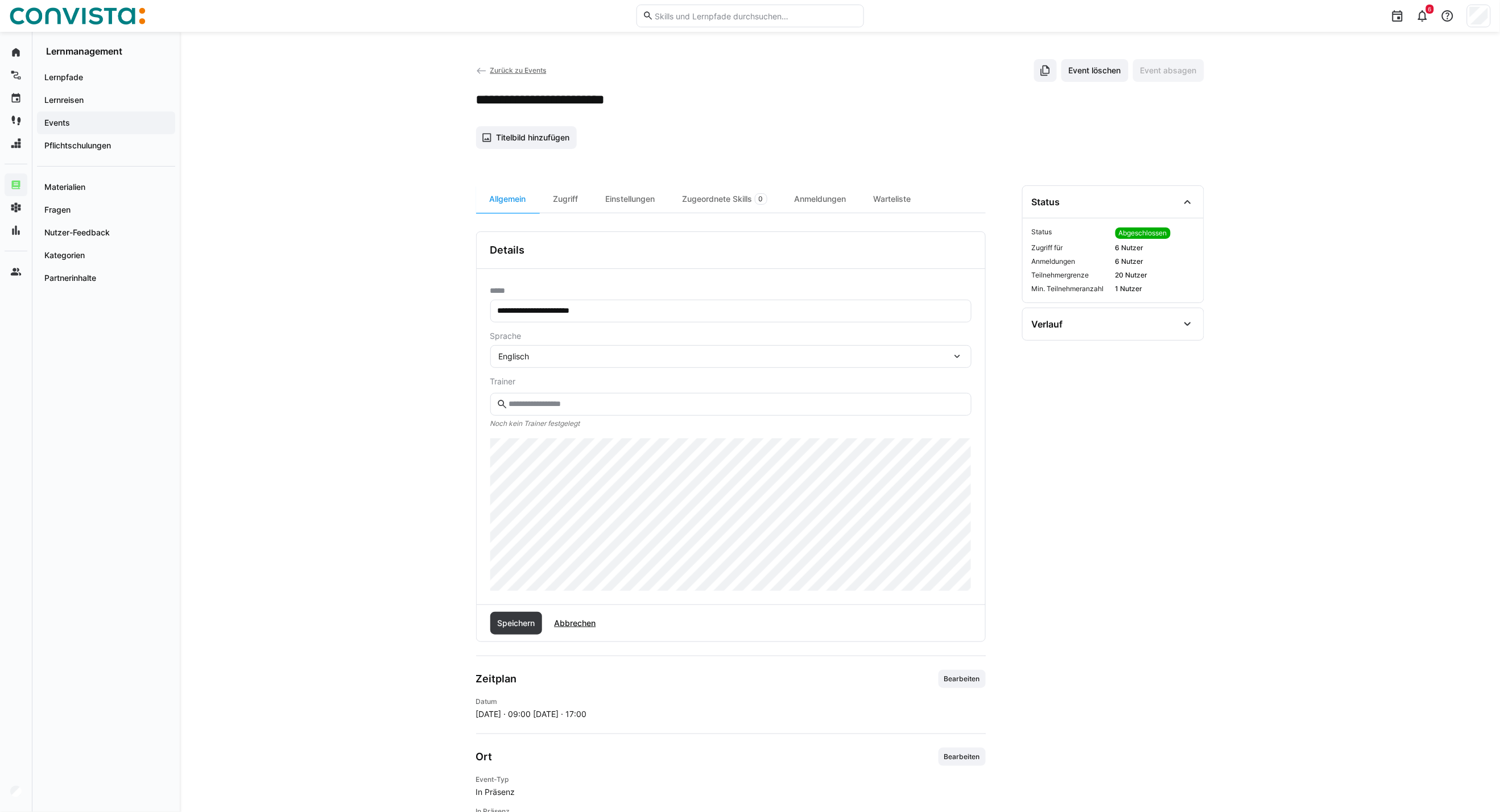
click at [556, 359] on div "Englisch" at bounding box center [725, 356] width 453 height 10
click at [536, 435] on div "Polnisch" at bounding box center [731, 435] width 463 height 11
click at [528, 627] on span "Speichern" at bounding box center [515, 624] width 41 height 11
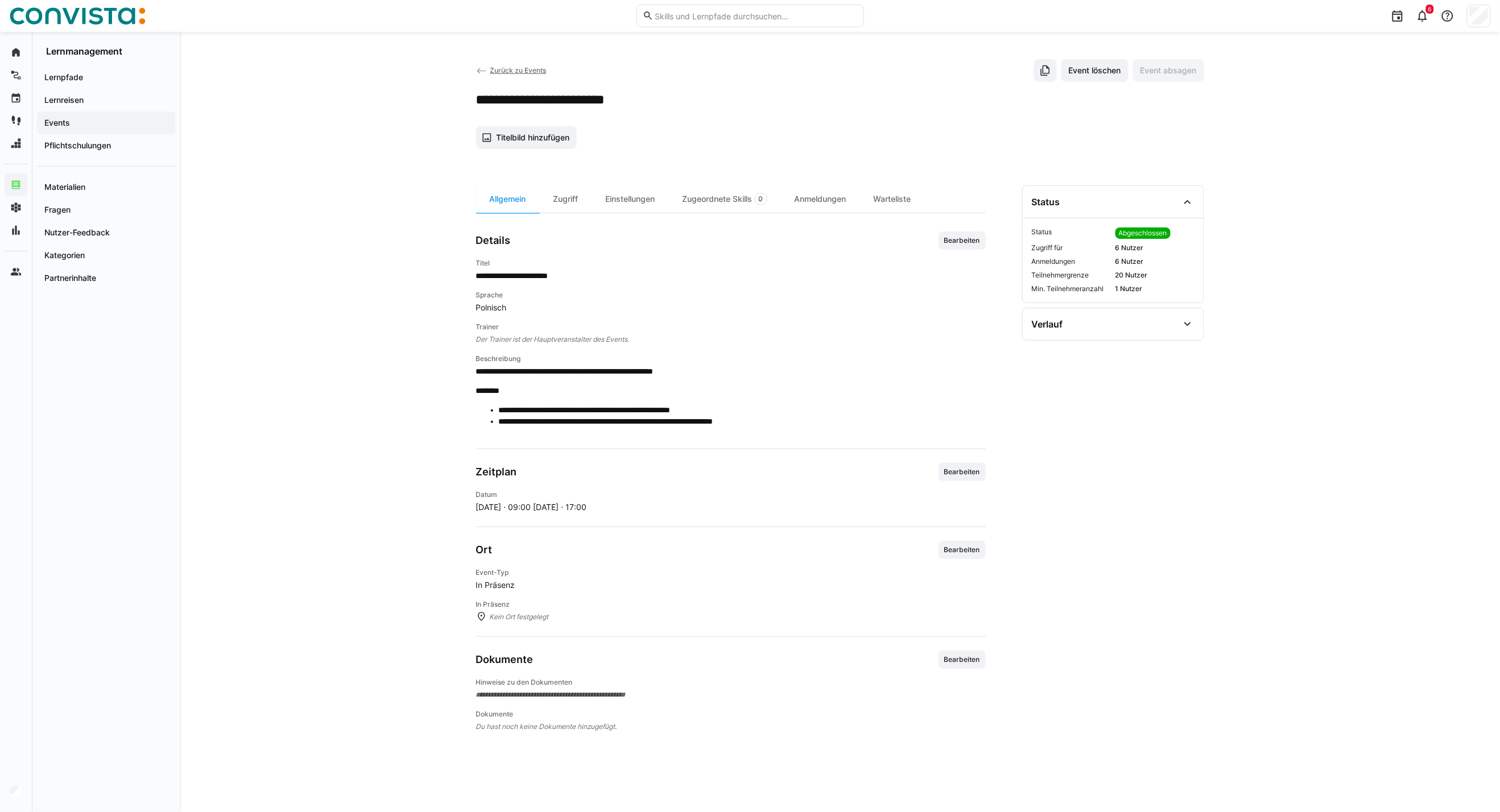
click at [525, 73] on span "Zurück zu Events" at bounding box center [518, 70] width 56 height 9
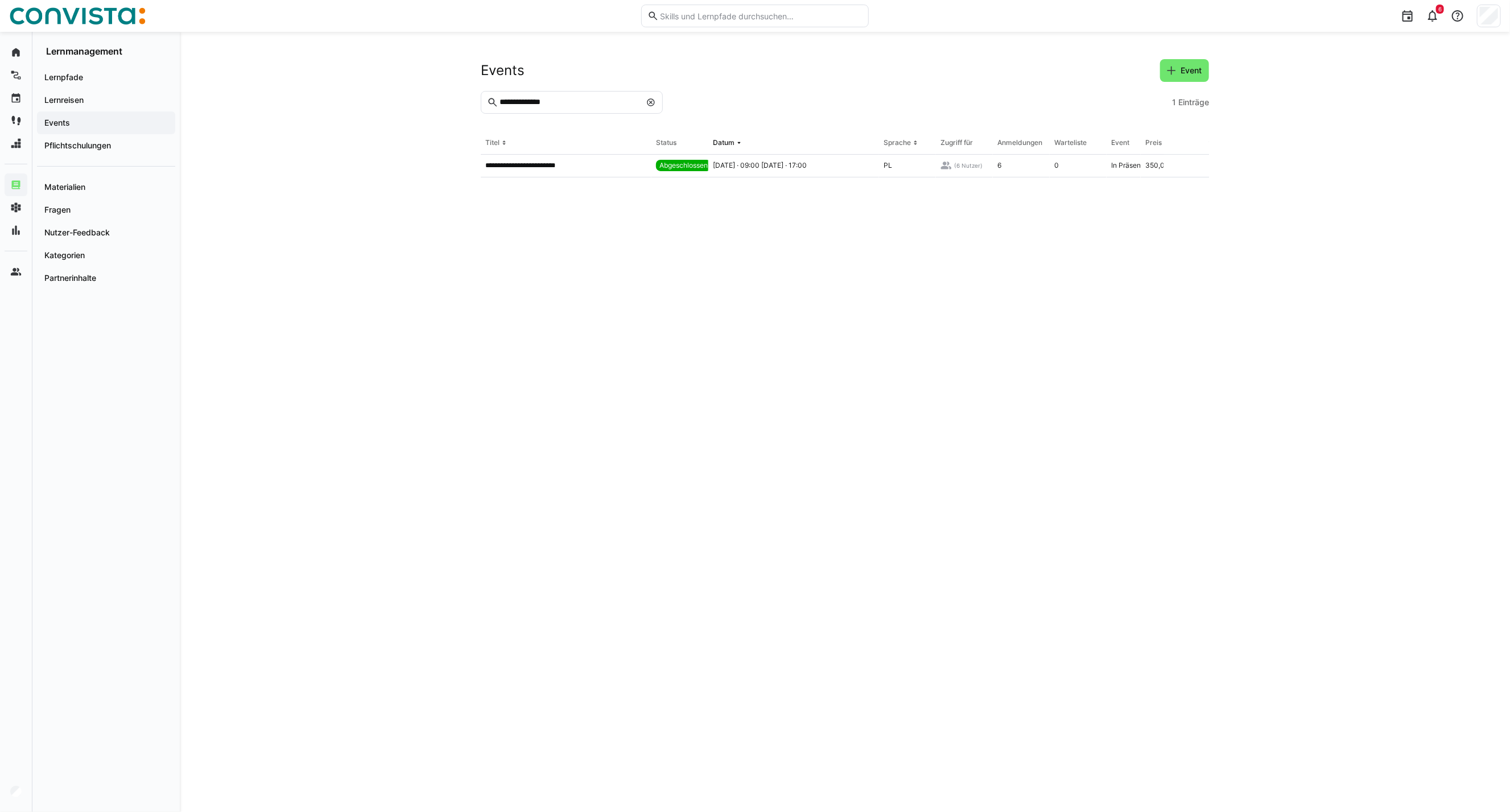
click at [555, 98] on input "**********" at bounding box center [569, 102] width 142 height 10
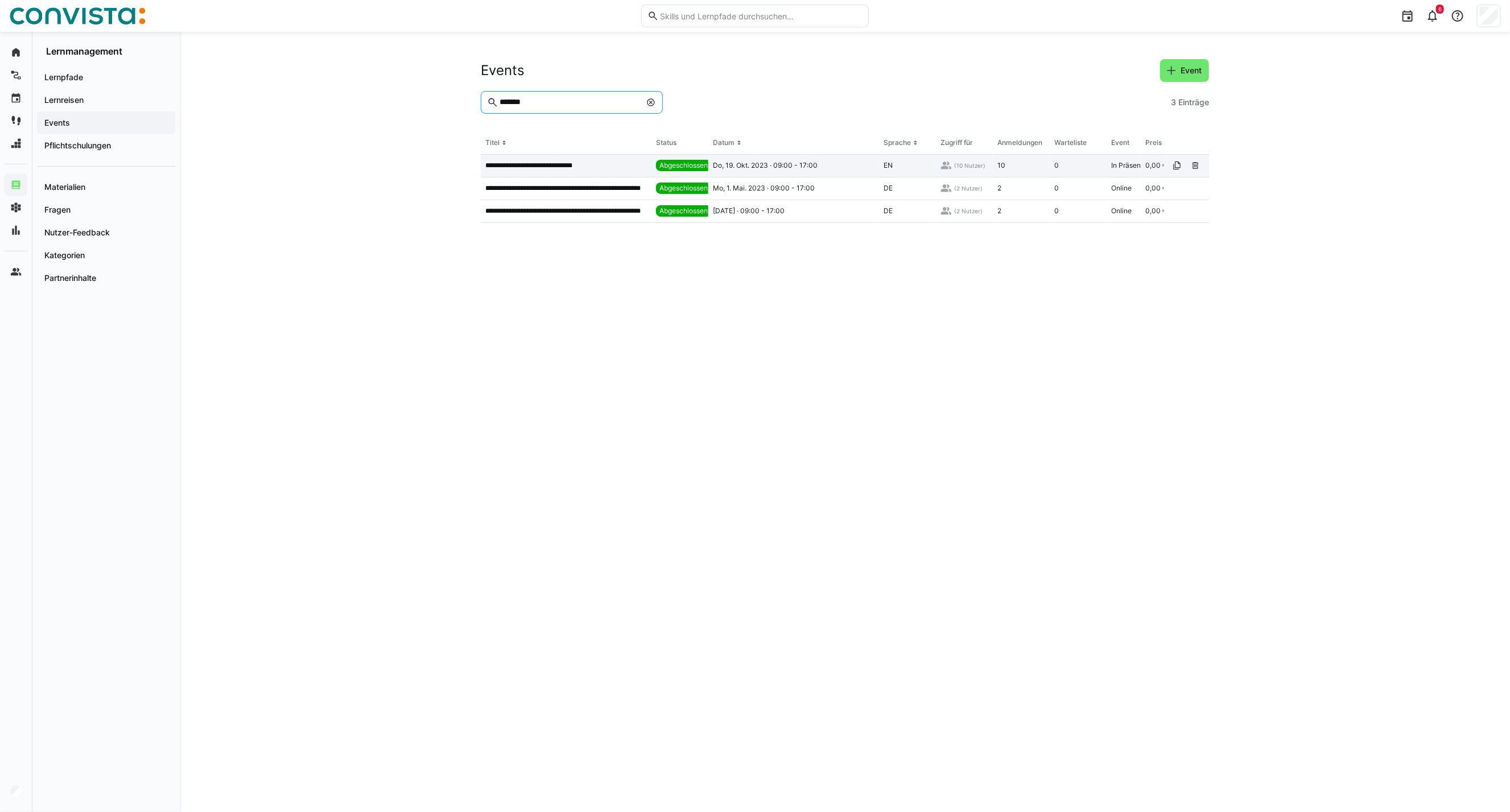
type input "*******"
click at [539, 168] on p "**********" at bounding box center [535, 165] width 100 height 9
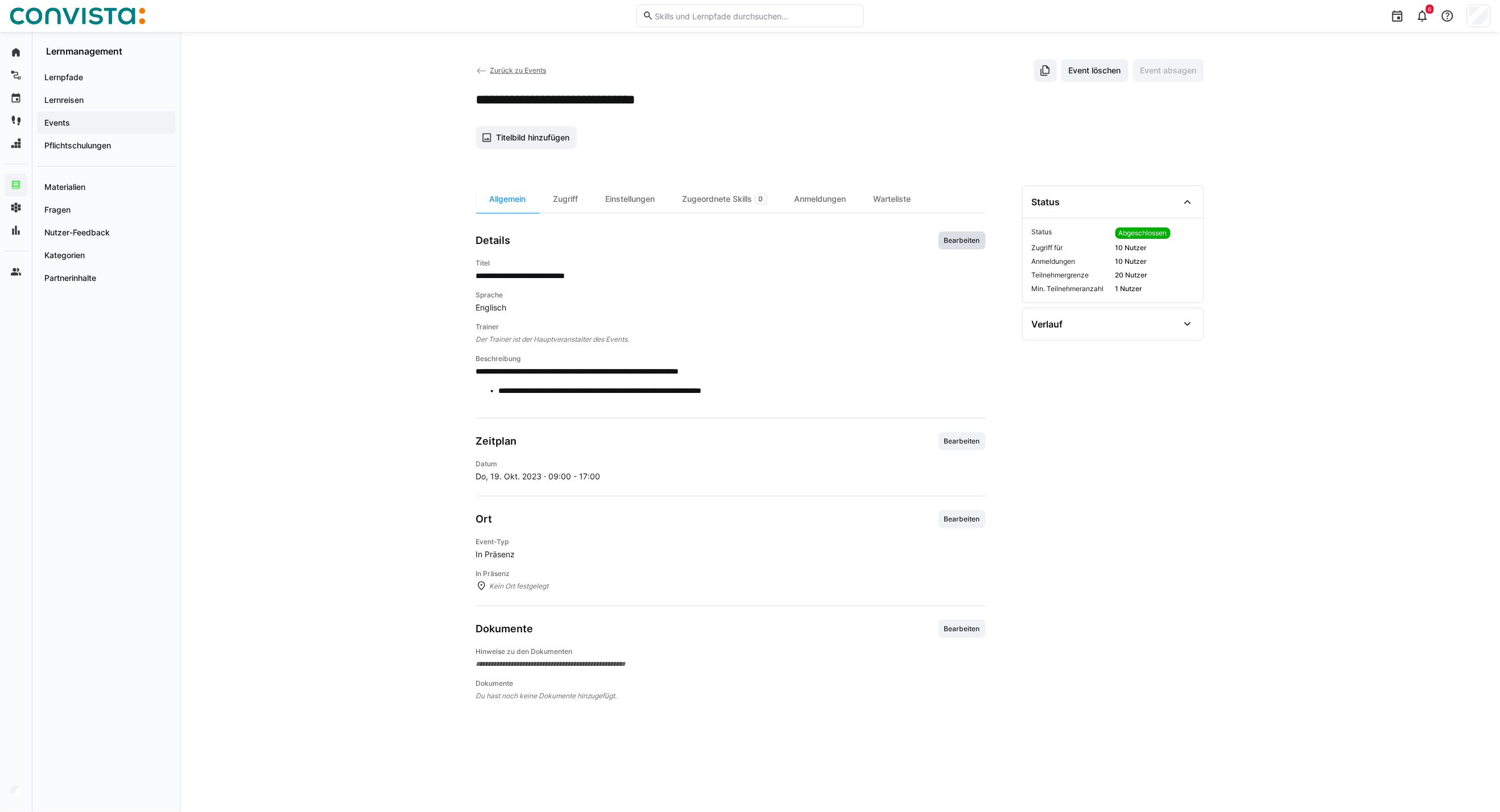
click at [954, 243] on span "Bearbeiten" at bounding box center [962, 241] width 38 height 9
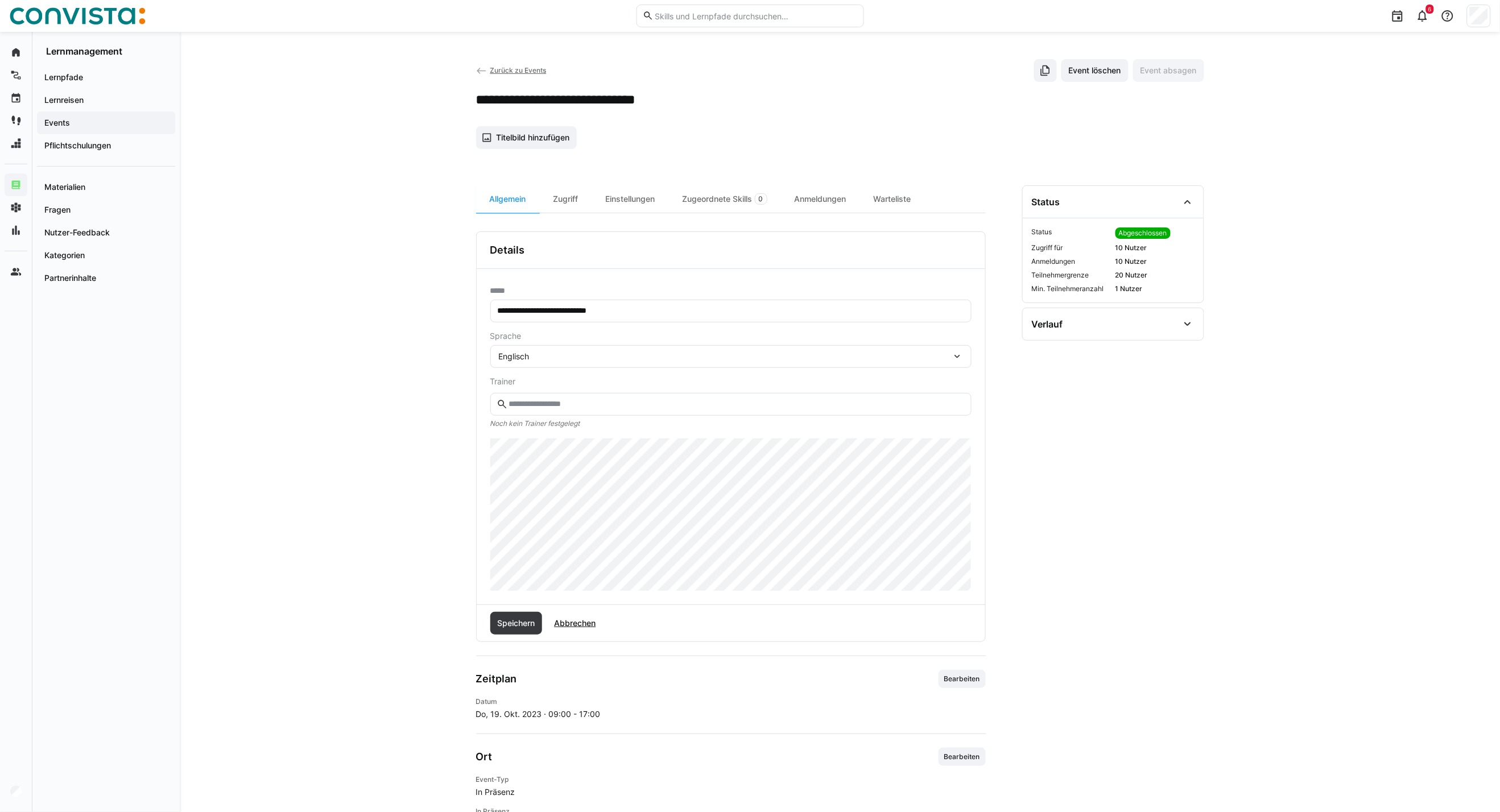
click at [553, 354] on div "Englisch" at bounding box center [725, 356] width 453 height 10
click at [538, 439] on div "Polnisch" at bounding box center [731, 435] width 463 height 11
click at [507, 622] on span "Speichern" at bounding box center [515, 624] width 41 height 11
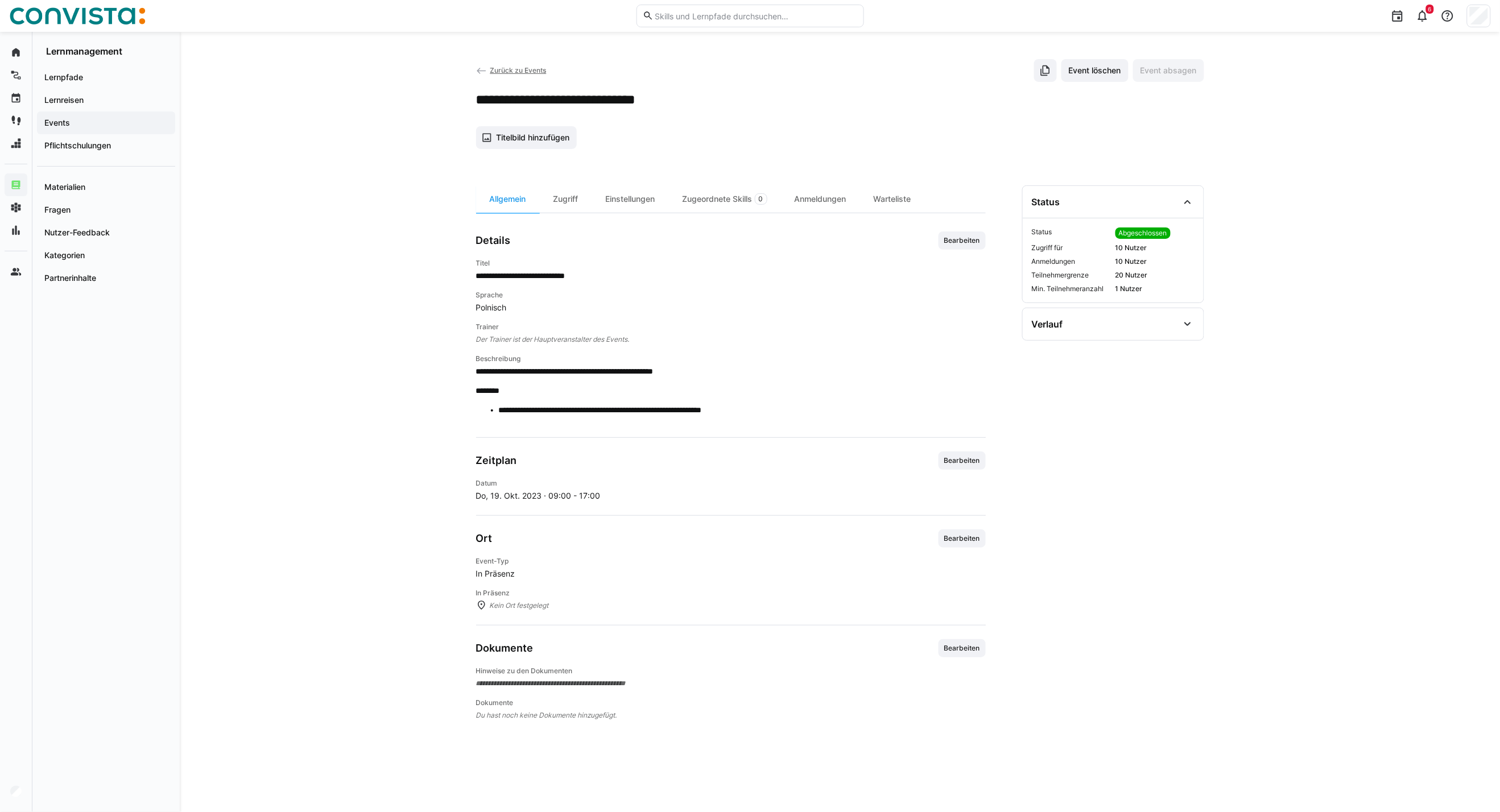
click at [516, 73] on span "Zurück zu Events" at bounding box center [518, 70] width 56 height 9
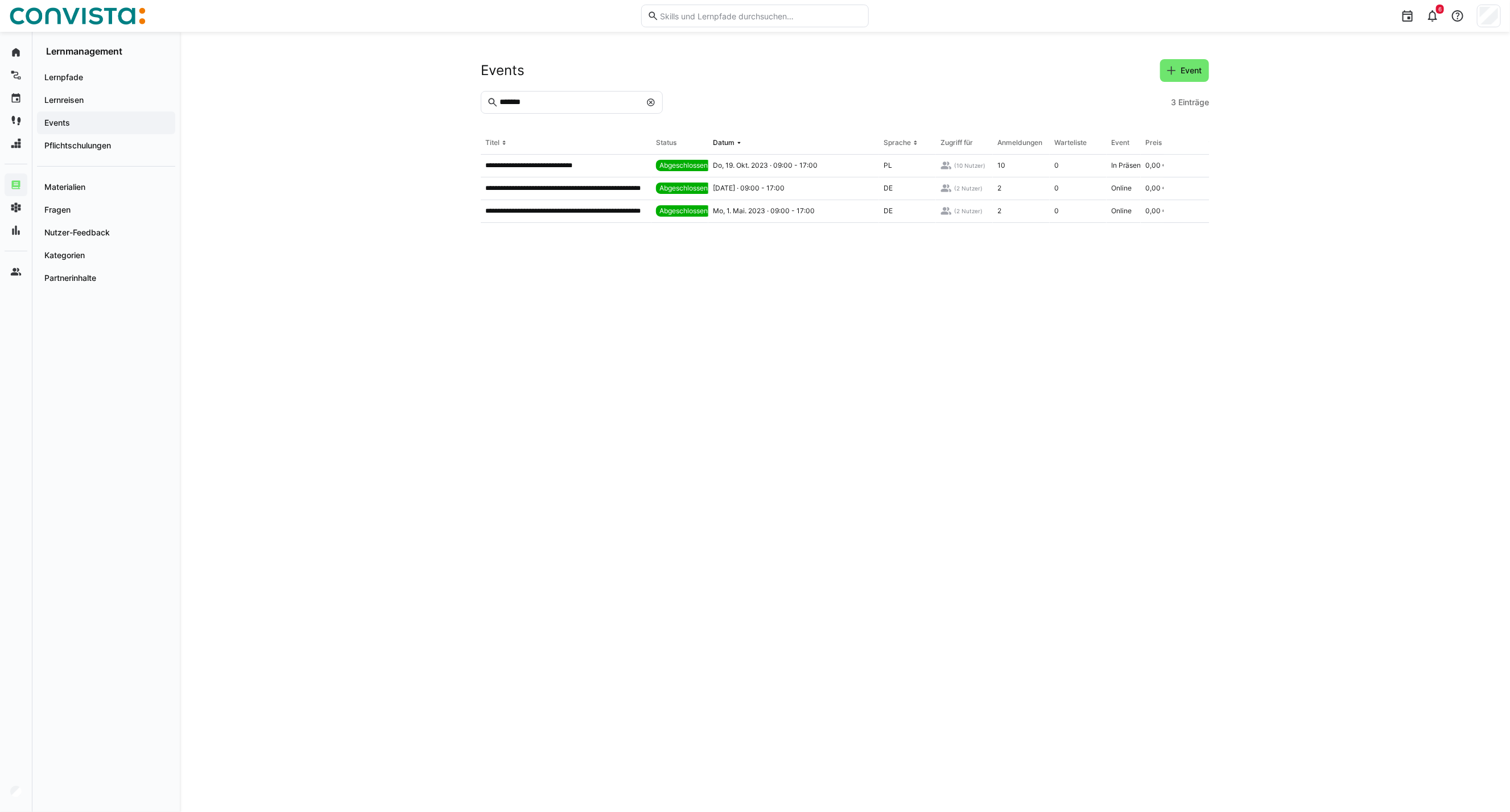
click at [654, 100] on eds-icon at bounding box center [650, 102] width 9 height 9
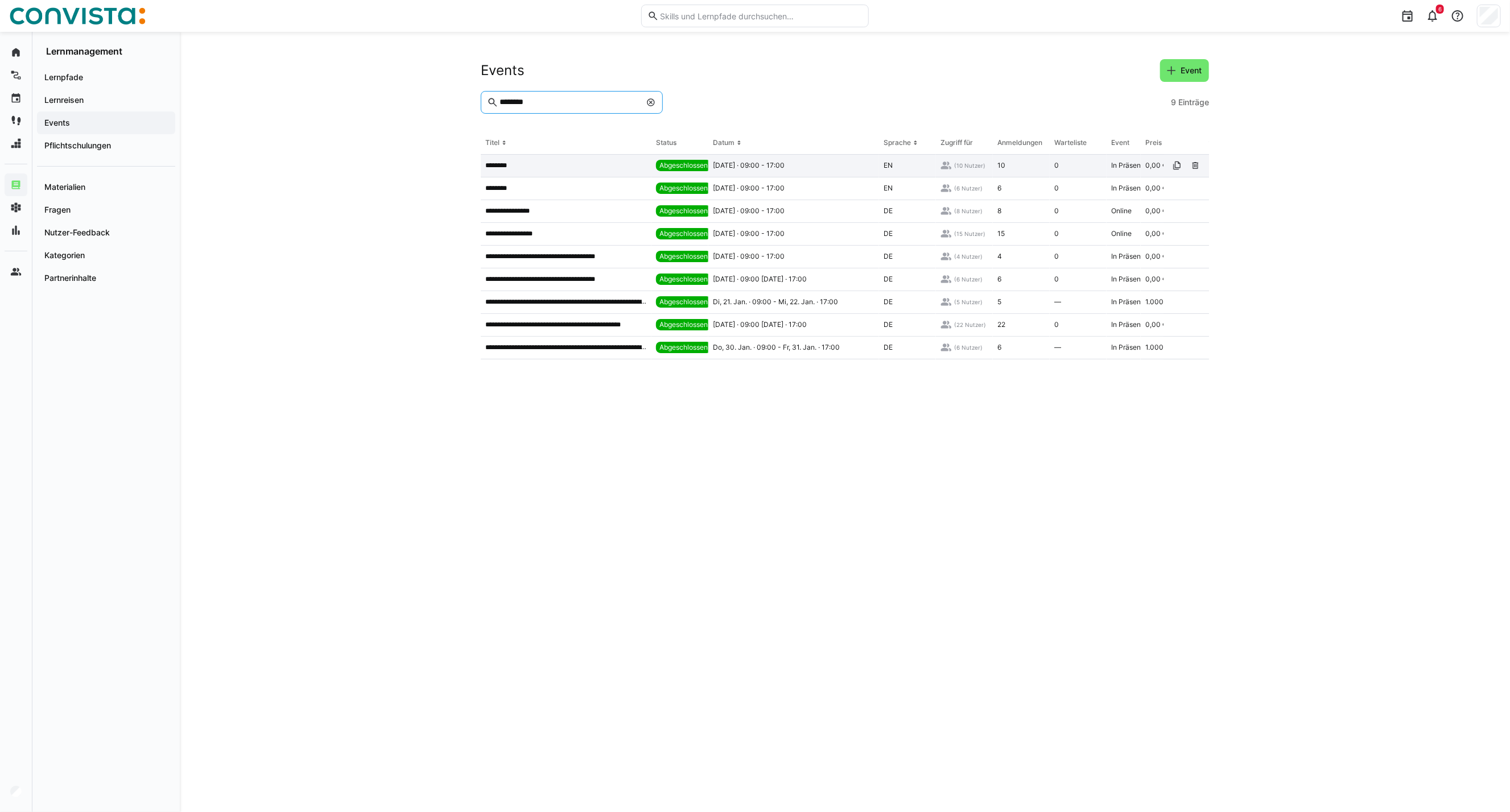
type input "********"
click at [569, 174] on div "********" at bounding box center [566, 166] width 170 height 23
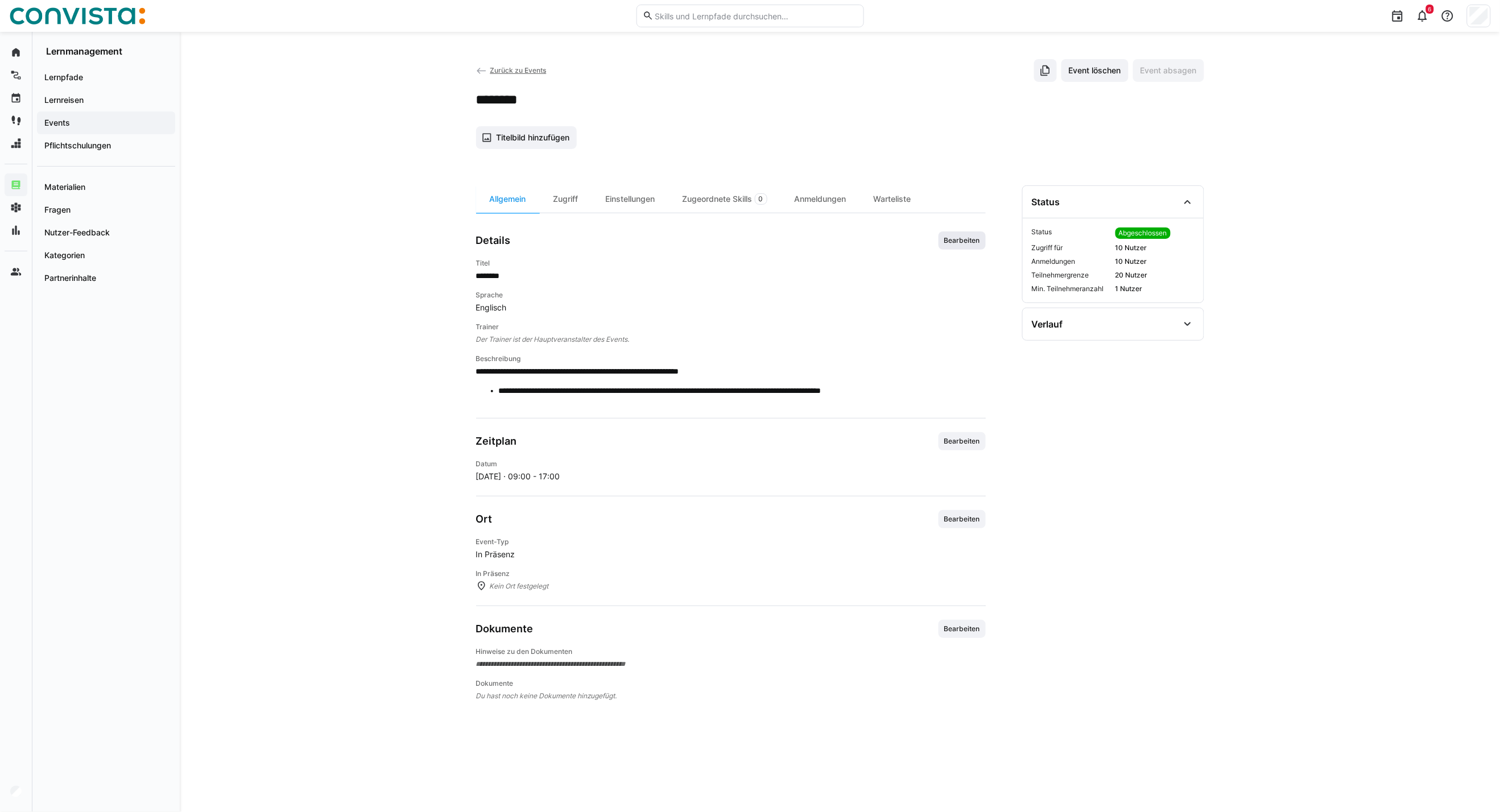
click at [962, 244] on span "Bearbeiten" at bounding box center [962, 241] width 38 height 9
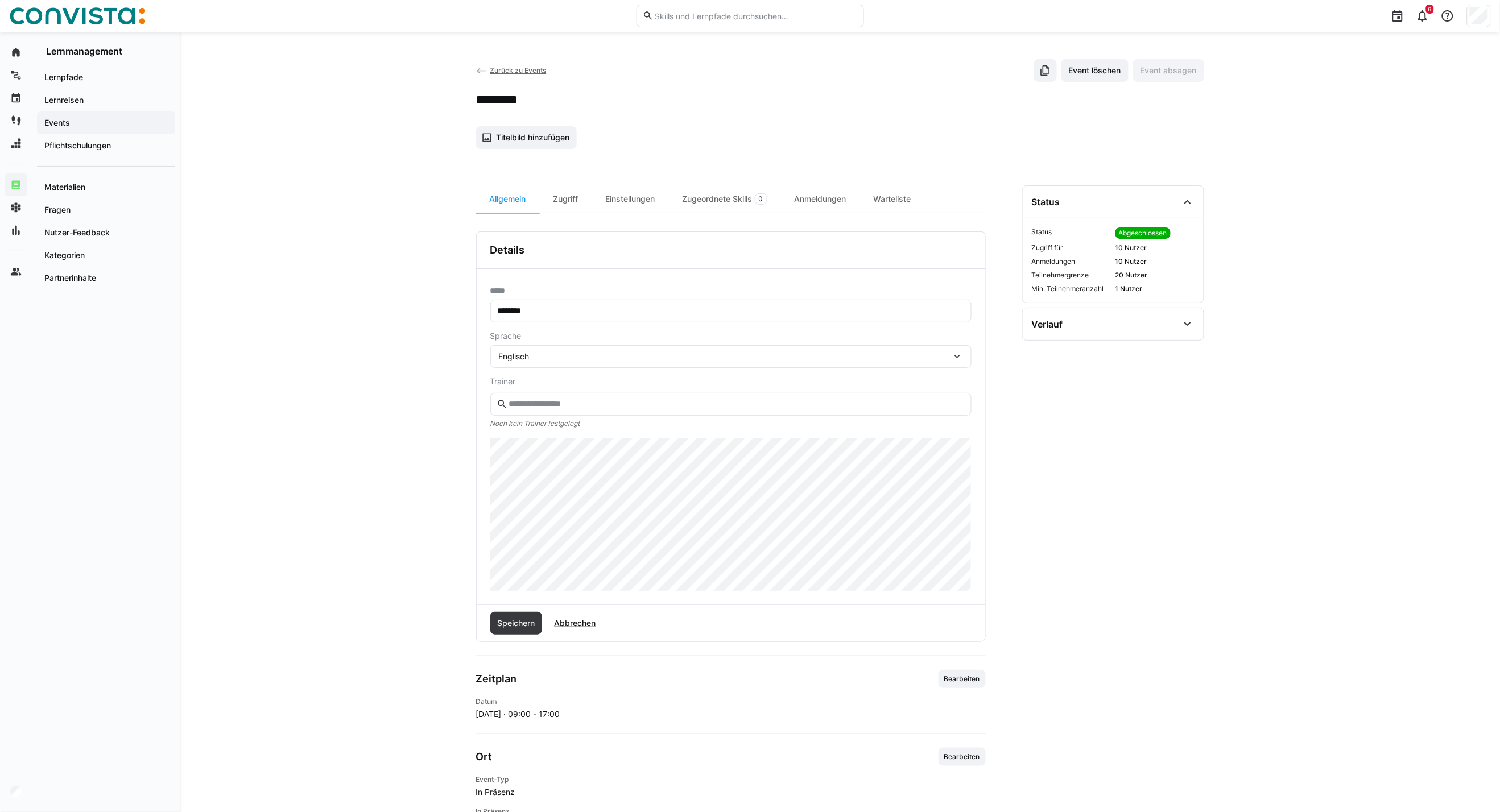
click at [562, 359] on div "Englisch" at bounding box center [725, 356] width 453 height 10
click at [533, 442] on div "Polnisch" at bounding box center [731, 435] width 482 height 24
click at [501, 624] on span "Speichern" at bounding box center [515, 624] width 41 height 11
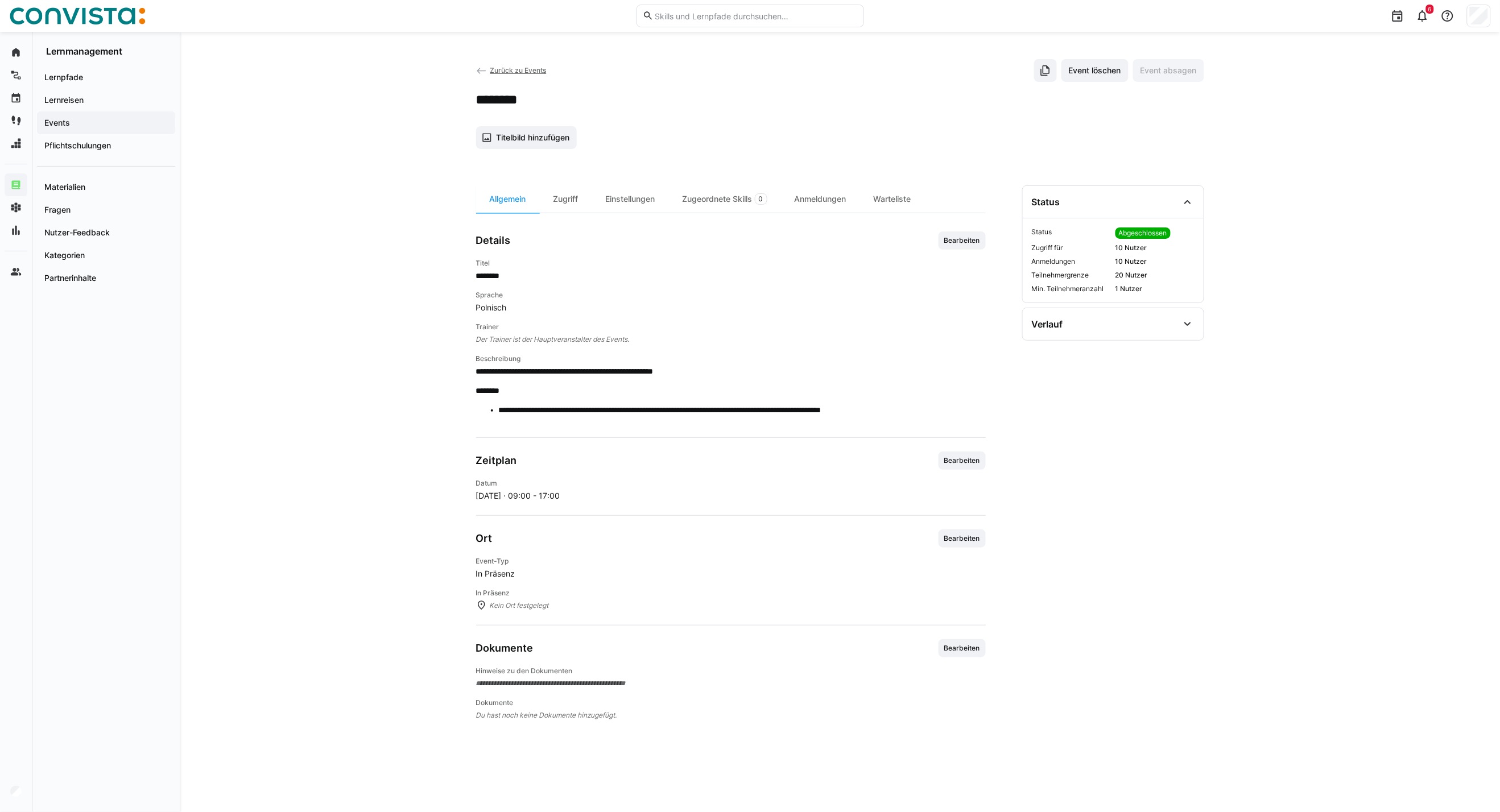
click at [509, 70] on span "Zurück zu Events" at bounding box center [518, 70] width 56 height 9
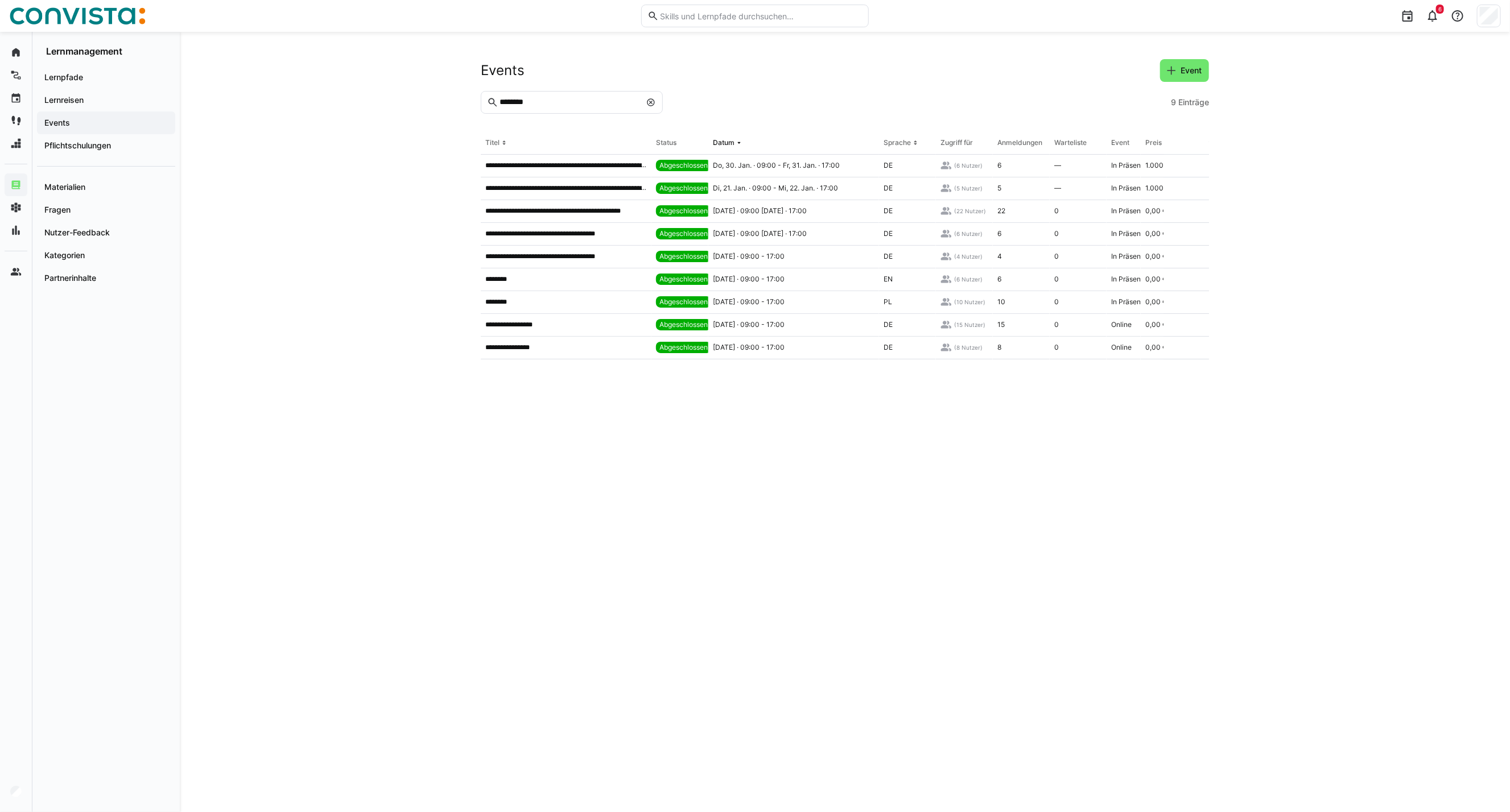
click at [648, 101] on eds-icon at bounding box center [650, 102] width 9 height 9
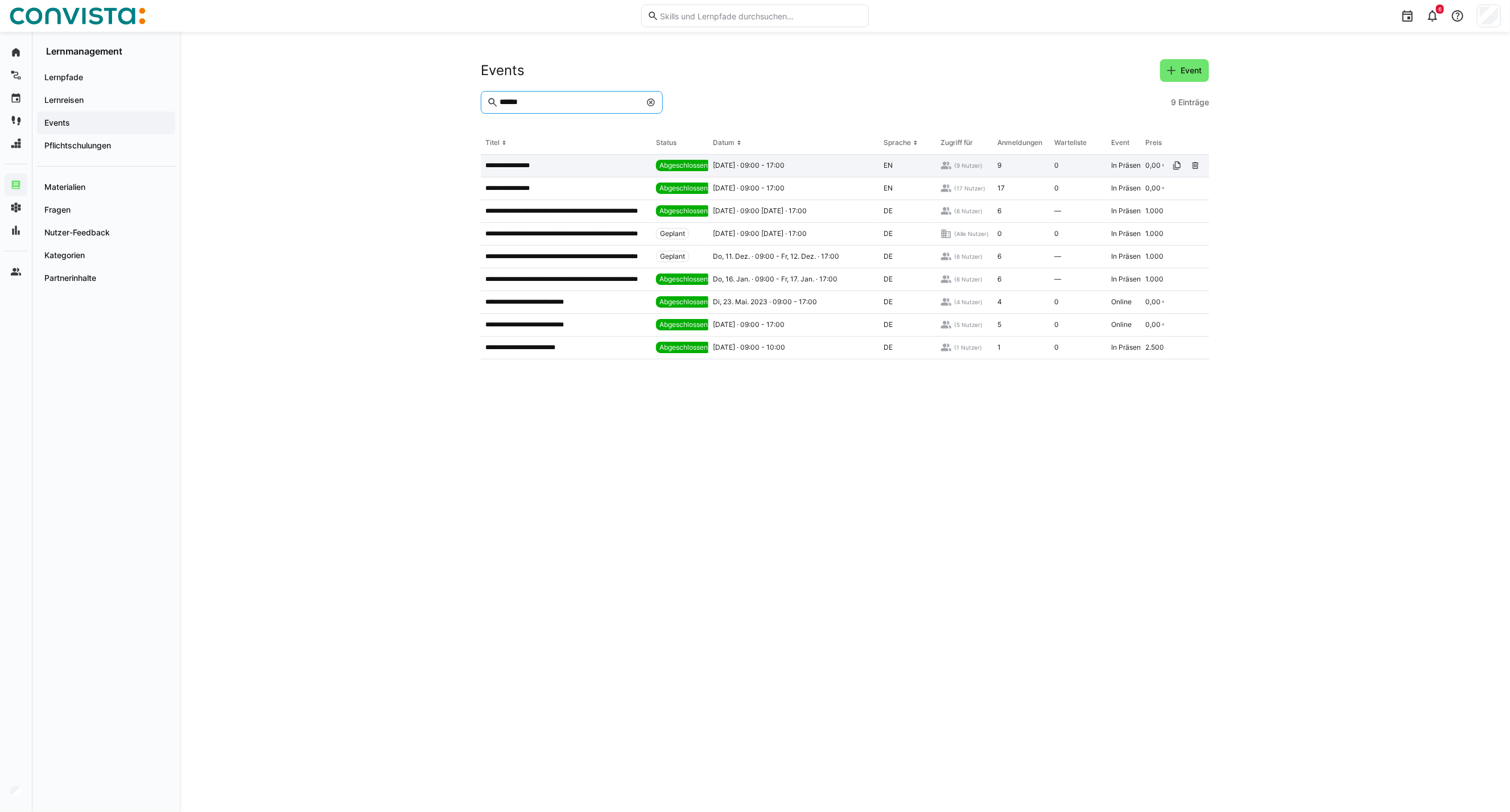
type input "******"
click at [525, 167] on p "**********" at bounding box center [512, 165] width 53 height 9
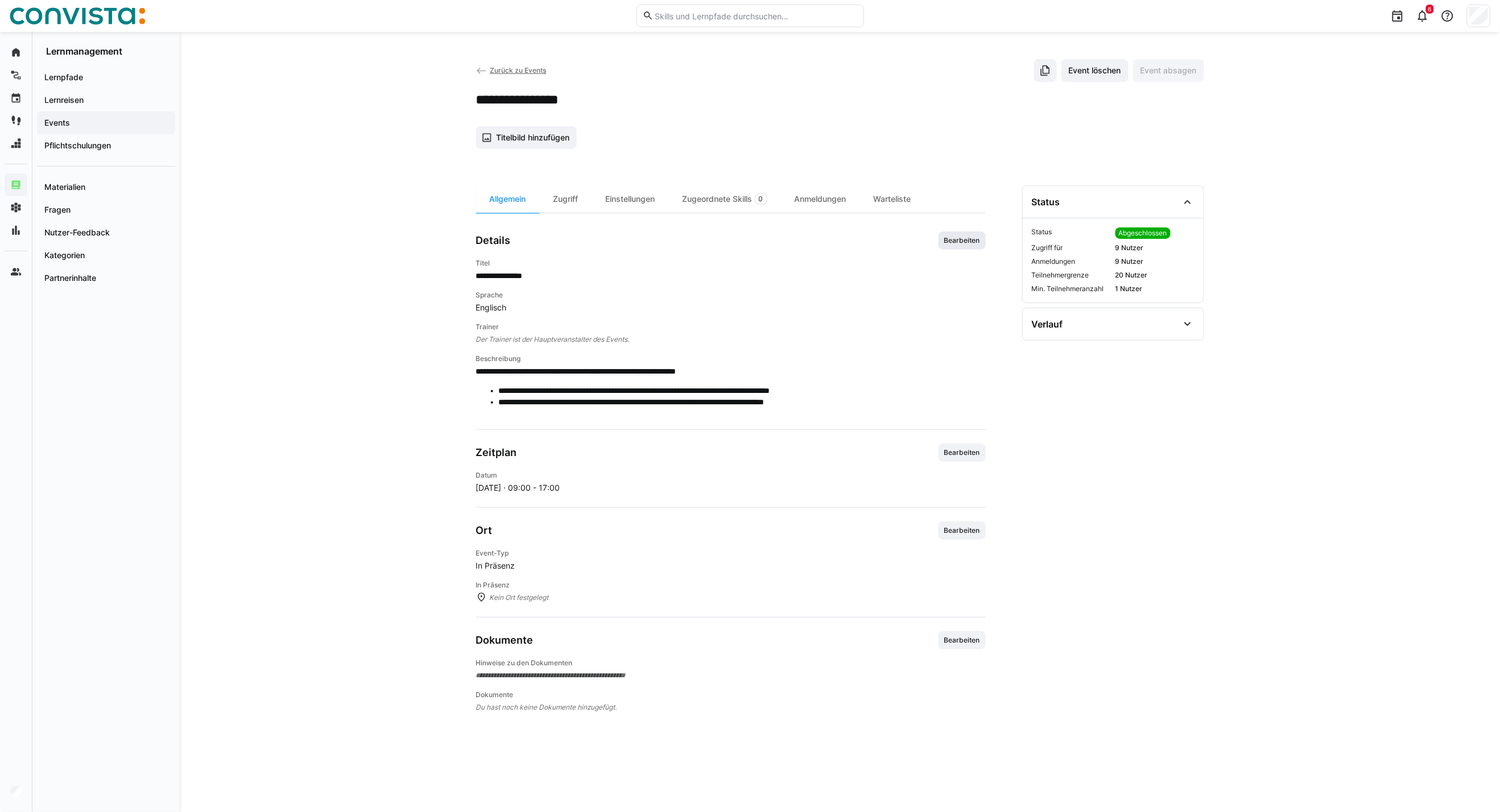
click at [954, 242] on span "Bearbeiten" at bounding box center [962, 241] width 38 height 9
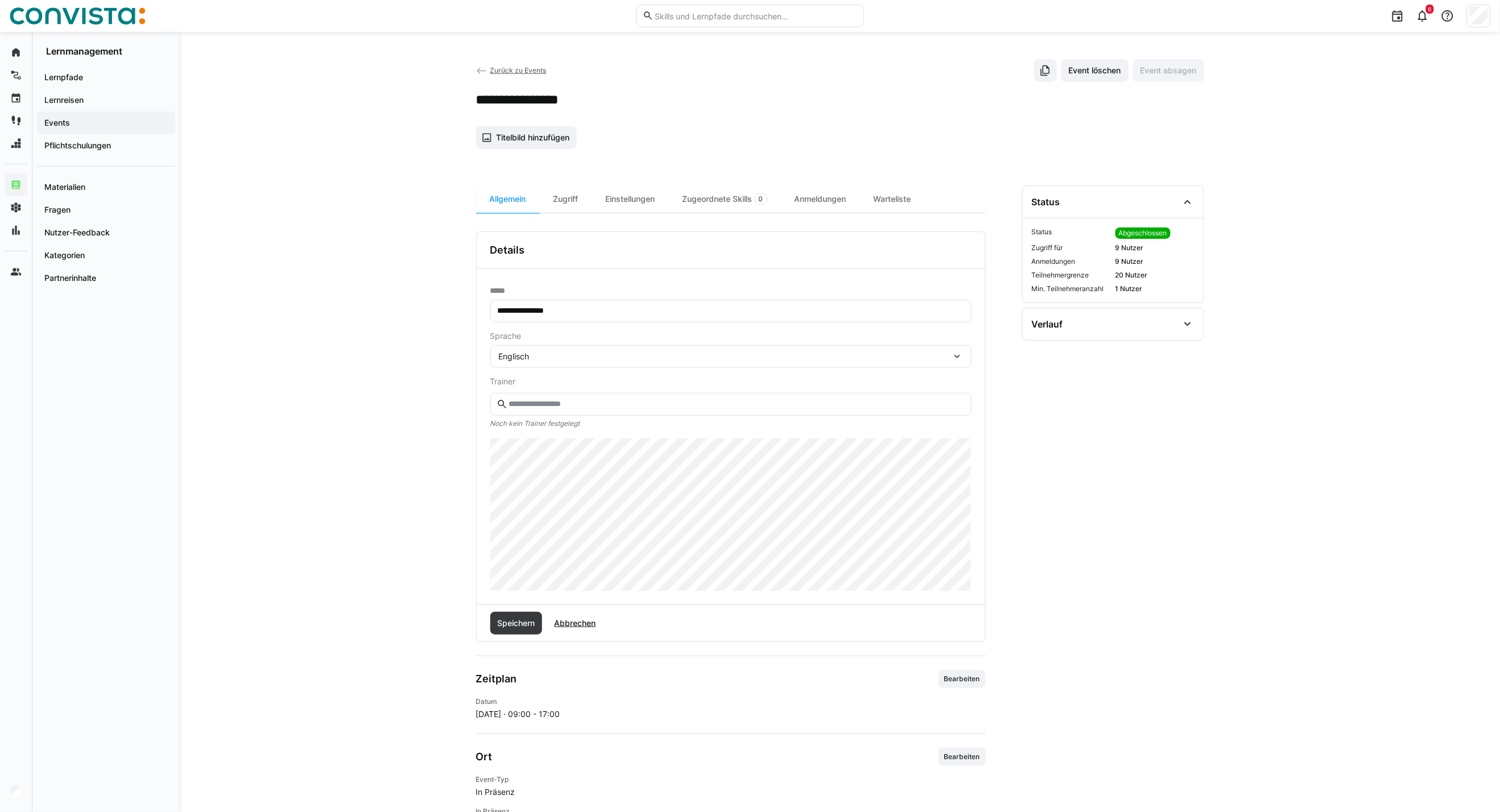
click at [531, 356] on div "Englisch" at bounding box center [725, 356] width 453 height 10
click at [531, 425] on div "Polnisch" at bounding box center [731, 435] width 482 height 24
click at [507, 626] on span "Speichern" at bounding box center [515, 624] width 41 height 11
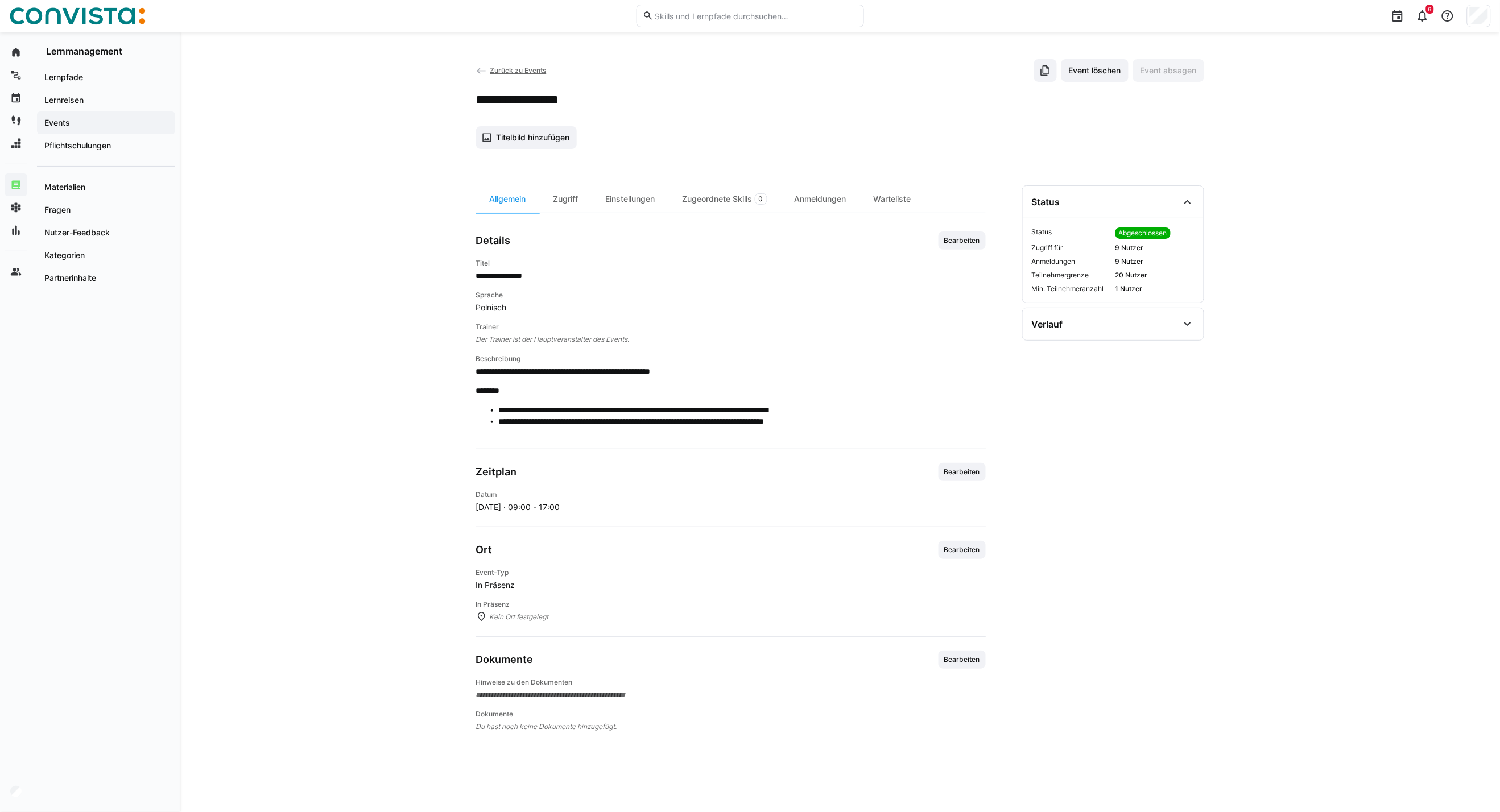
click at [509, 74] on span "Zurück zu Events" at bounding box center [518, 70] width 56 height 9
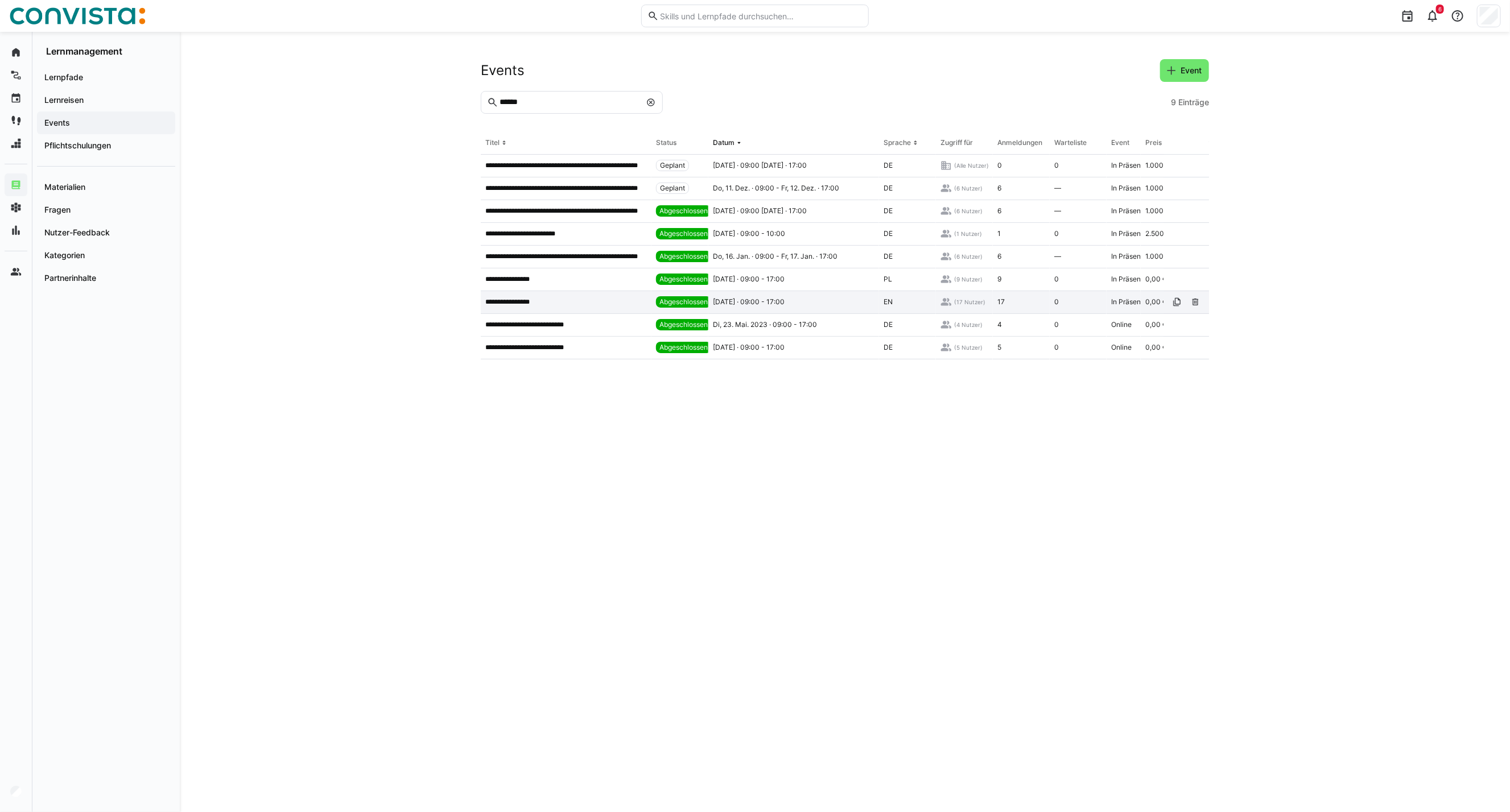
click at [552, 305] on app-table-first-column "**********" at bounding box center [566, 302] width 162 height 9
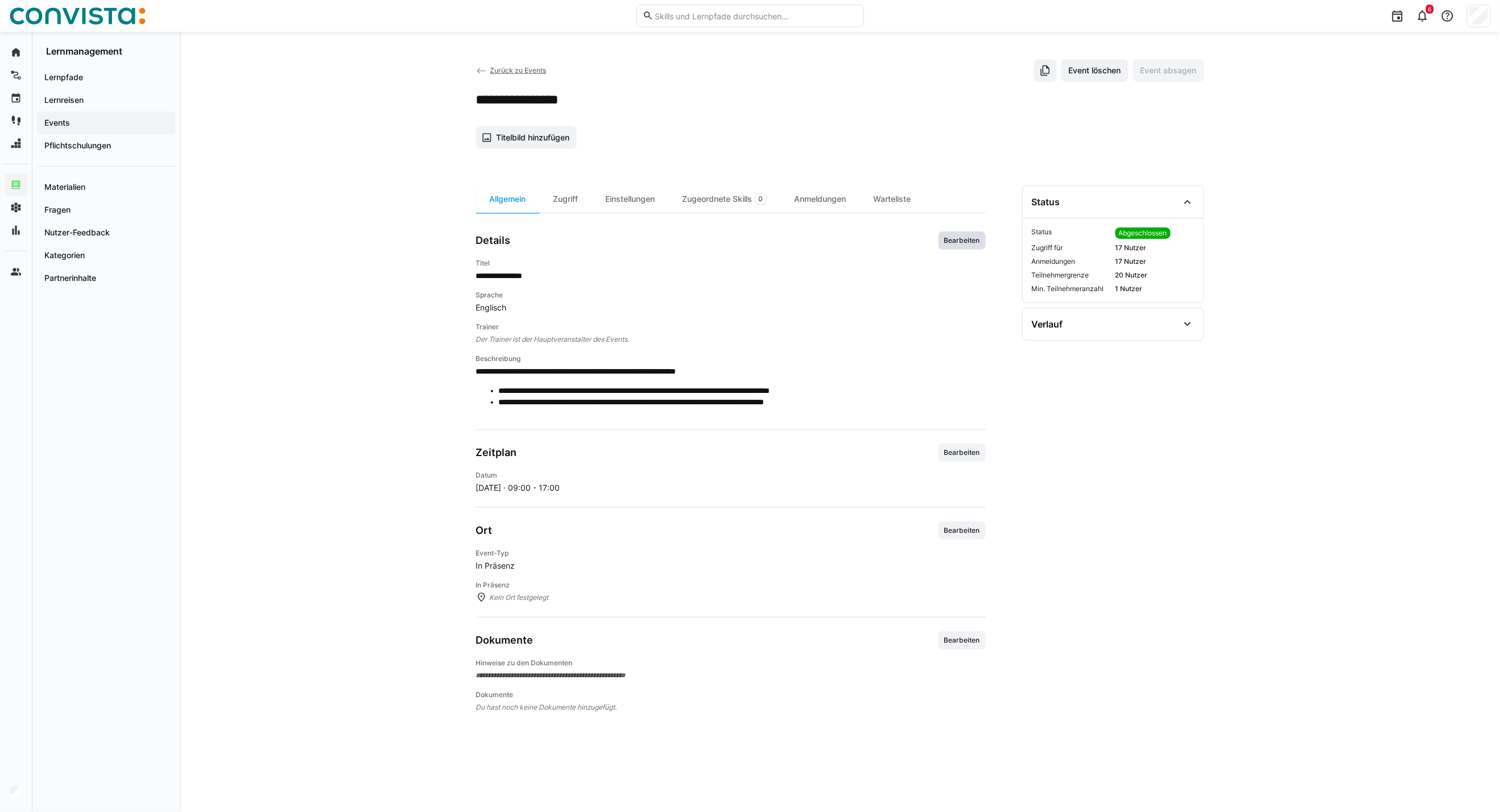
click at [957, 241] on span "Bearbeiten" at bounding box center [962, 241] width 38 height 9
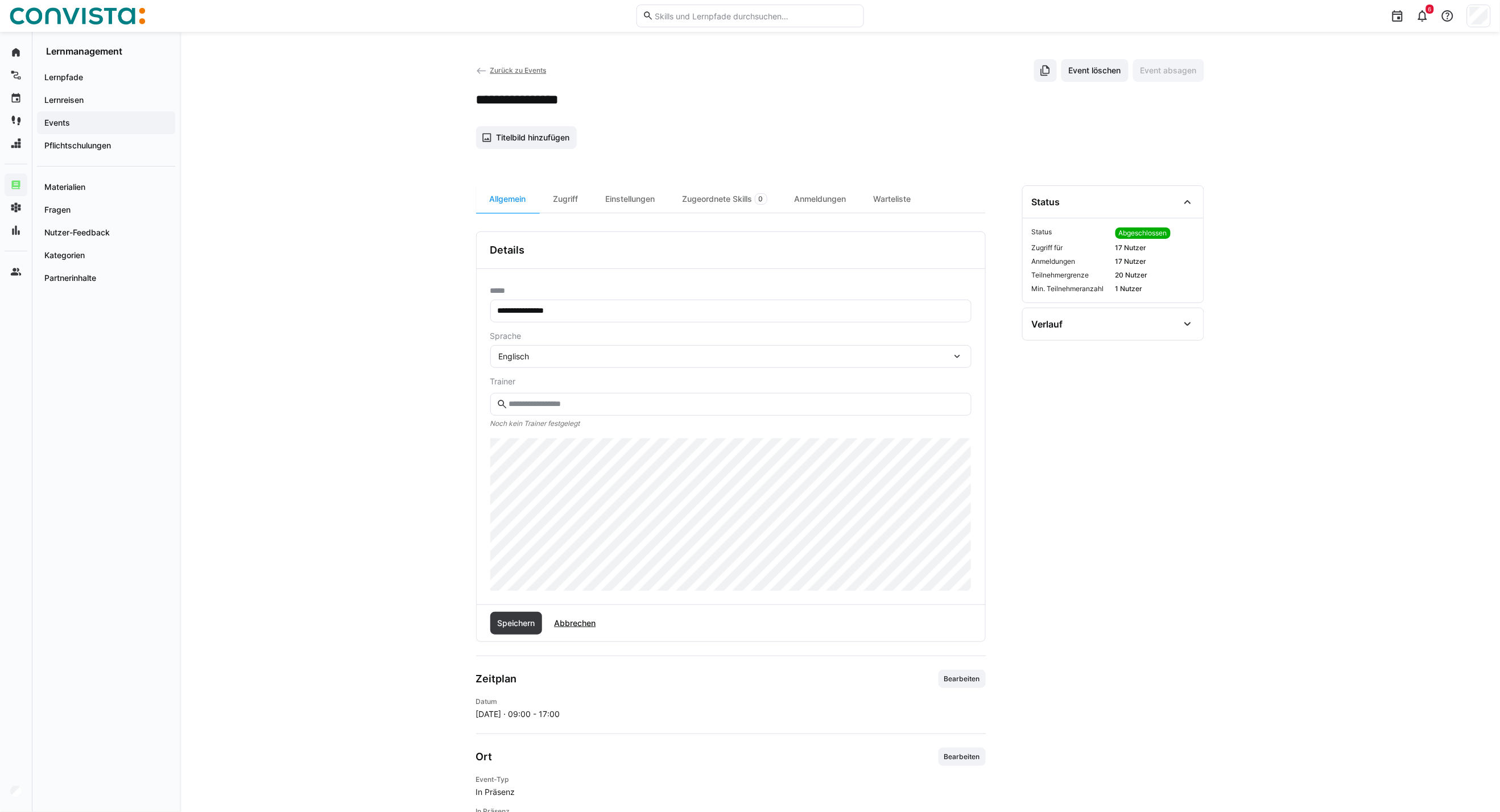
click at [548, 354] on div "Englisch" at bounding box center [725, 356] width 453 height 10
click at [535, 435] on div "Polnisch" at bounding box center [731, 435] width 463 height 11
click at [507, 627] on span "Speichern" at bounding box center [515, 624] width 41 height 11
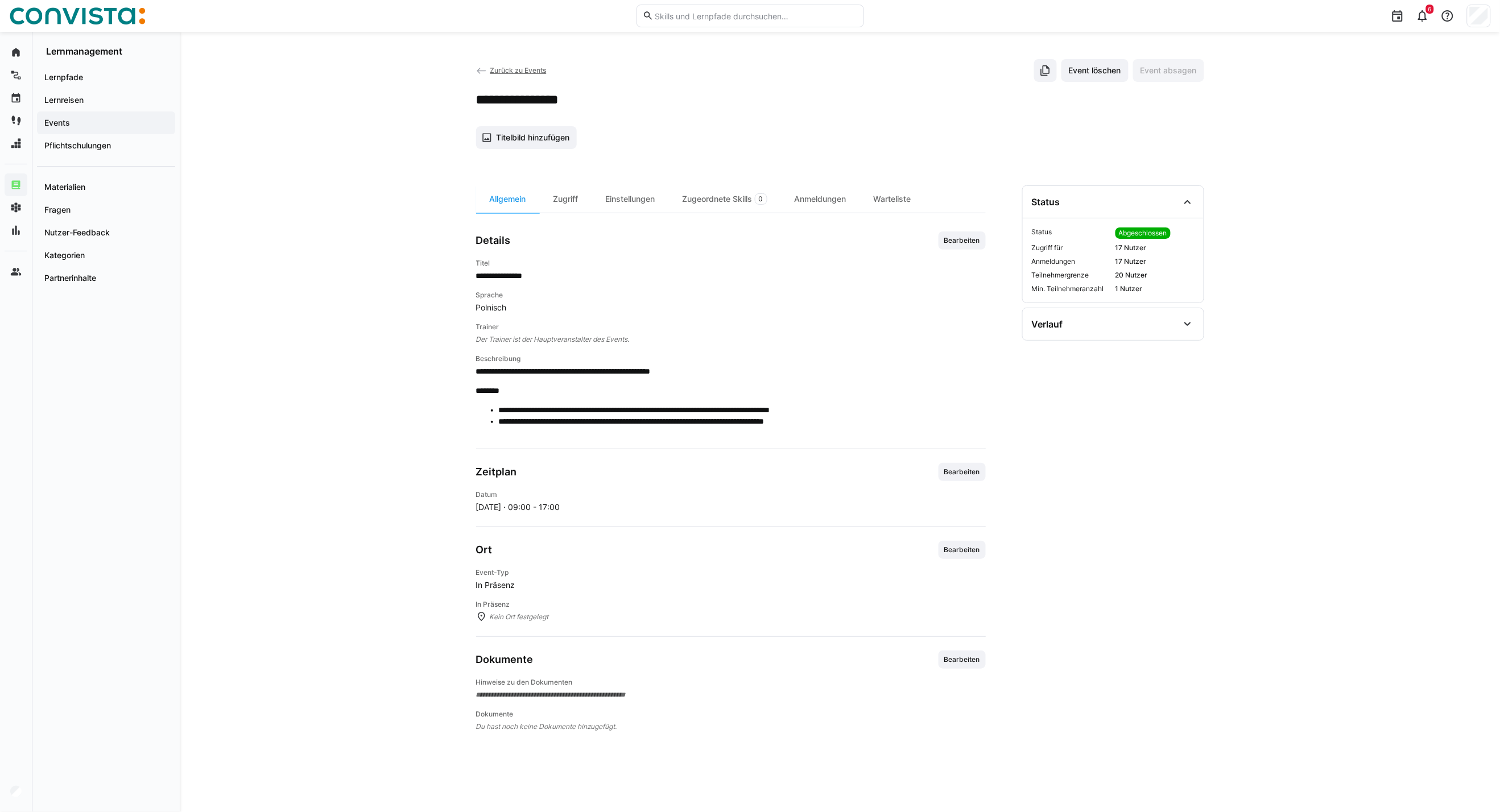
click at [515, 75] on app-back-navigation "Zurück zu Events" at bounding box center [512, 70] width 70 height 12
click at [515, 64] on div "Zurück zu Events Event löschen Event absagen" at bounding box center [840, 70] width 728 height 23
click at [512, 74] on span "Zurück zu Events" at bounding box center [518, 70] width 56 height 9
